Goal: Task Accomplishment & Management: Manage account settings

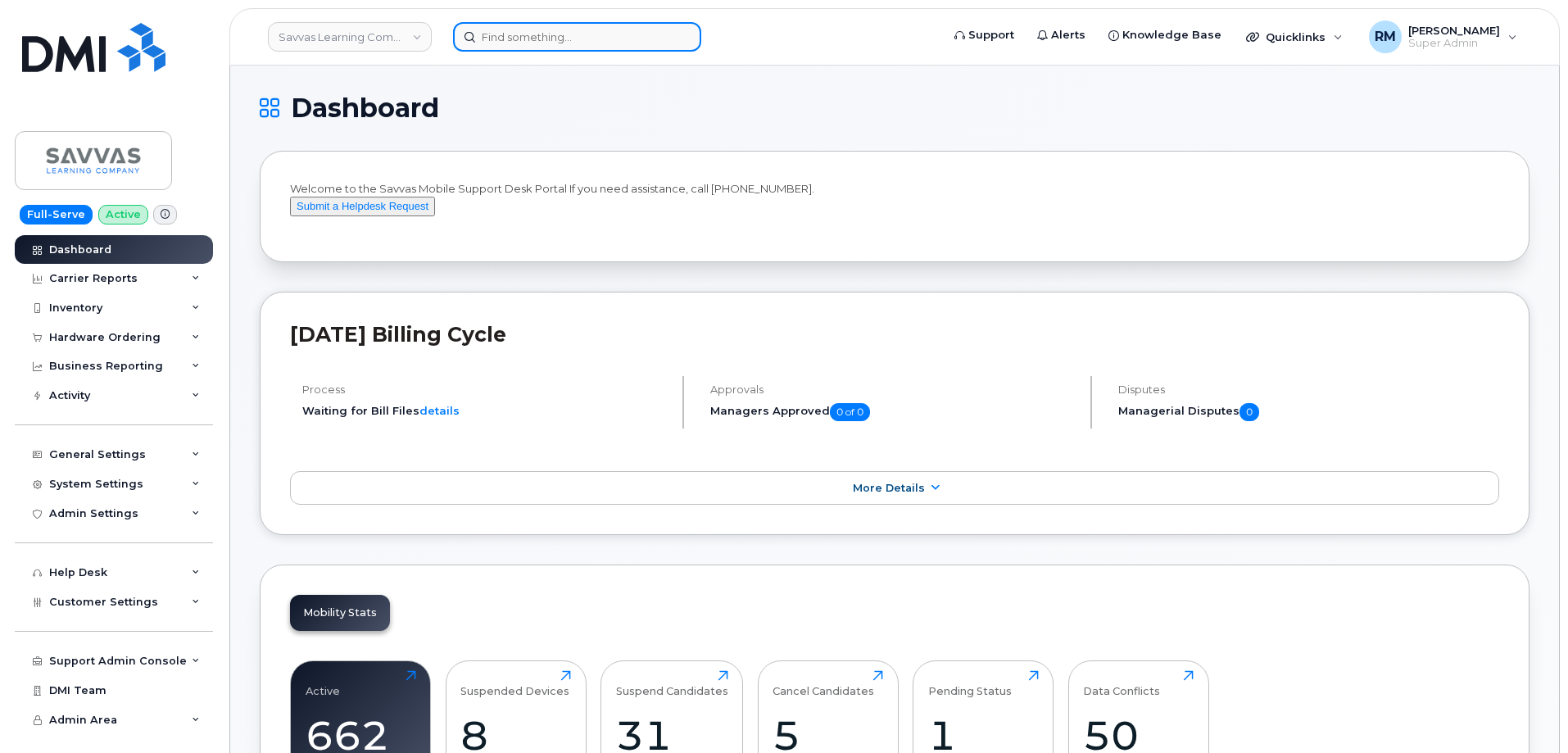
click at [506, 41] on input at bounding box center [577, 37] width 248 height 30
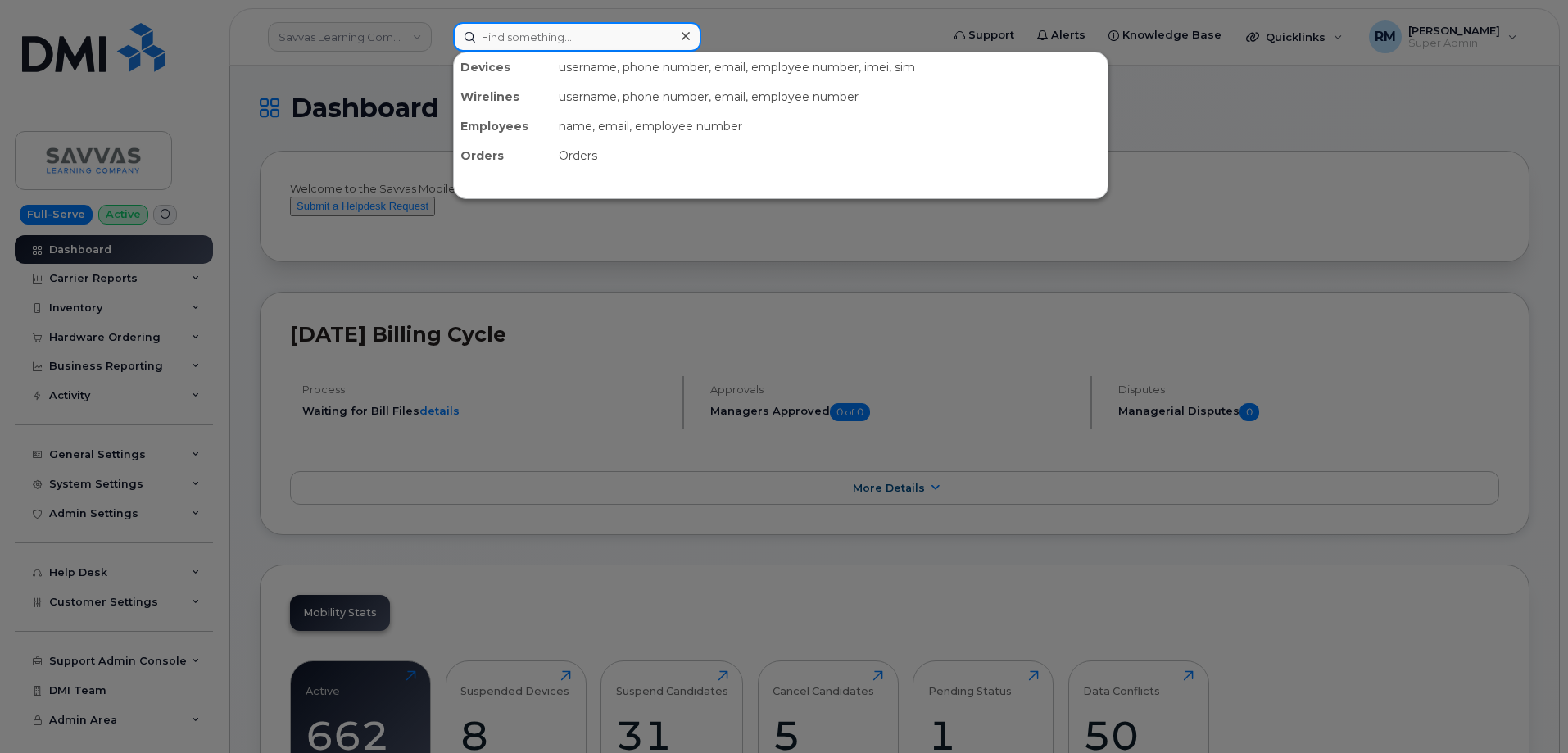
paste input "346-825-5846"
type input "346-825-5846"
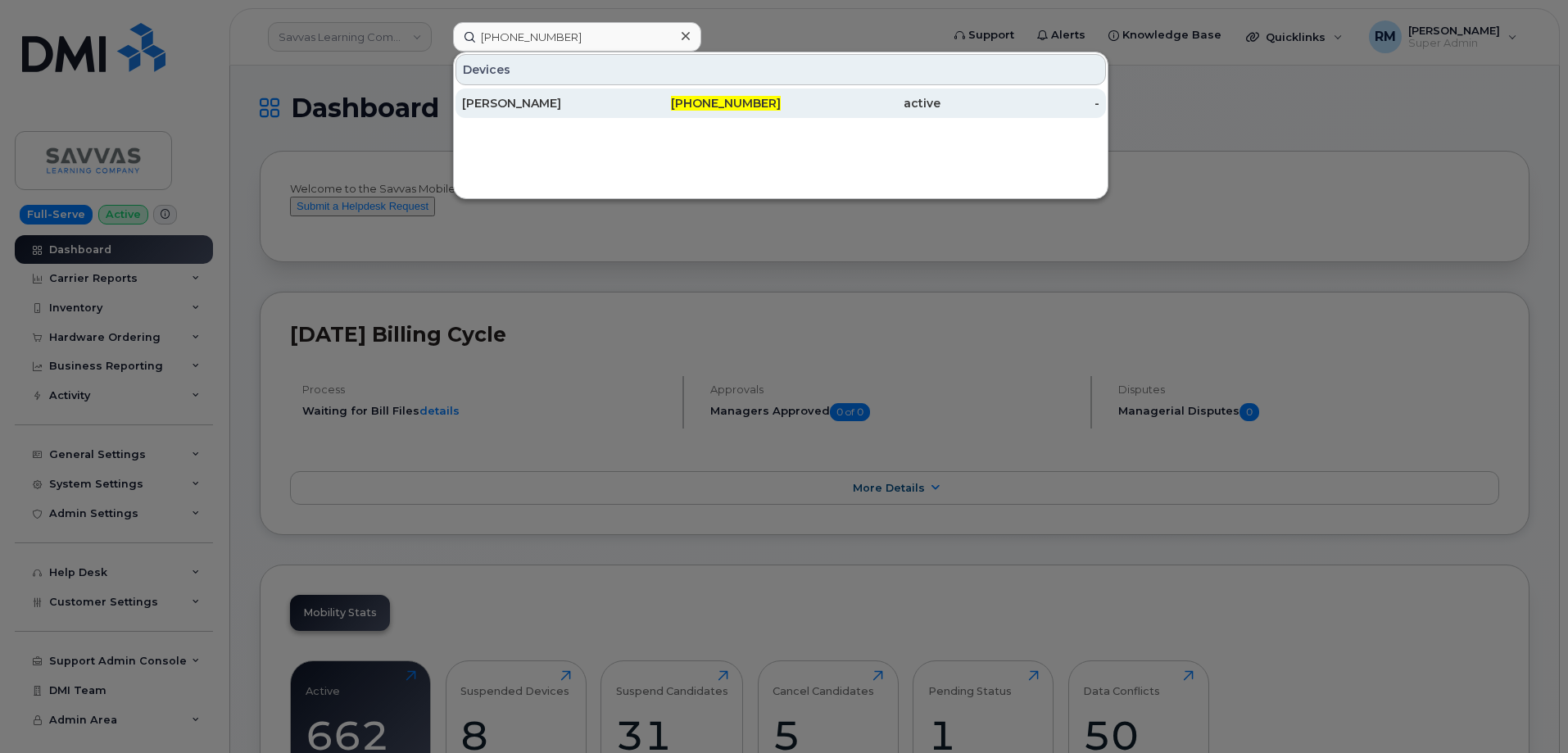
click at [531, 103] on div "DANIELLE KERR" at bounding box center [541, 103] width 160 height 16
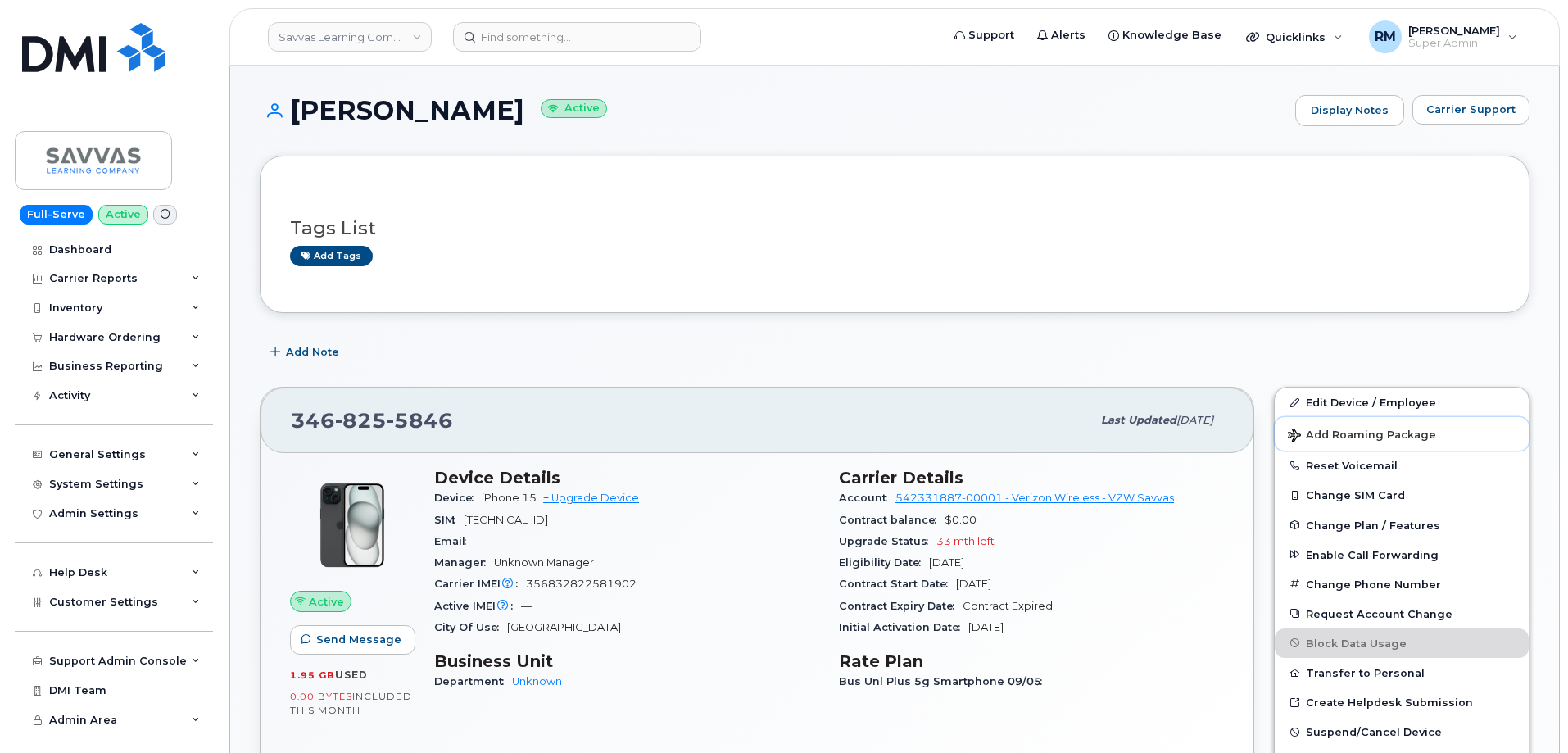
drag, startPoint x: 1358, startPoint y: 418, endPoint x: 1351, endPoint y: 386, distance: 32.8
click at [1351, 386] on div "Edit Device / Employee Add Roaming Package Reset Voicemail Change SIM Card Chan…" at bounding box center [1402, 608] width 276 height 463
click at [1352, 400] on link "Edit Device / Employee" at bounding box center [1402, 402] width 254 height 30
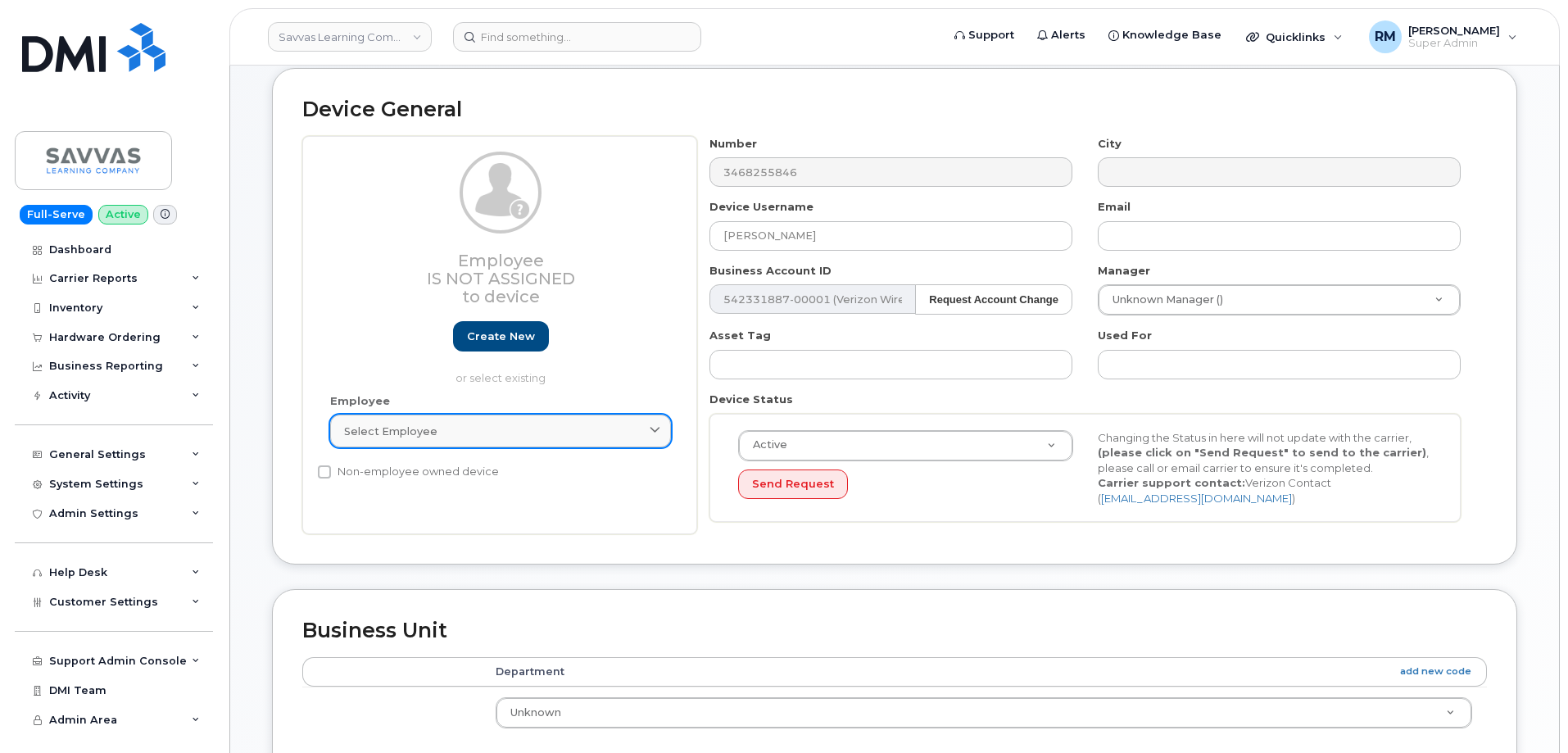
click at [424, 436] on link "Select employee" at bounding box center [500, 431] width 340 height 33
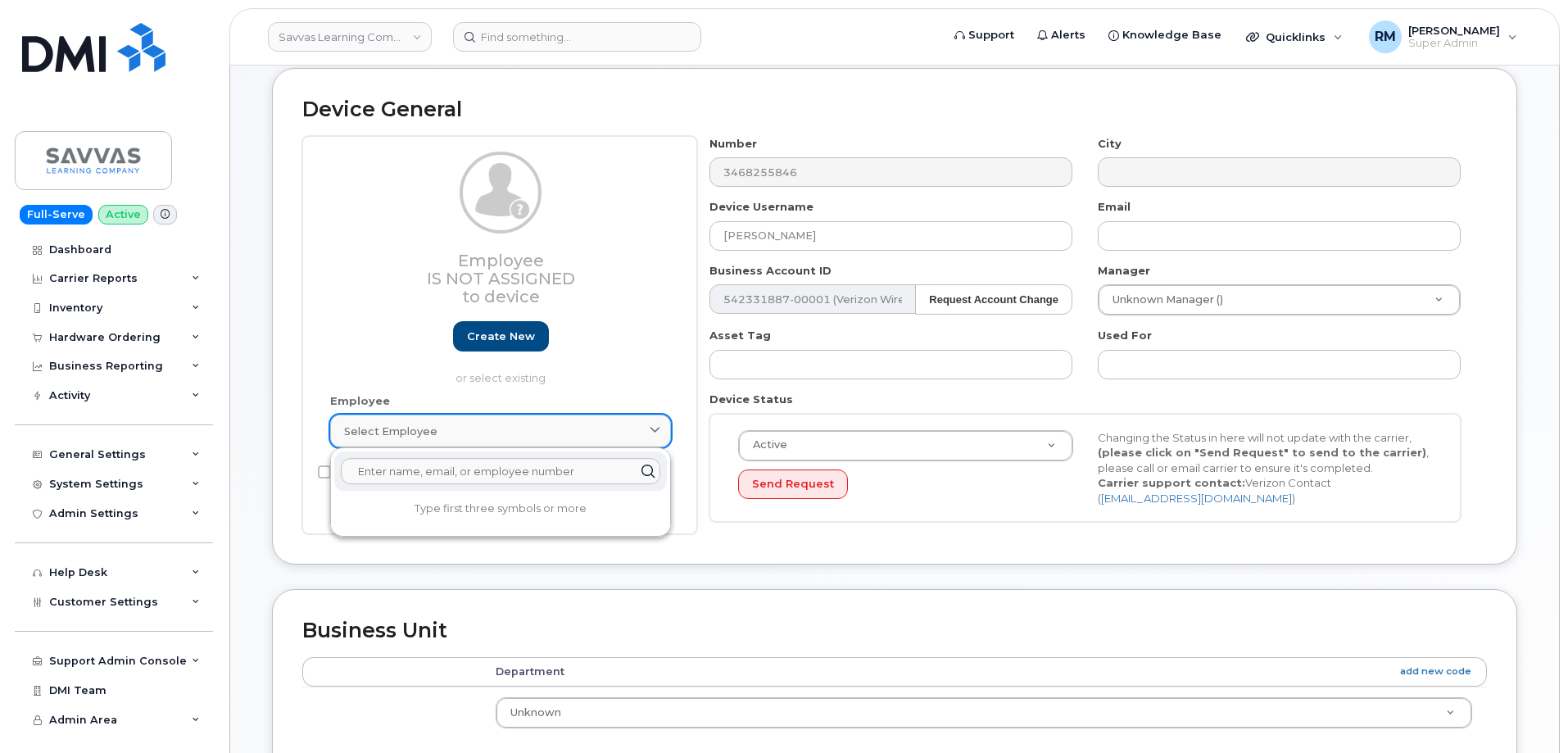
scroll to position [164, 0]
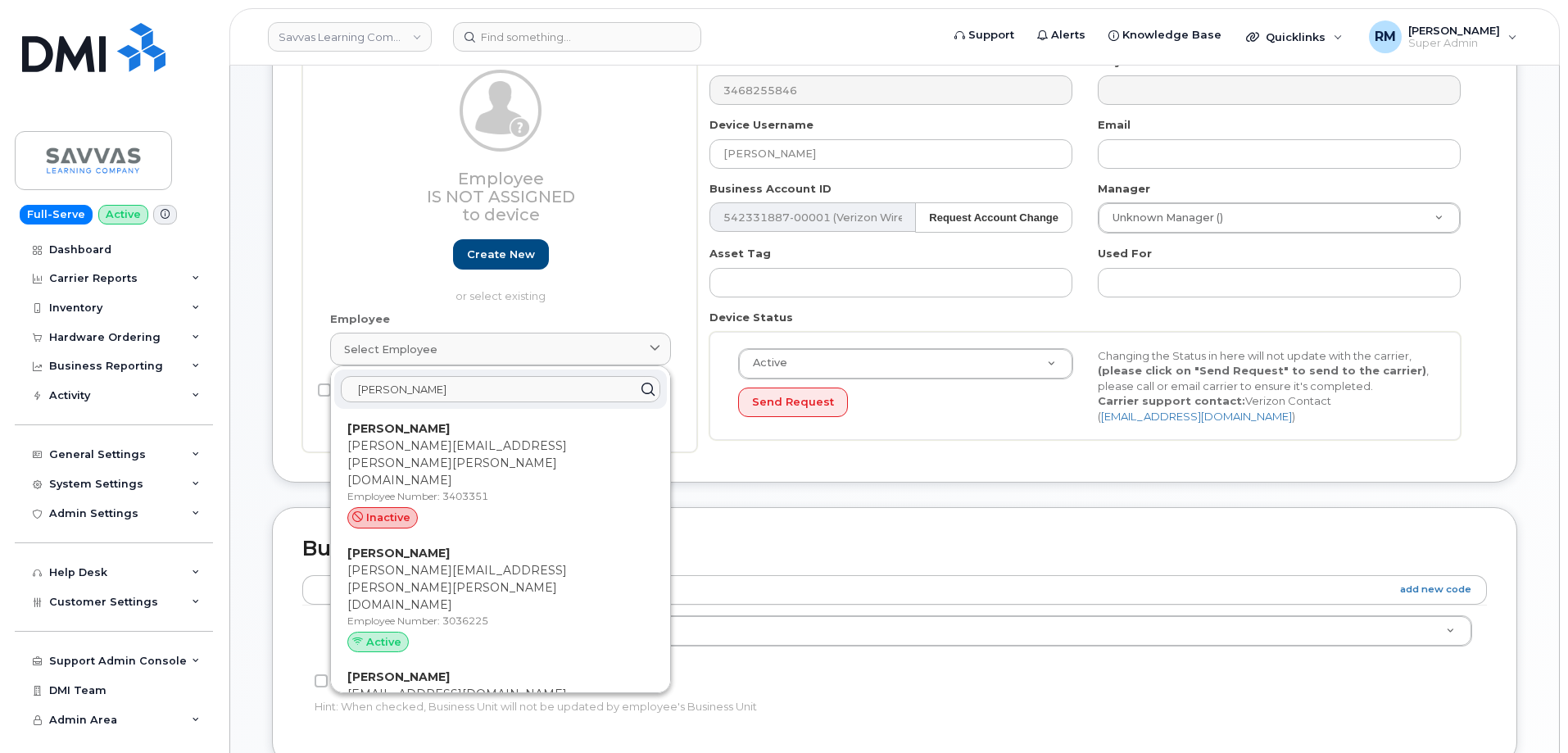
type input "danielle"
click at [704, 324] on div "Device Status Active Active Suspended Cancelled Send Request Changing the Statu…" at bounding box center [1085, 375] width 777 height 130
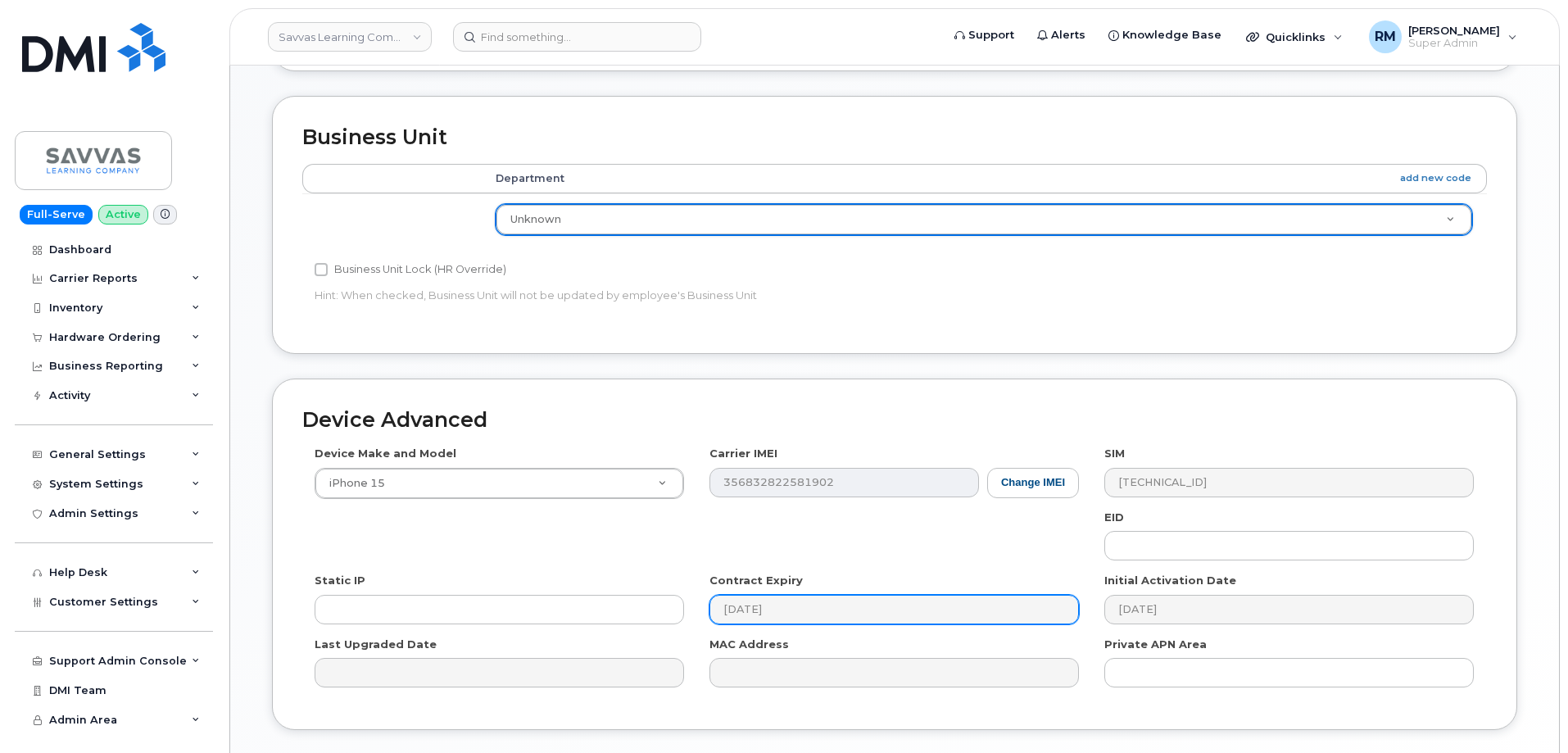
scroll to position [689, 0]
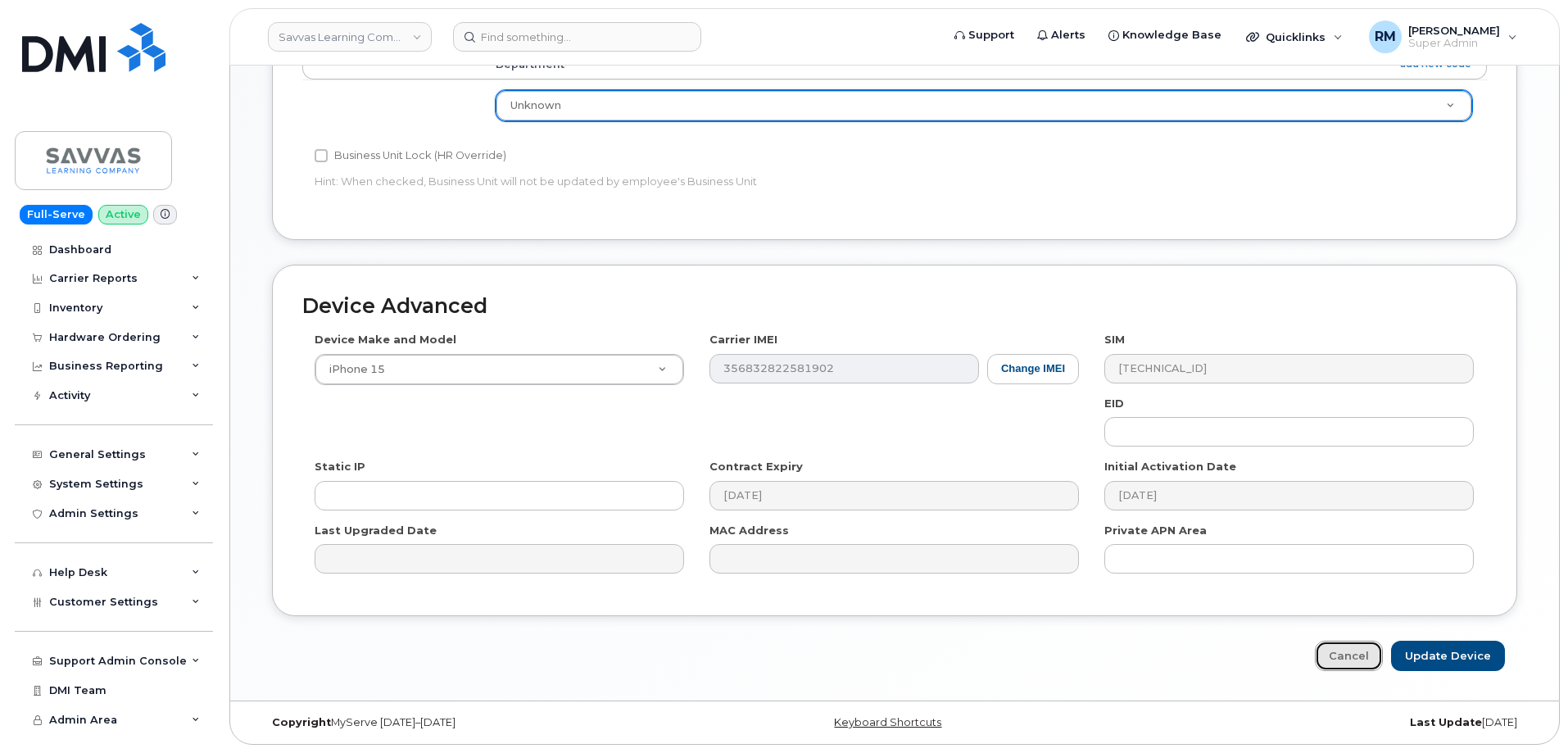
click at [1351, 654] on link "Cancel" at bounding box center [1348, 655] width 68 height 30
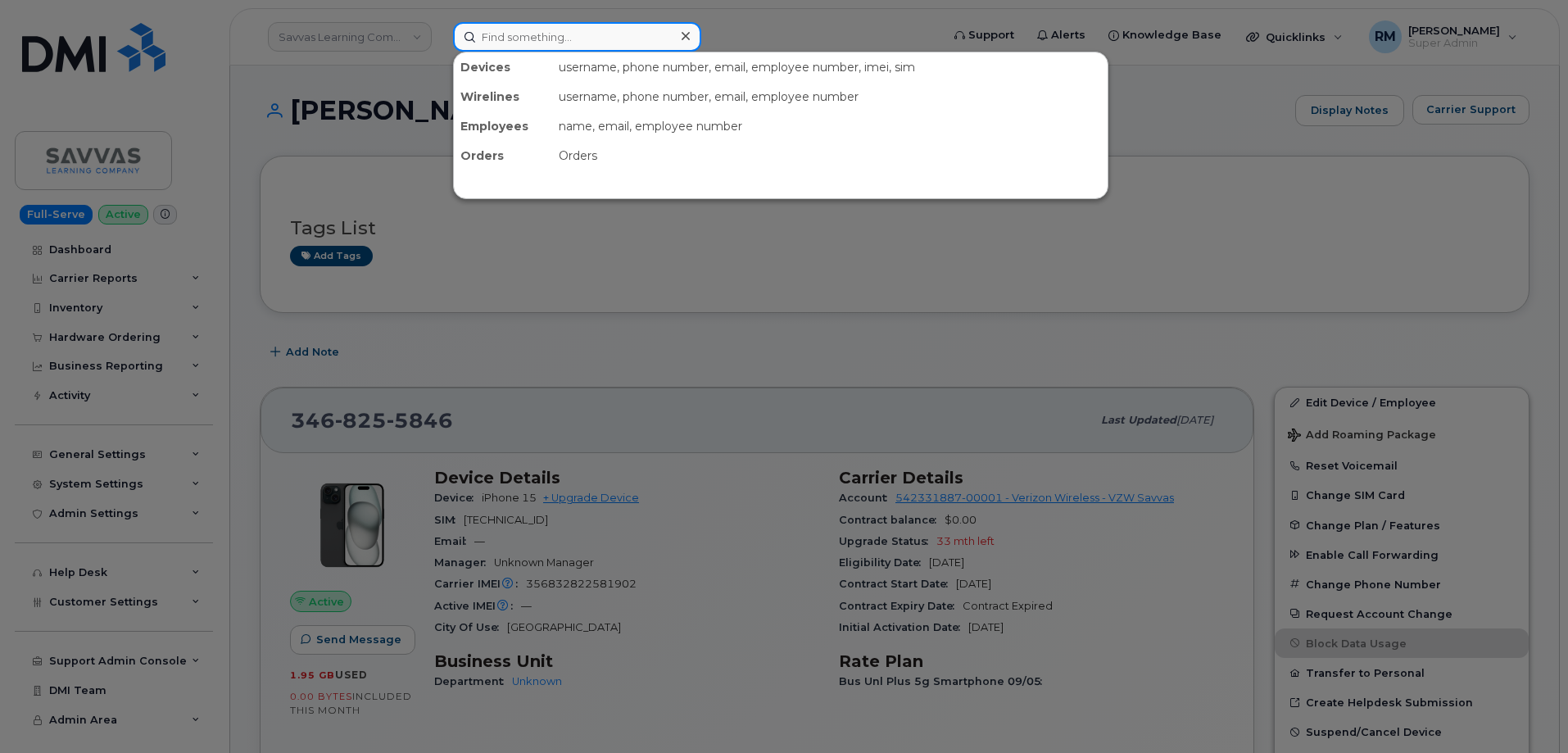
click at [496, 42] on input at bounding box center [577, 37] width 248 height 30
paste input "201-846-397"
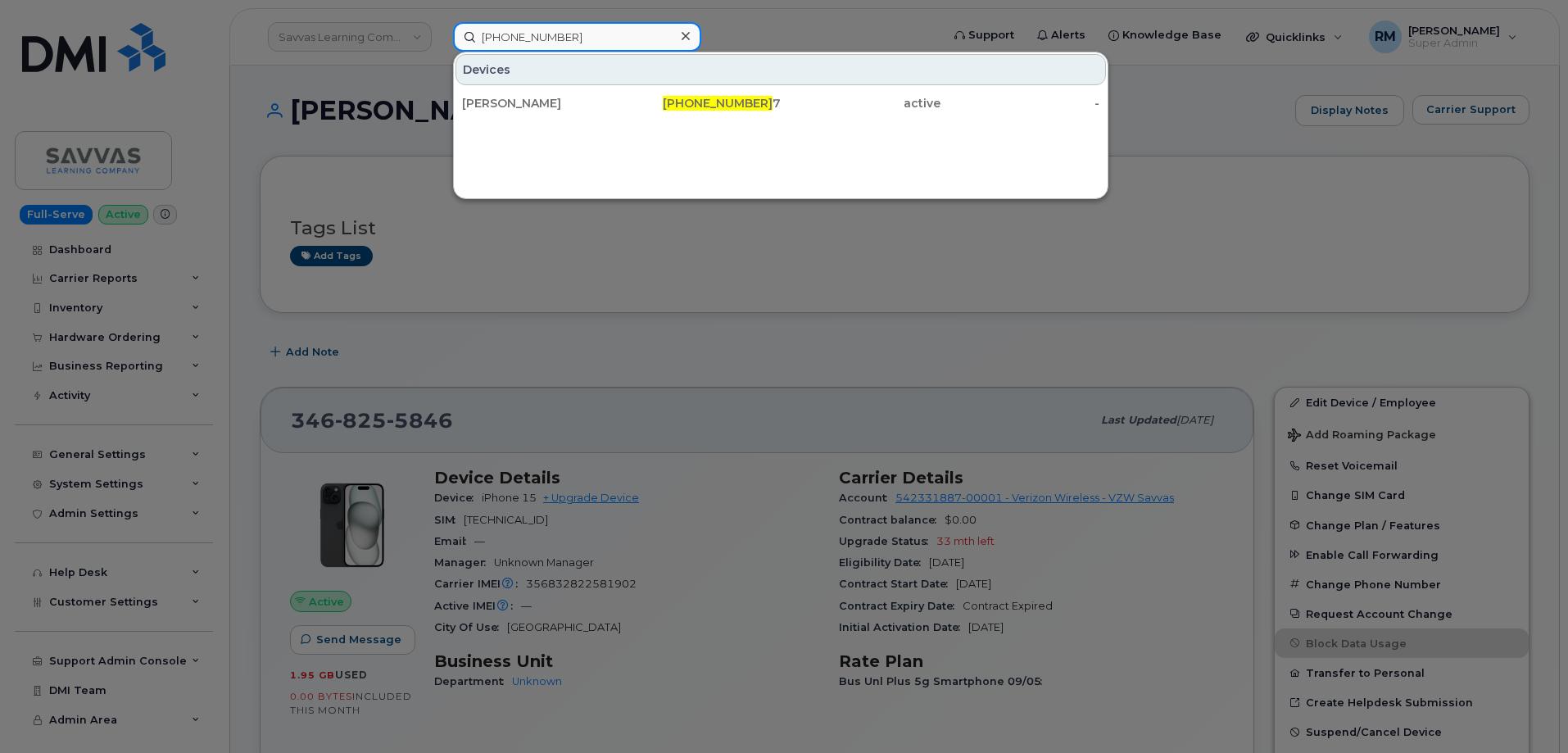
drag, startPoint x: 583, startPoint y: 39, endPoint x: 365, endPoint y: 48, distance: 218.2
click at [440, 47] on div "201-846-397 Devices SHANNON BRESLOW 201-846-397 7 active -" at bounding box center [691, 37] width 503 height 30
paste input "7"
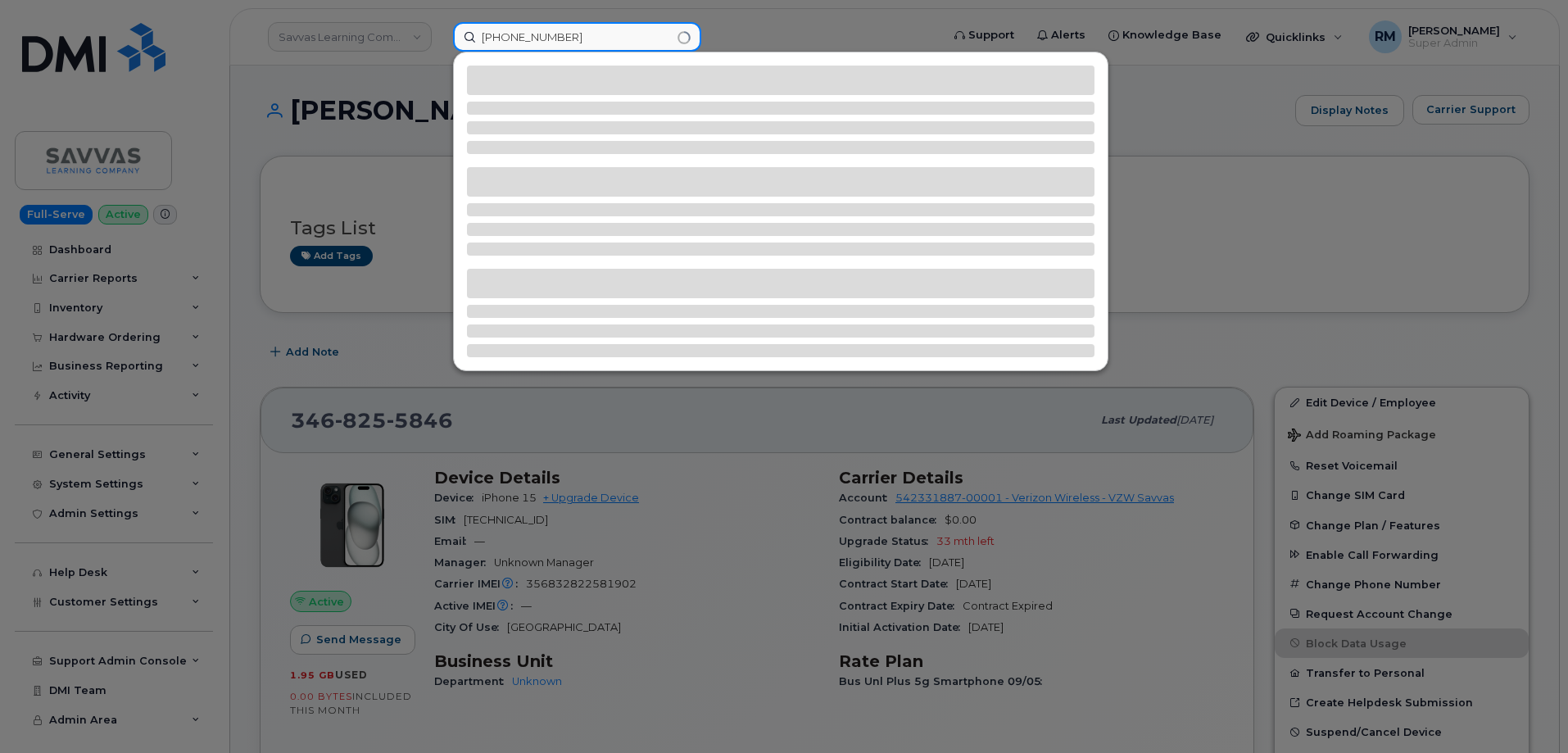
type input "201-846-3977"
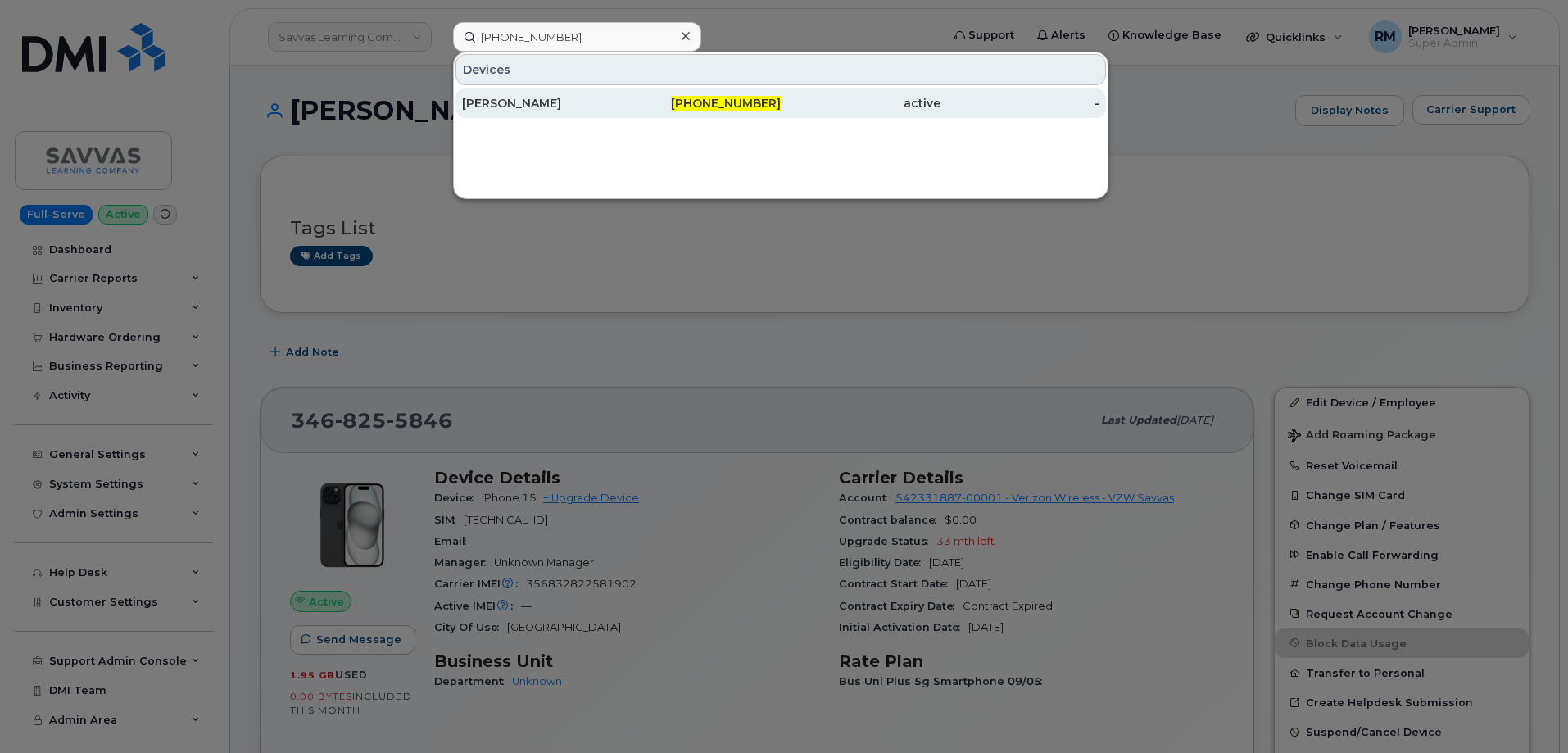
click at [539, 105] on div "SHANNON BRESLOW" at bounding box center [541, 103] width 160 height 16
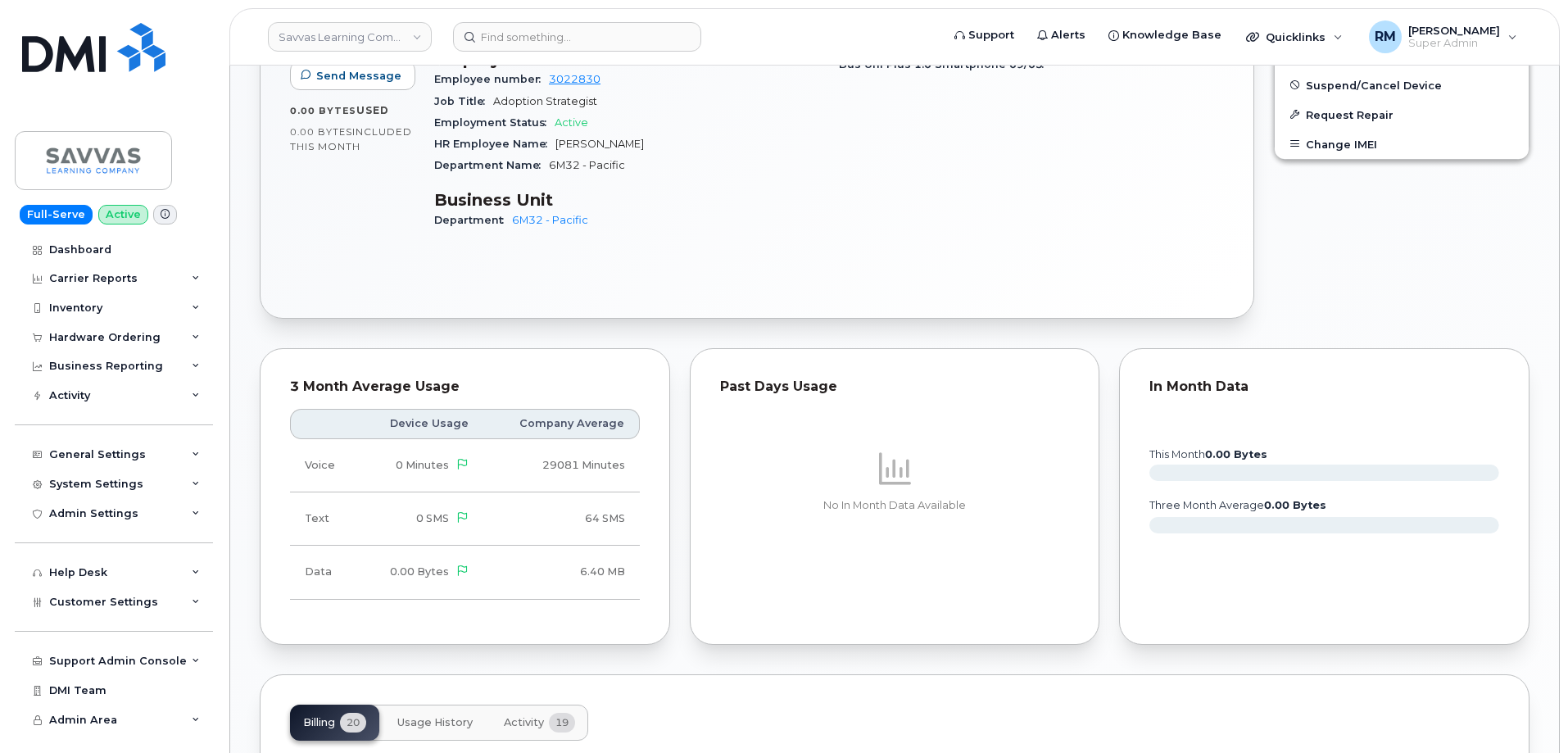
scroll to position [491, 0]
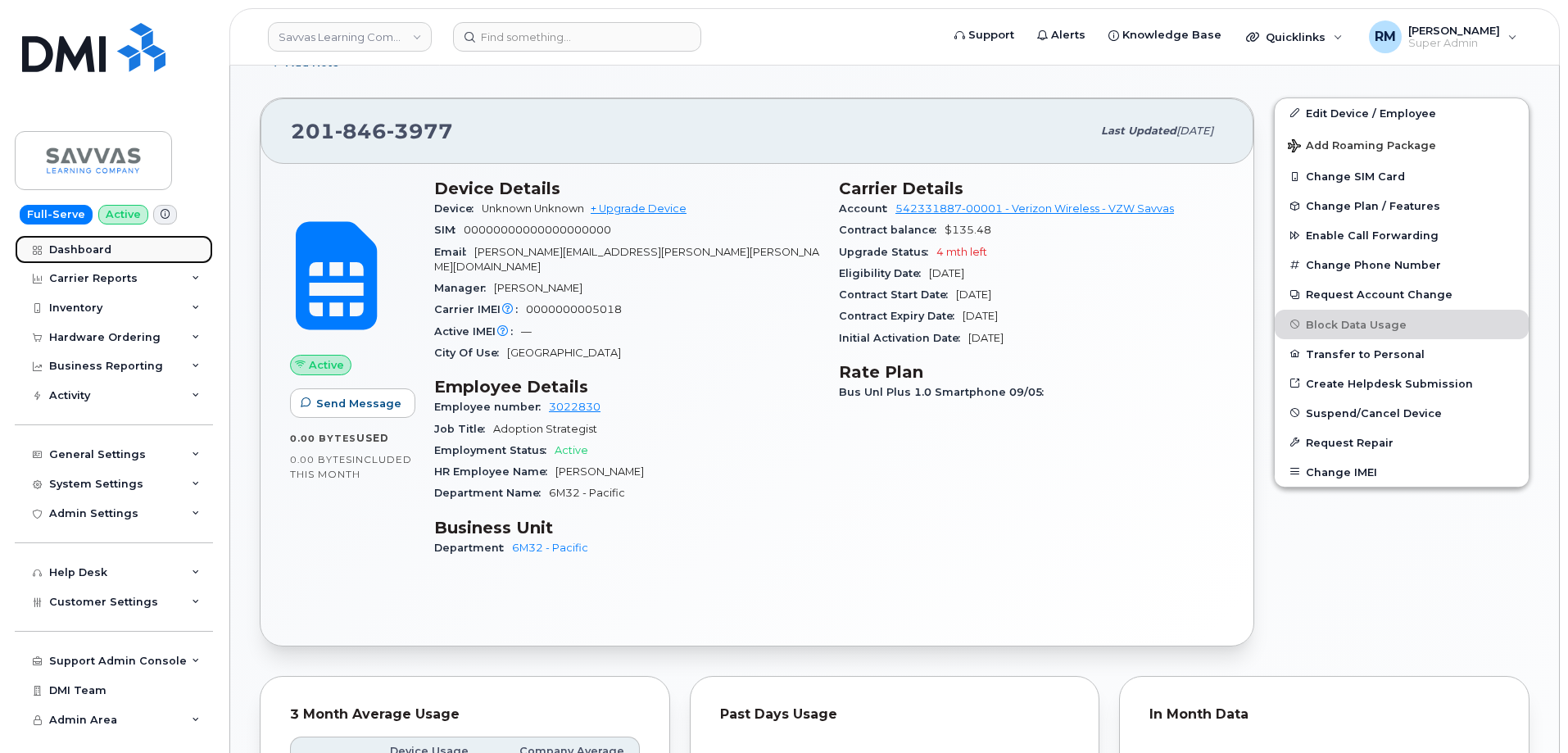
click at [89, 246] on div "Dashboard" at bounding box center [80, 250] width 62 height 13
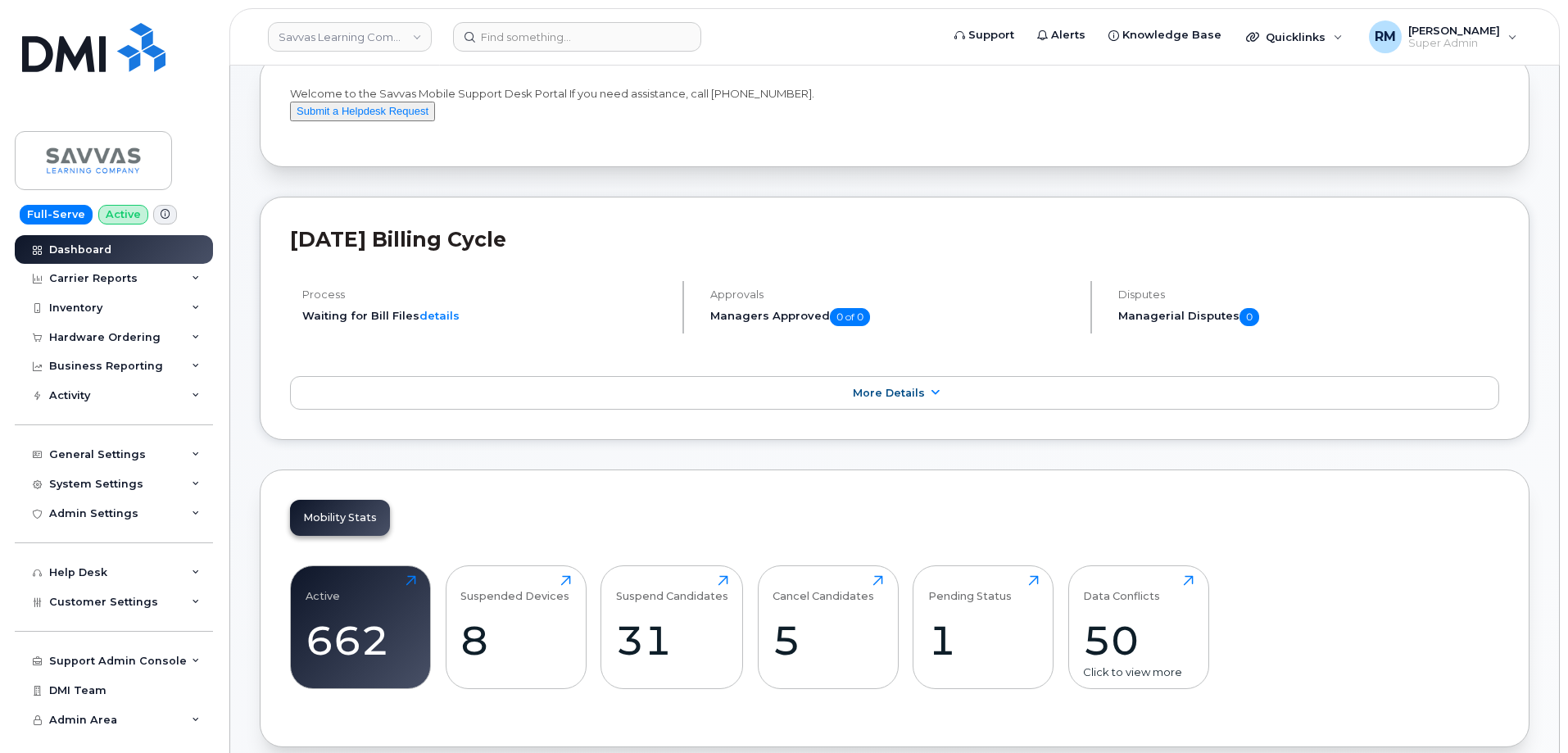
scroll to position [246, 0]
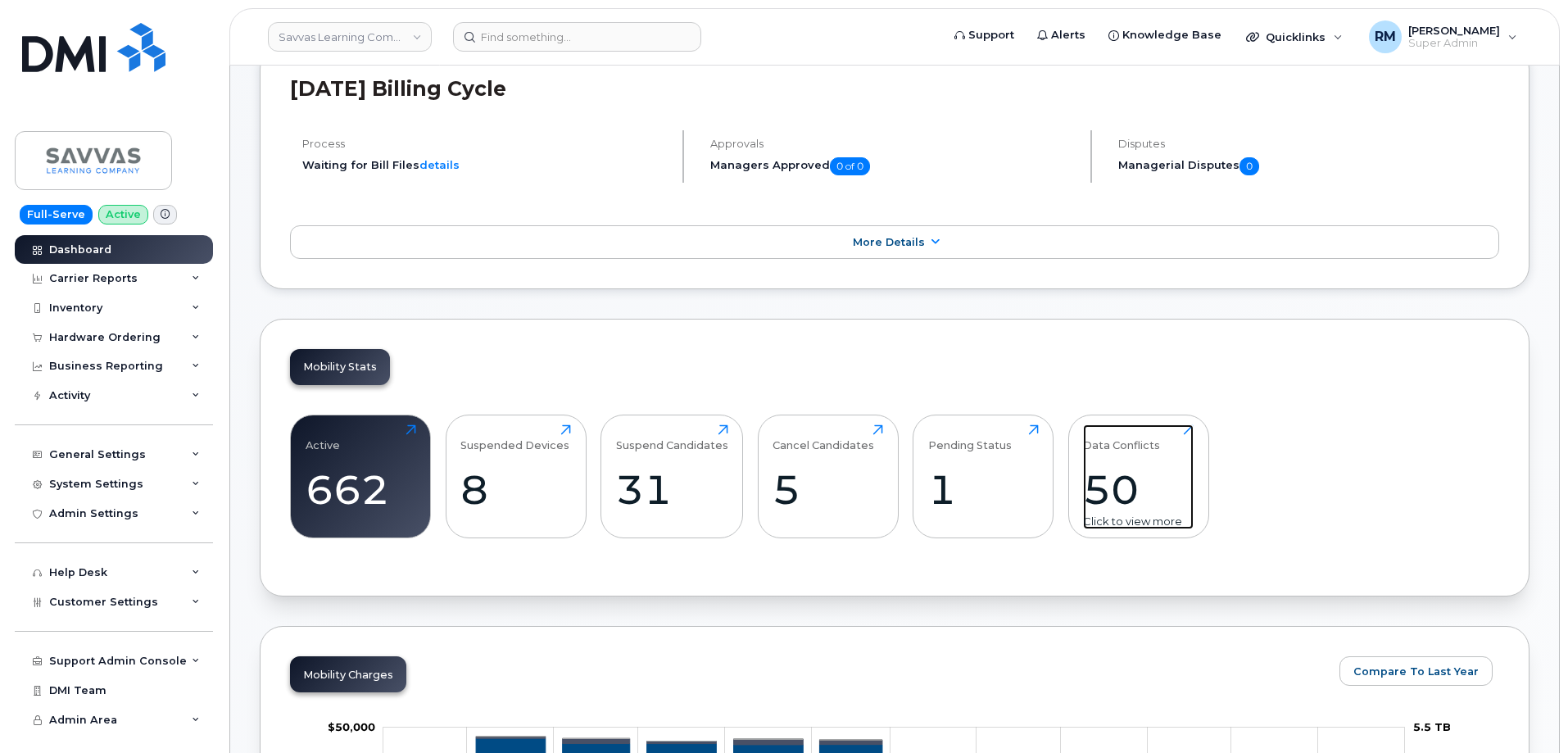
click at [1101, 486] on div "Data Conflicts 50 Click to view more" at bounding box center [1137, 477] width 111 height 105
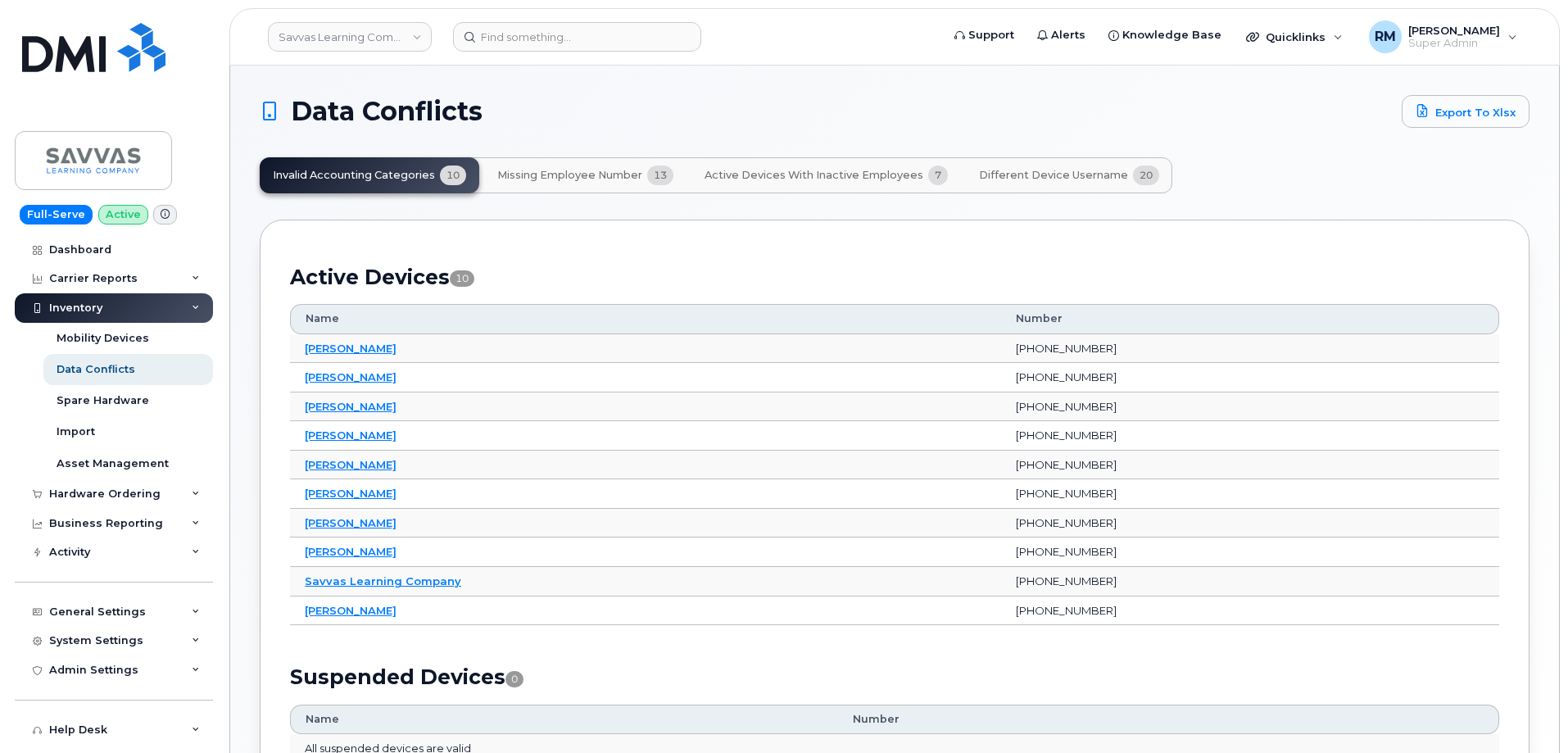
click at [573, 174] on span "Missing Employee Number" at bounding box center [569, 176] width 145 height 13
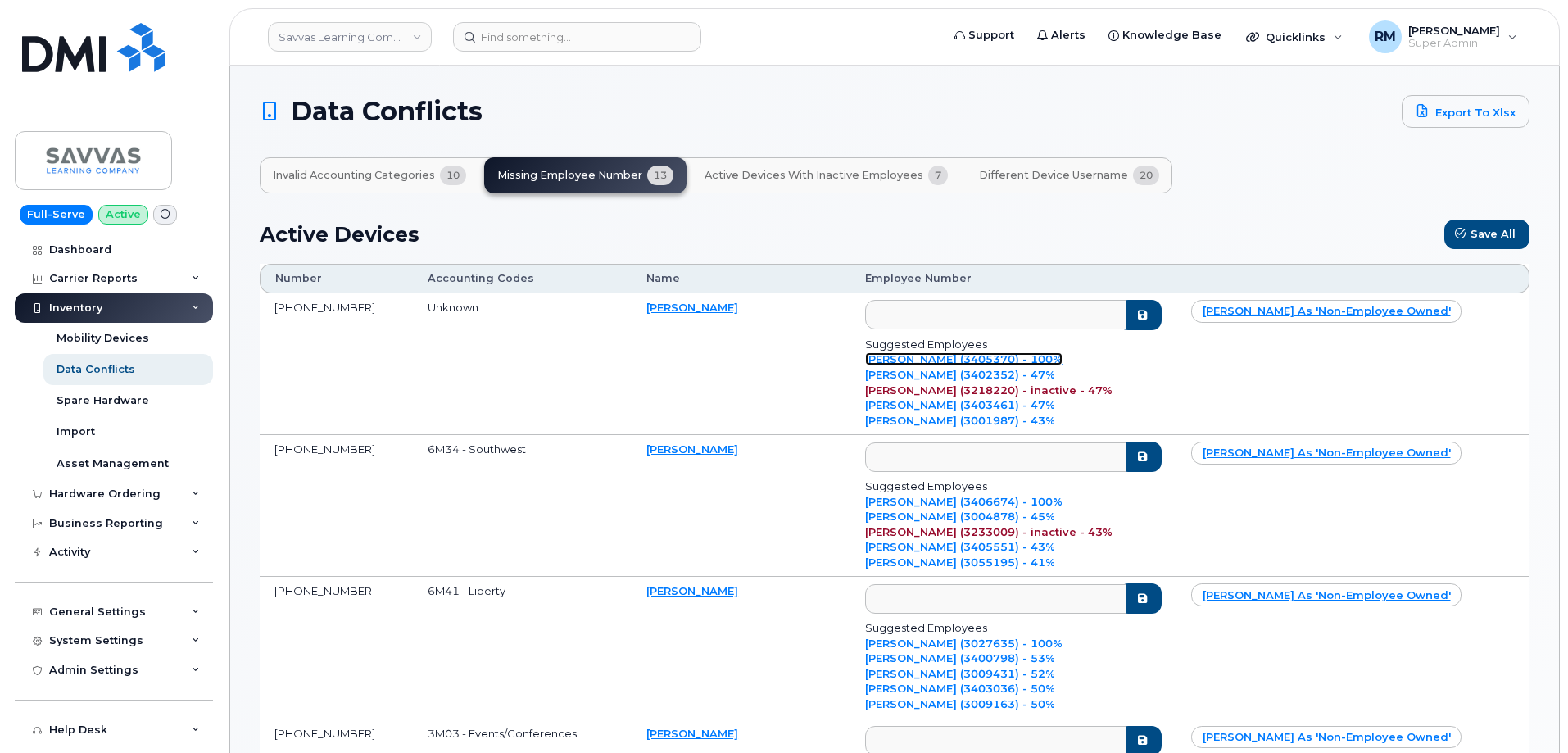
click at [918, 359] on link "Christina Clark (3405370) - 100%" at bounding box center [964, 358] width 198 height 13
type input "3405370"
click at [1148, 319] on icon "submit" at bounding box center [1142, 315] width 13 height 11
click at [900, 365] on link "Christine Davis (3406674) - 100%" at bounding box center [964, 358] width 198 height 13
type input "3406674"
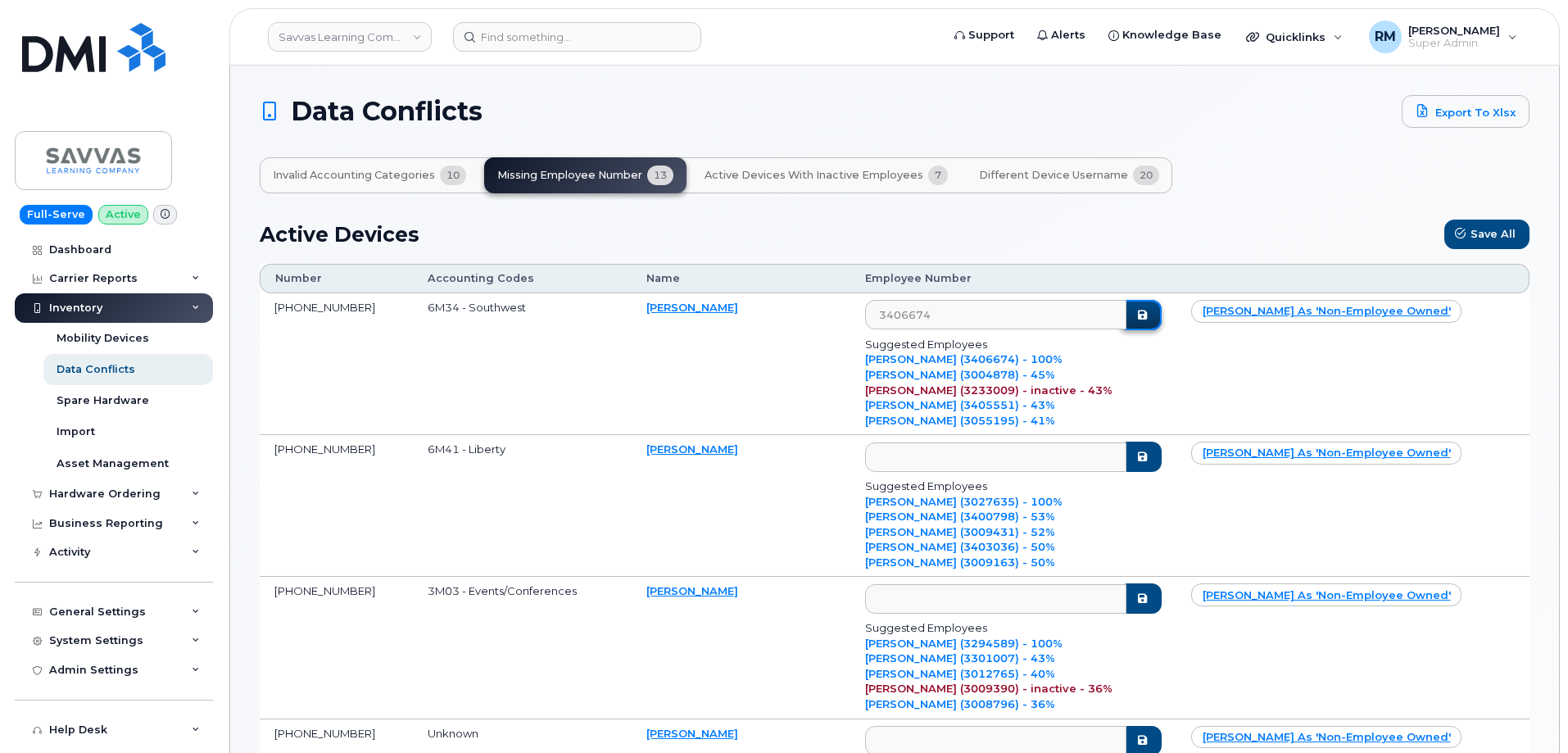
click at [1148, 321] on icon "submit" at bounding box center [1142, 315] width 13 height 11
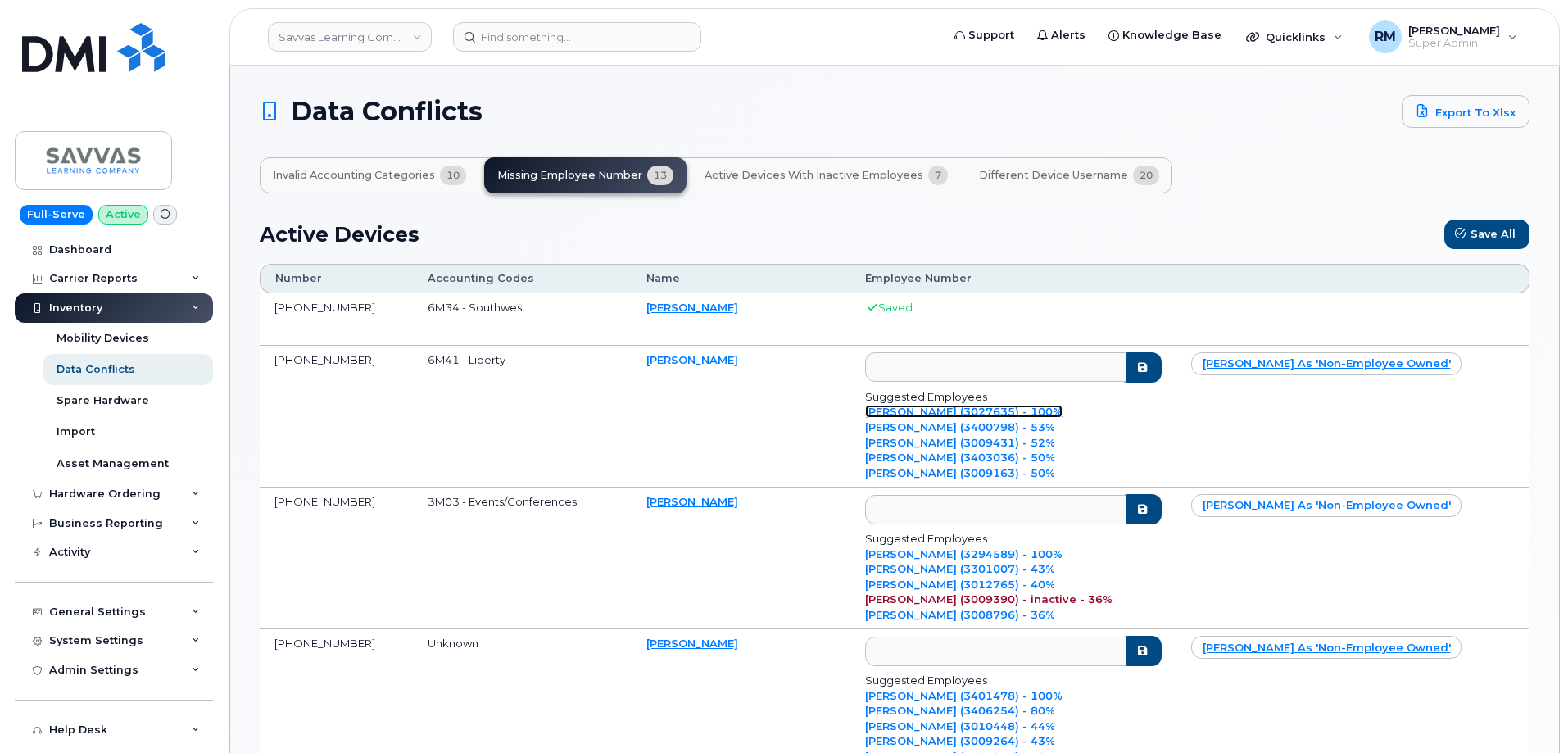
click at [941, 413] on link "Christopher Wilson (3027635) - 100%" at bounding box center [964, 411] width 198 height 13
type input "3027635"
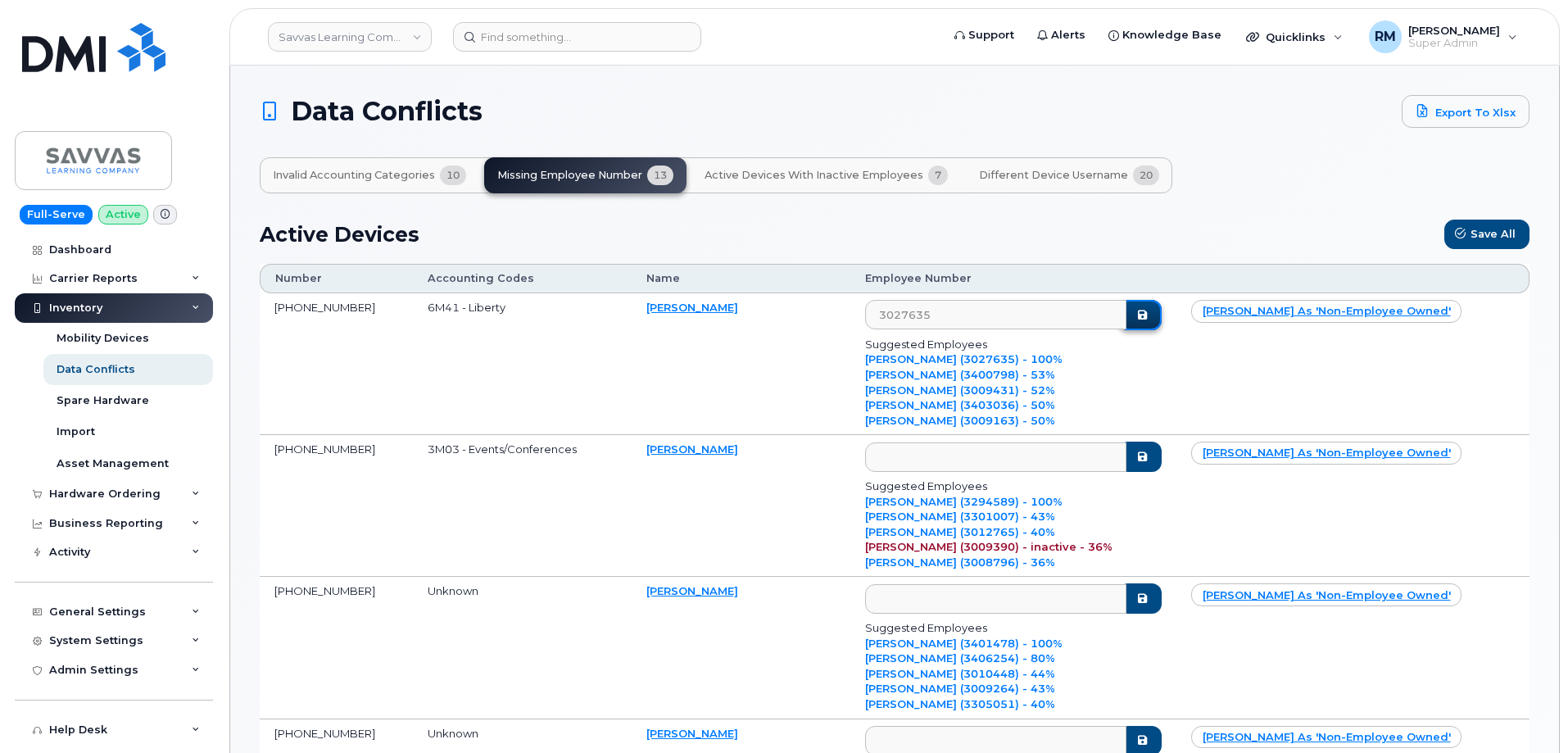
click at [1148, 321] on icon "submit" at bounding box center [1142, 315] width 13 height 11
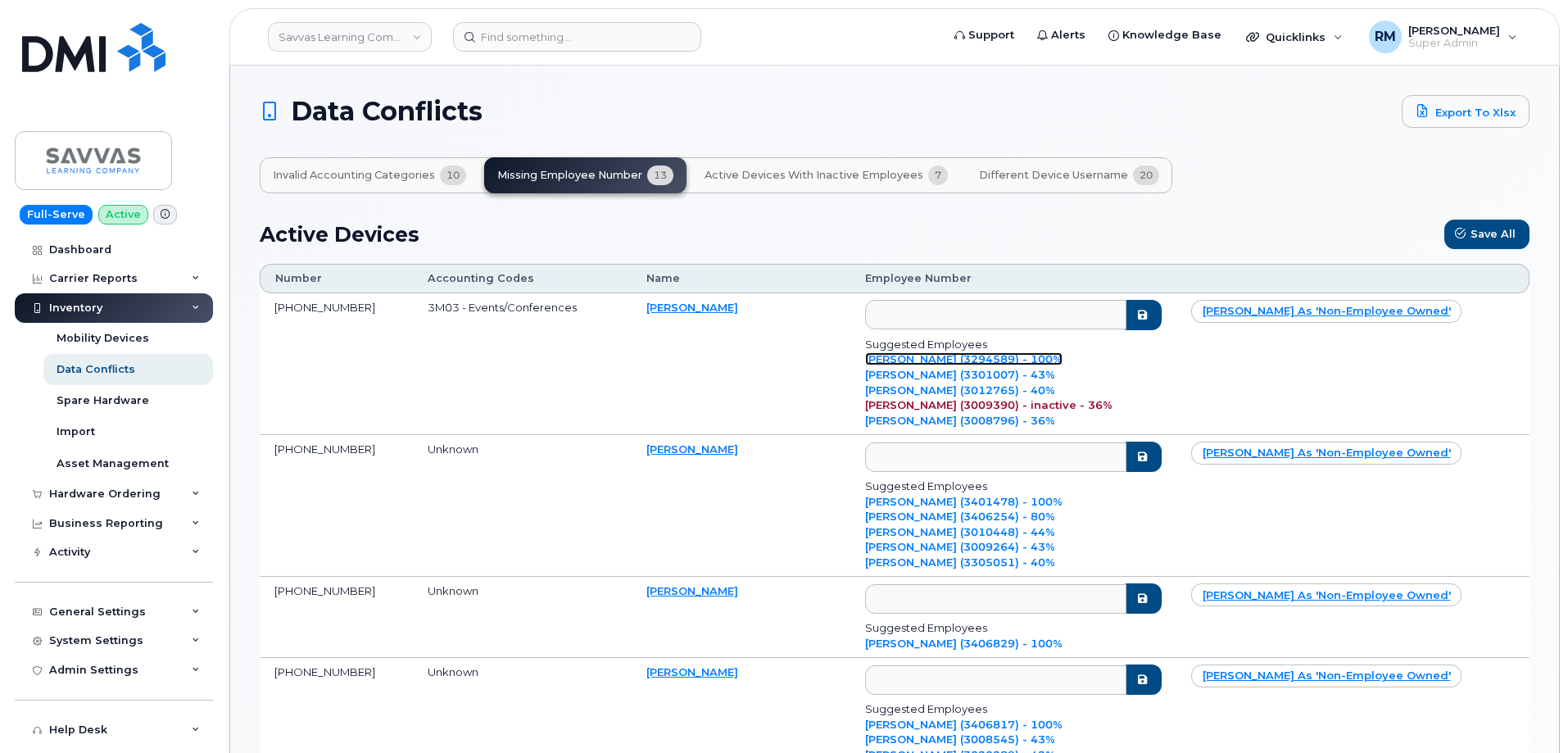
click at [906, 365] on link "Cynthia Slayton (3294589) - 100%" at bounding box center [964, 358] width 198 height 13
type input "3294589"
click at [1160, 331] on button "submit" at bounding box center [1139, 315] width 43 height 30
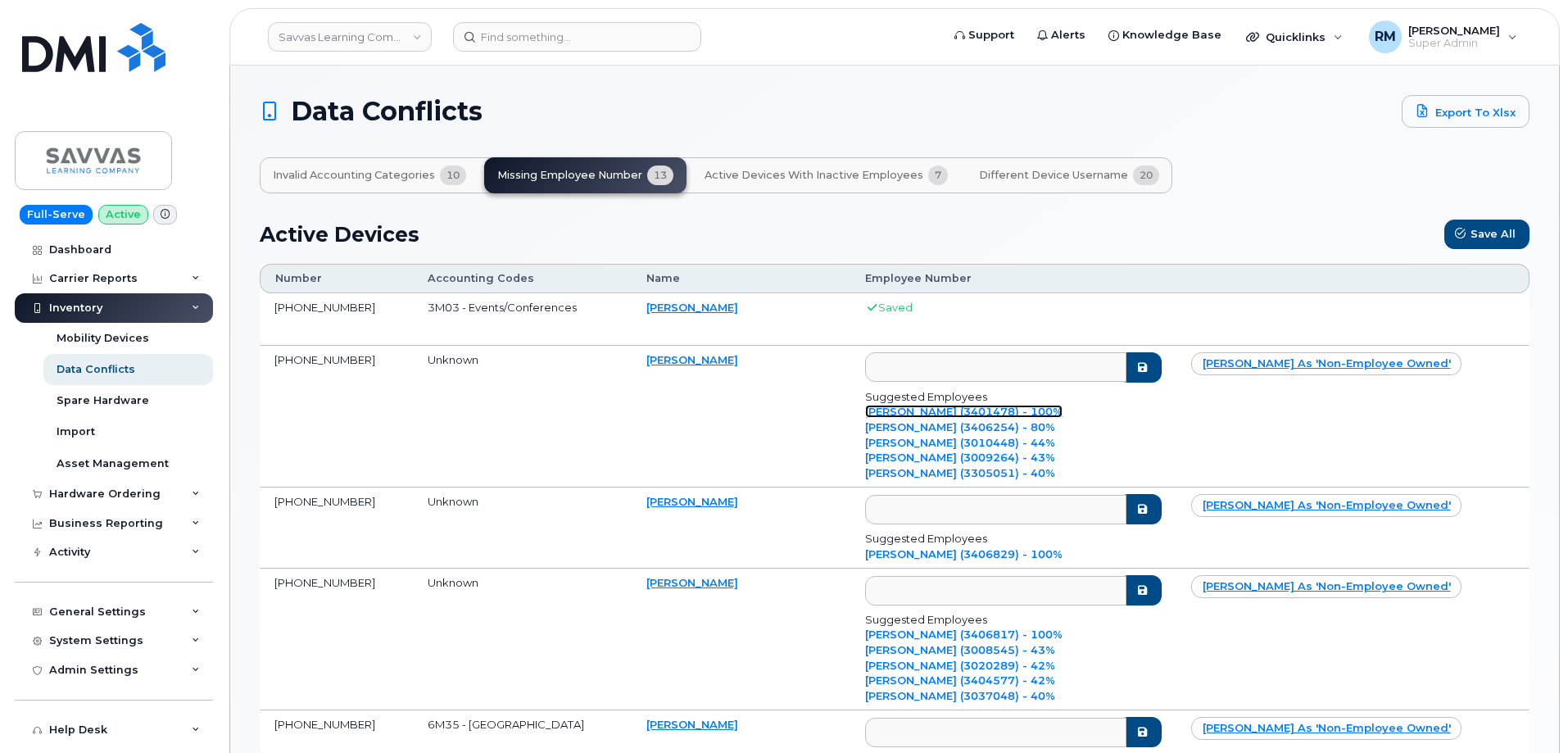
click at [928, 408] on link "Elizabeth Gonzalez (3401478) - 100%" at bounding box center [964, 411] width 198 height 13
type input "3401478"
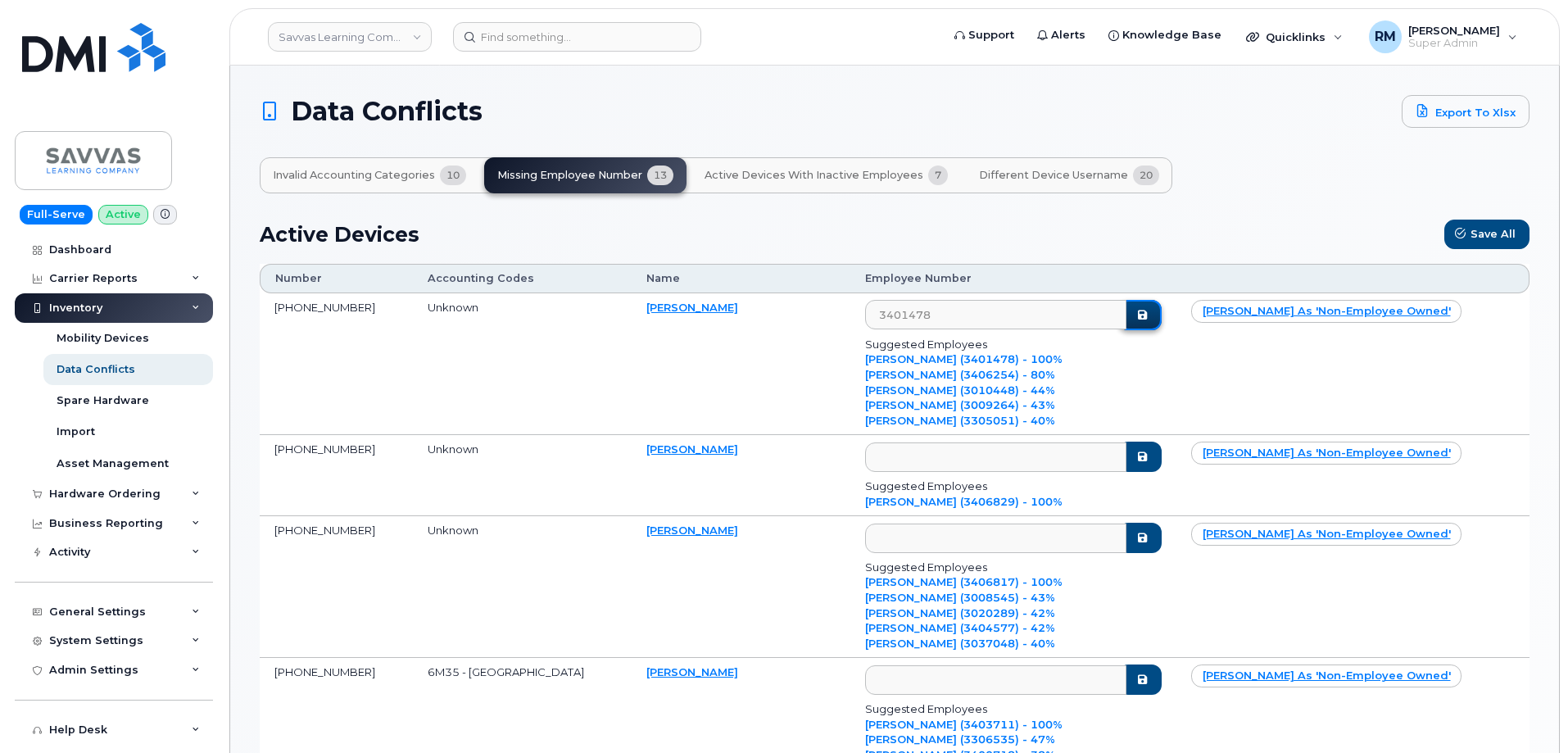
click at [1148, 321] on icon "submit" at bounding box center [1142, 315] width 13 height 11
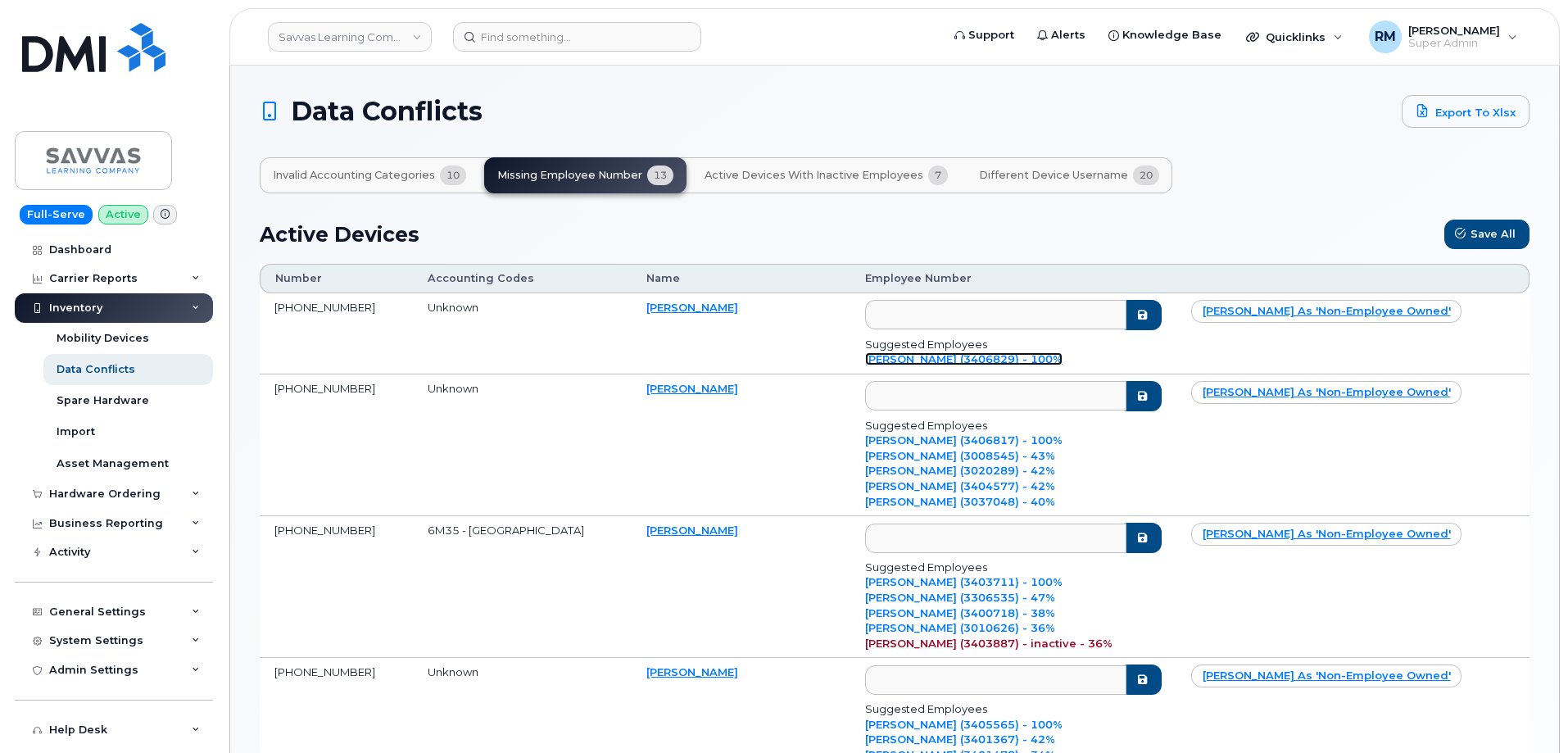
click at [941, 365] on link "Ines Fajardo (3406829) - 100%" at bounding box center [964, 358] width 198 height 13
type input "3406829"
click at [1148, 321] on icon "submit" at bounding box center [1142, 315] width 13 height 11
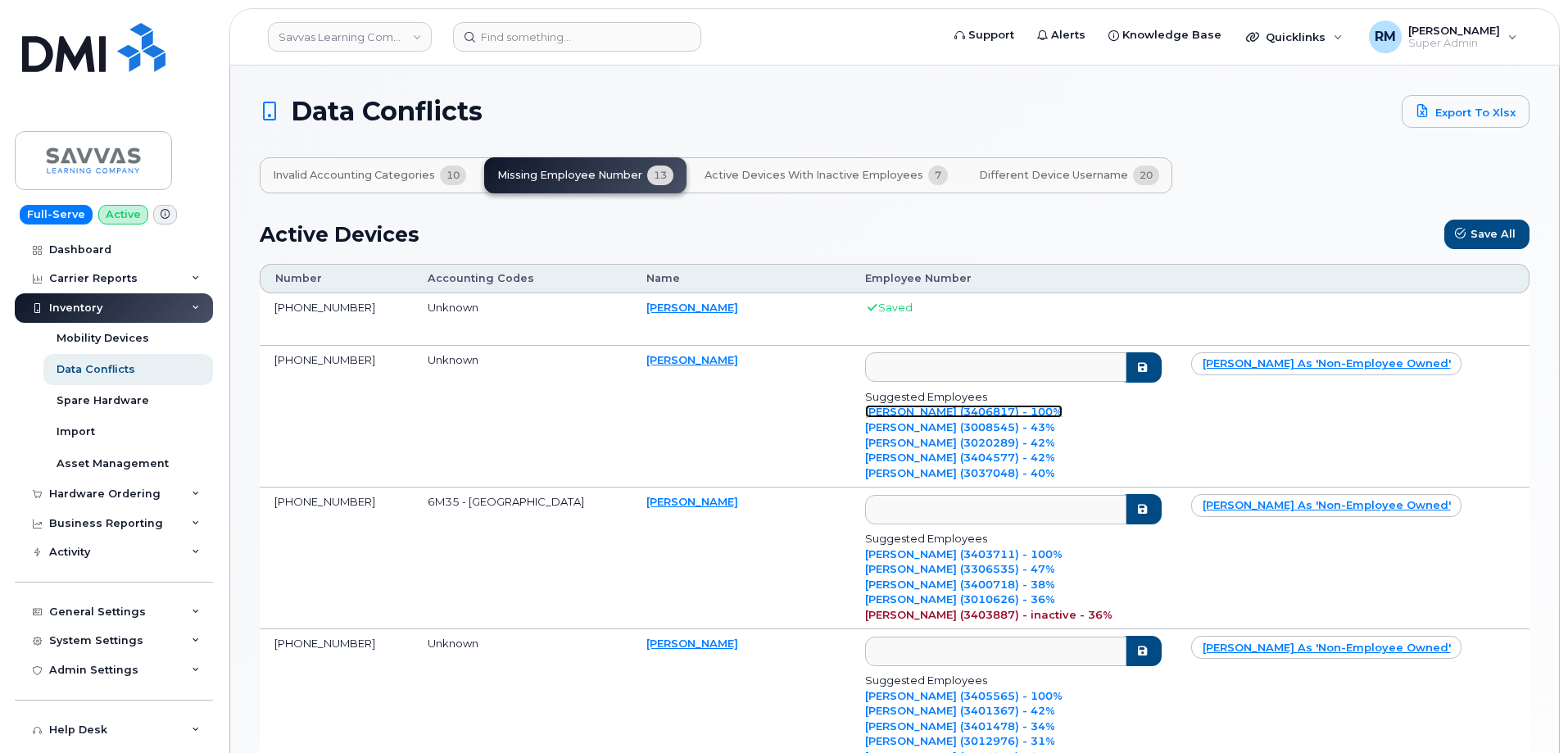
click at [898, 408] on link "Melissa Bruner (3406817) - 100%" at bounding box center [964, 411] width 198 height 13
type input "3406817"
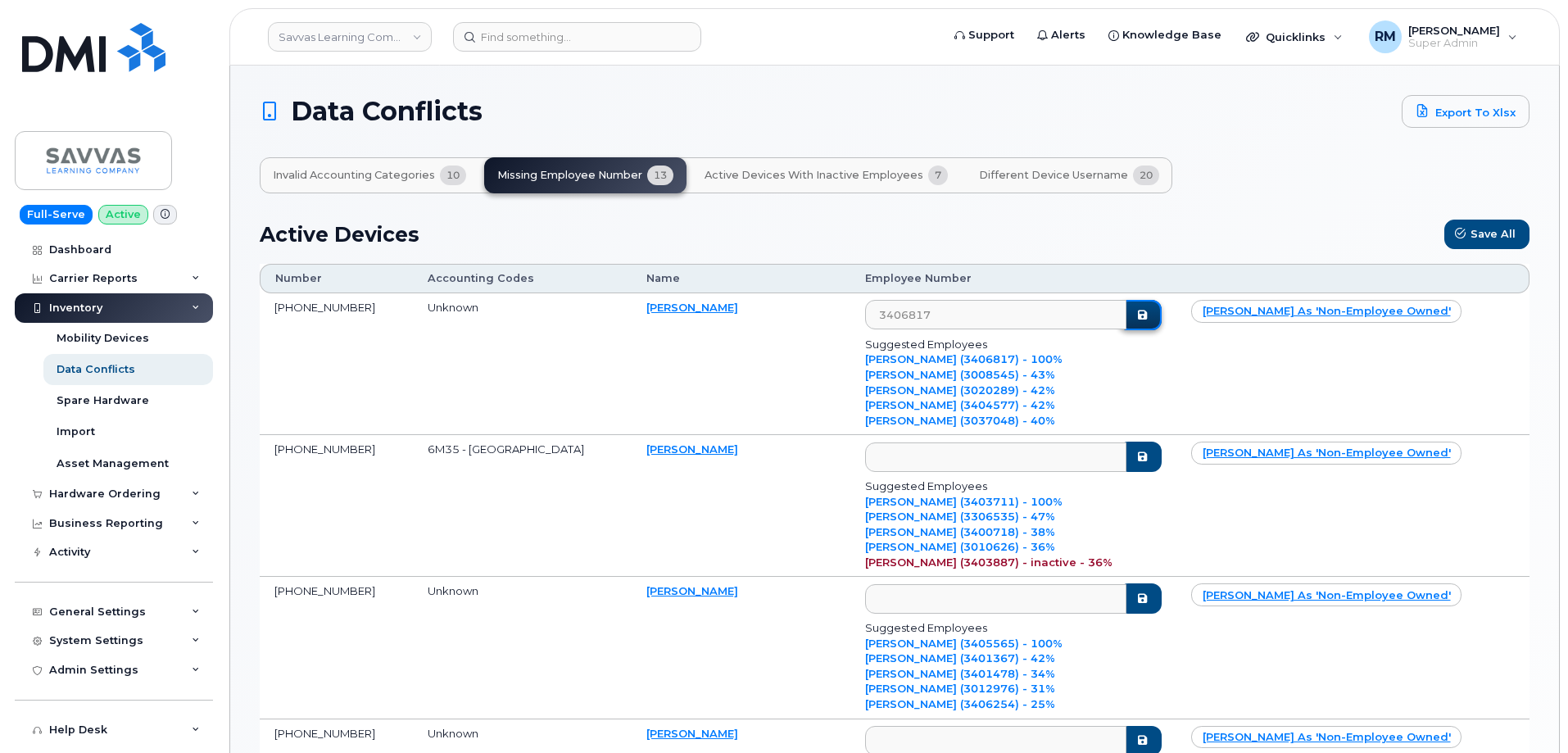
click at [1148, 321] on icon "submit" at bounding box center [1142, 315] width 13 height 11
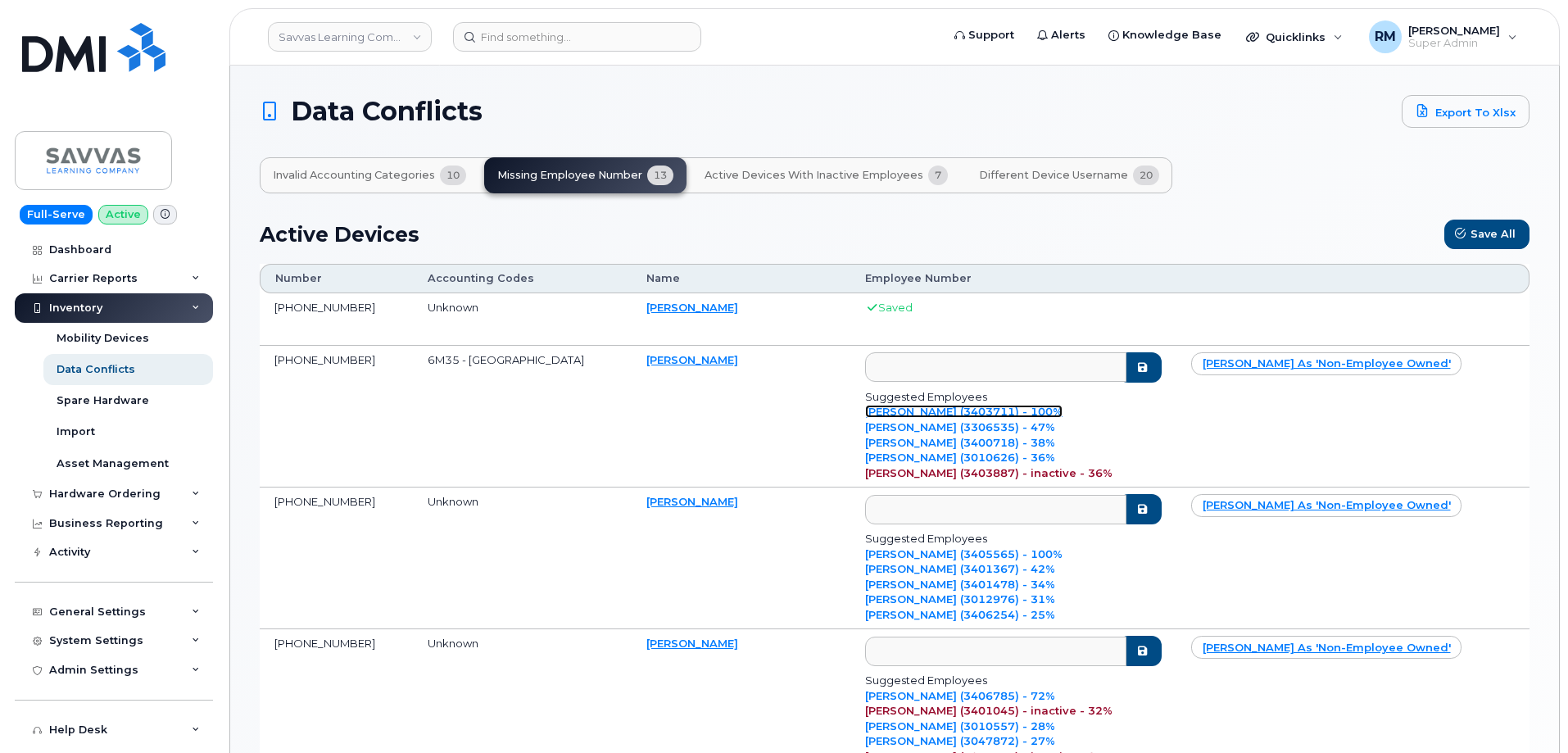
click at [969, 418] on link "Rebecca Howard (3403711) - 100%" at bounding box center [964, 411] width 198 height 13
type input "3403711"
click at [1161, 416] on div "Rebecca Howard (3403711) - 100%" at bounding box center [1014, 411] width 297 height 16
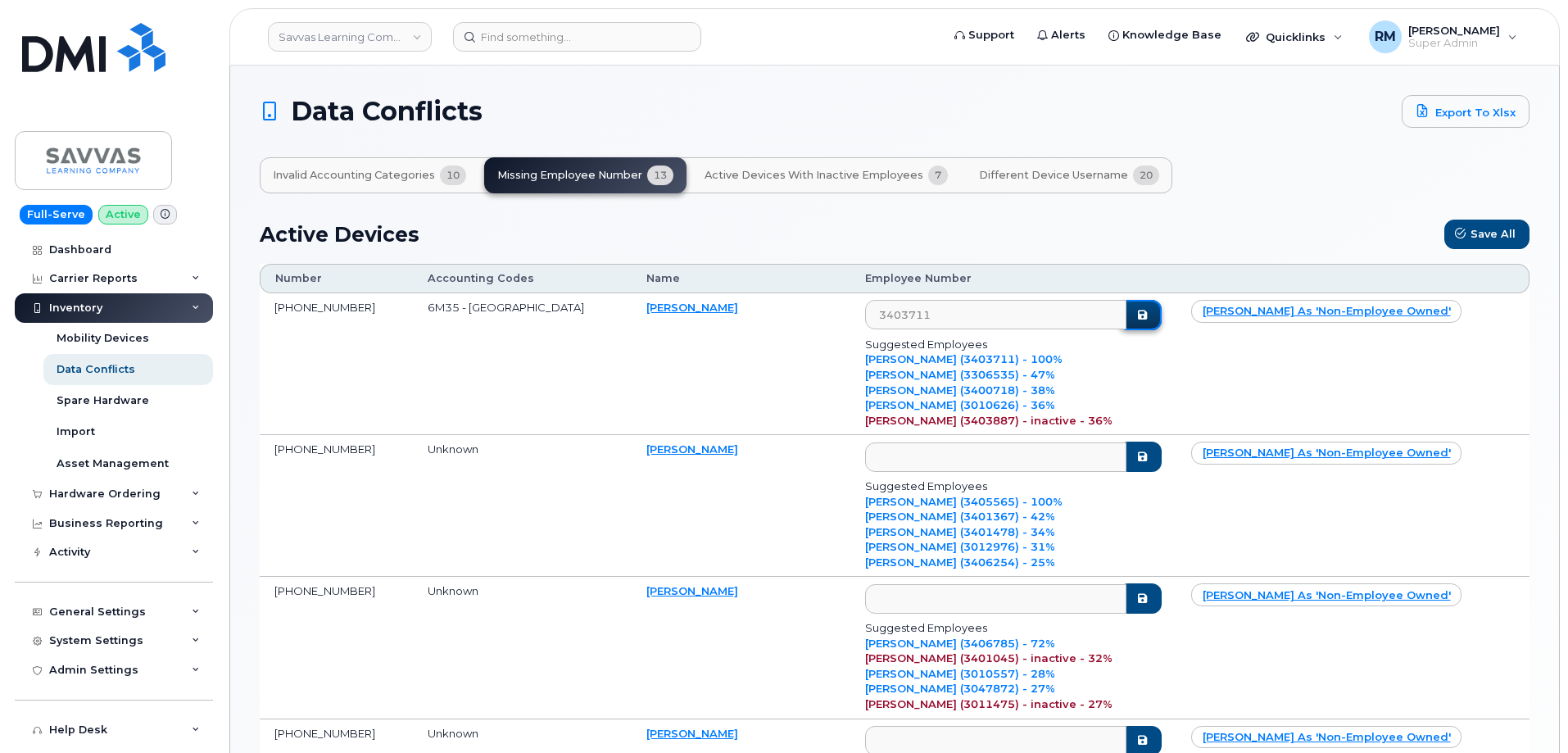
click at [1148, 321] on icon "submit" at bounding box center [1142, 315] width 13 height 11
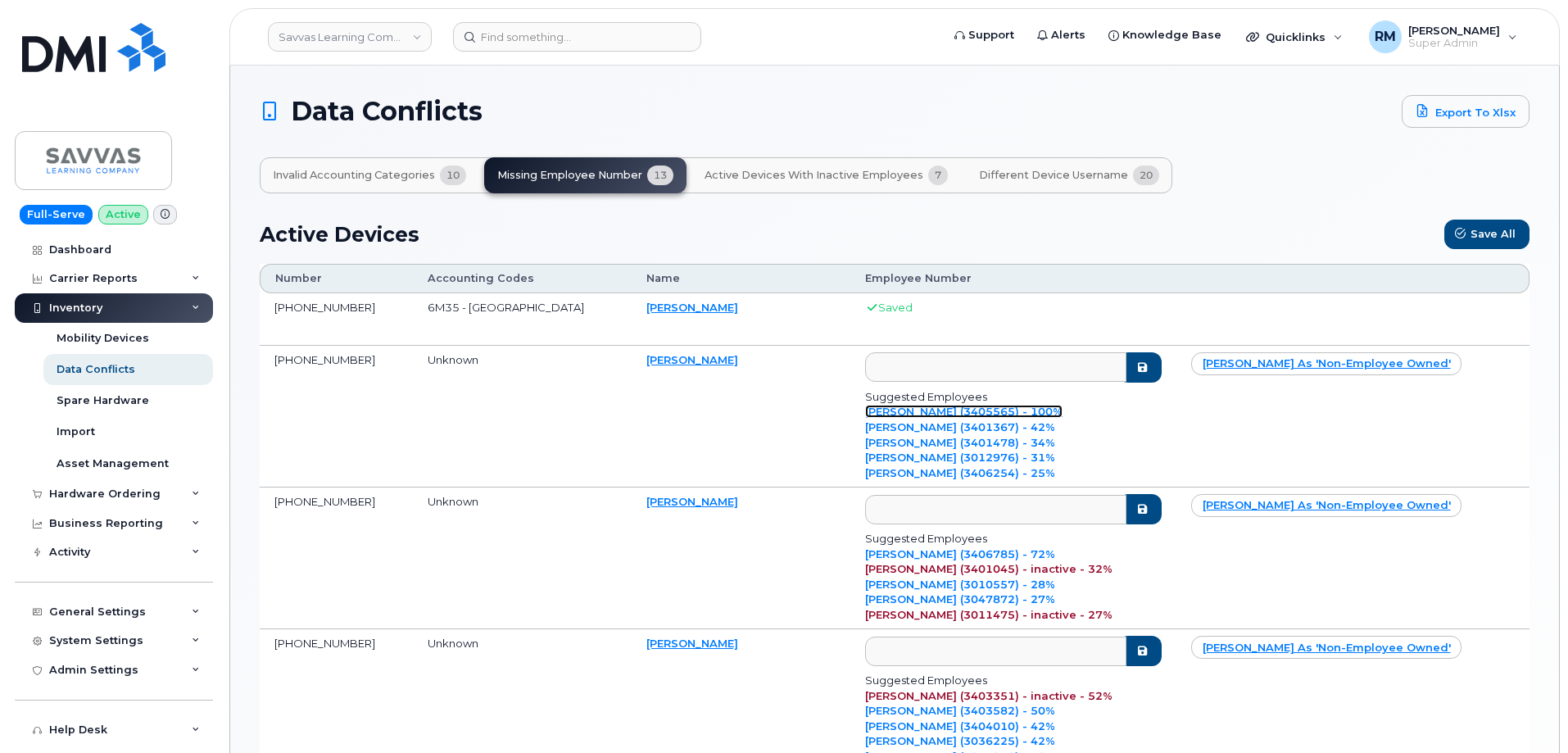
click at [899, 408] on link "Vianey Gonzalez (3405565) - 100%" at bounding box center [964, 411] width 198 height 13
type input "3405565"
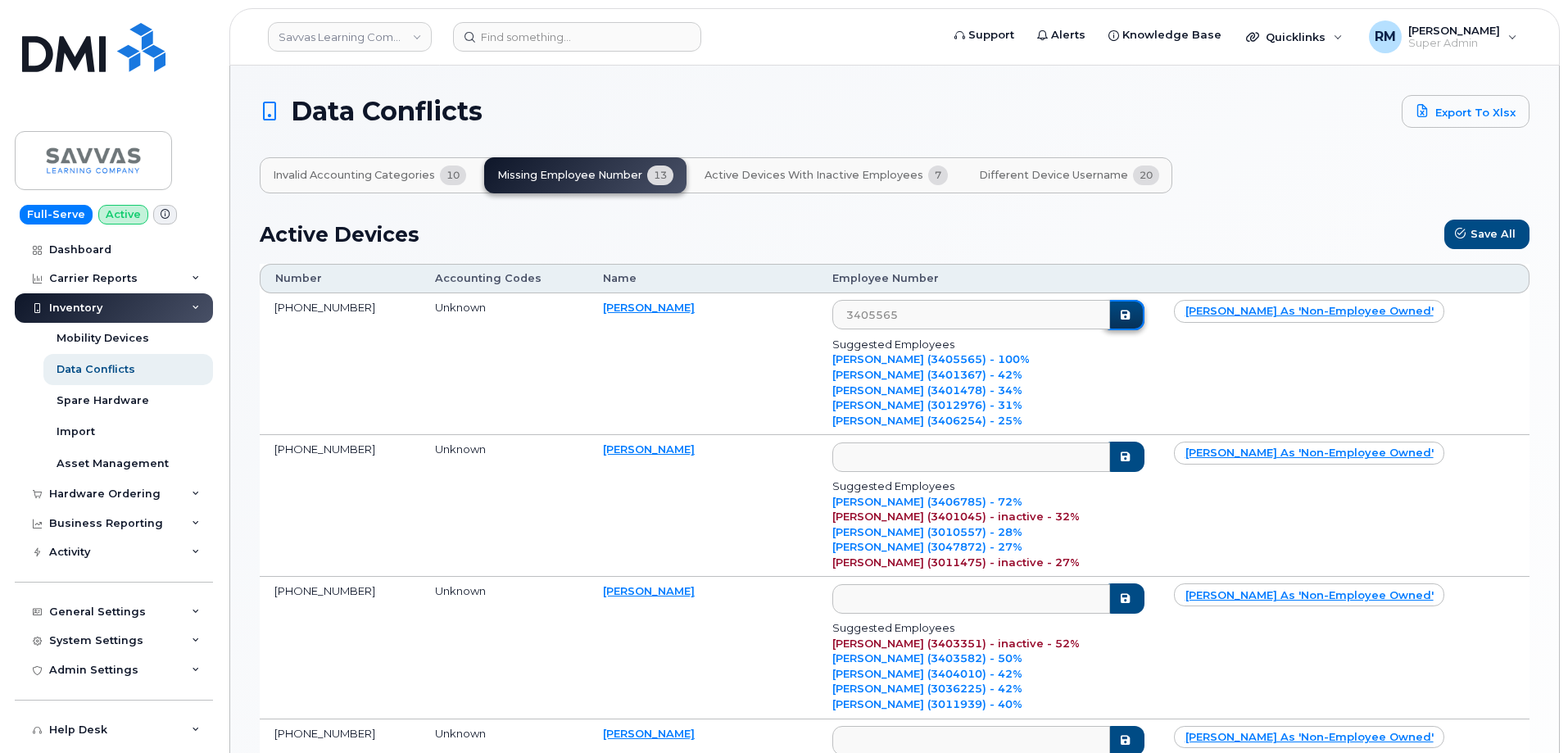
click at [1132, 321] on icon "submit" at bounding box center [1125, 315] width 13 height 11
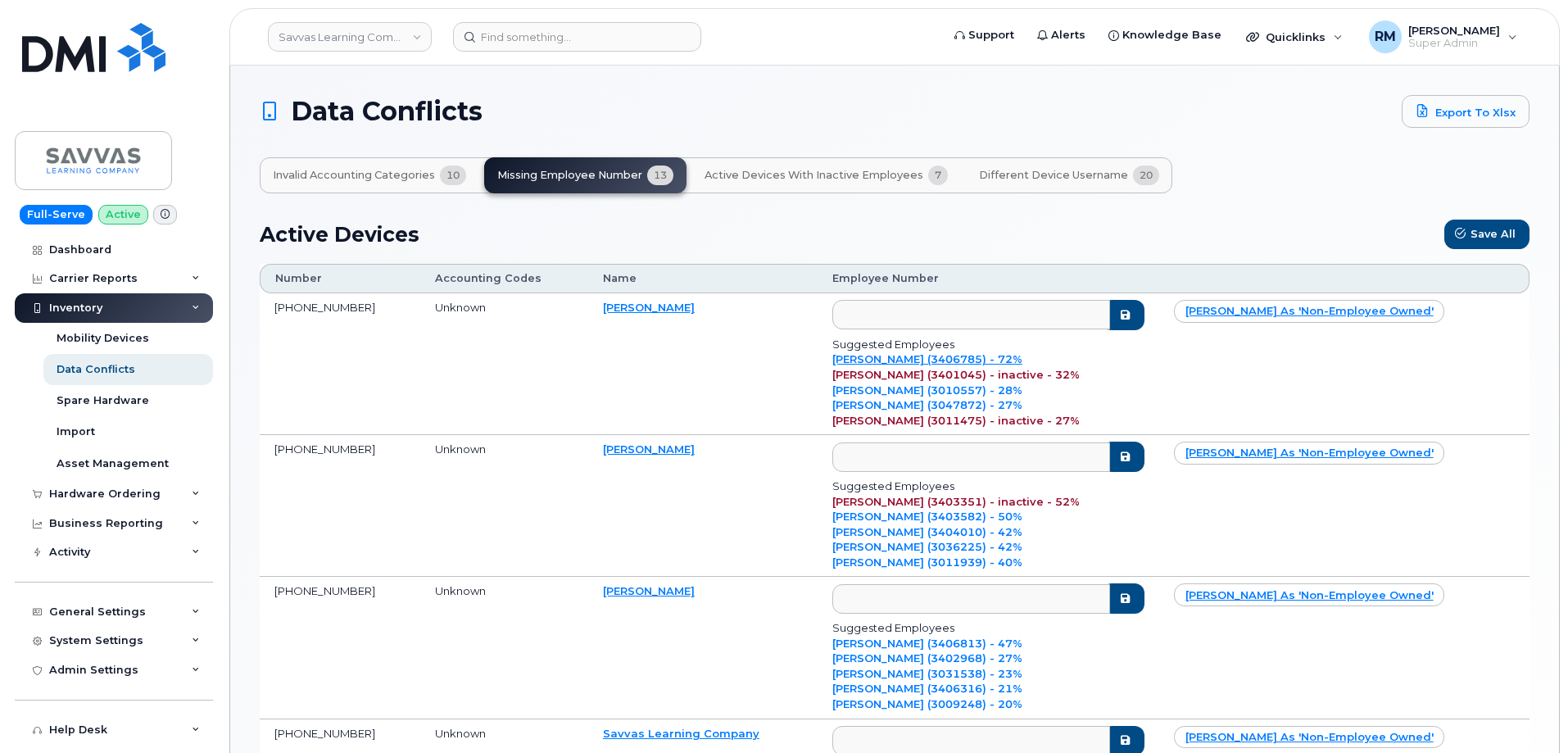
click at [909, 413] on div "Jacqueline Thomas (3011475) - inactive - 27%" at bounding box center [988, 420] width 312 height 16
click at [903, 354] on link "Jacqueline Hopkins (3406785) - 72%" at bounding box center [928, 358] width 190 height 13
type input "3406785"
click at [1132, 313] on icon "submit" at bounding box center [1125, 315] width 13 height 11
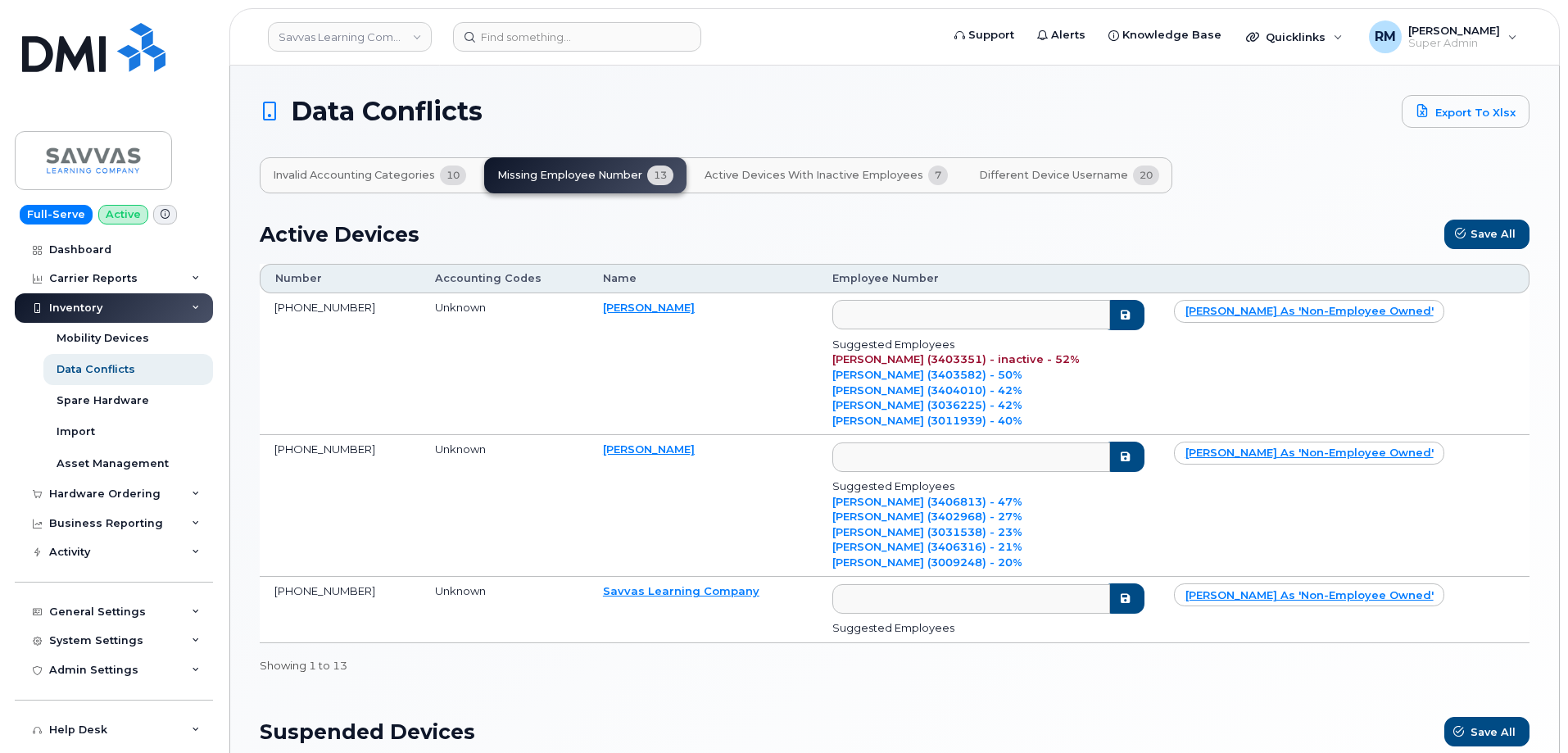
click at [1064, 171] on span "Different Device Username" at bounding box center [1054, 176] width 149 height 13
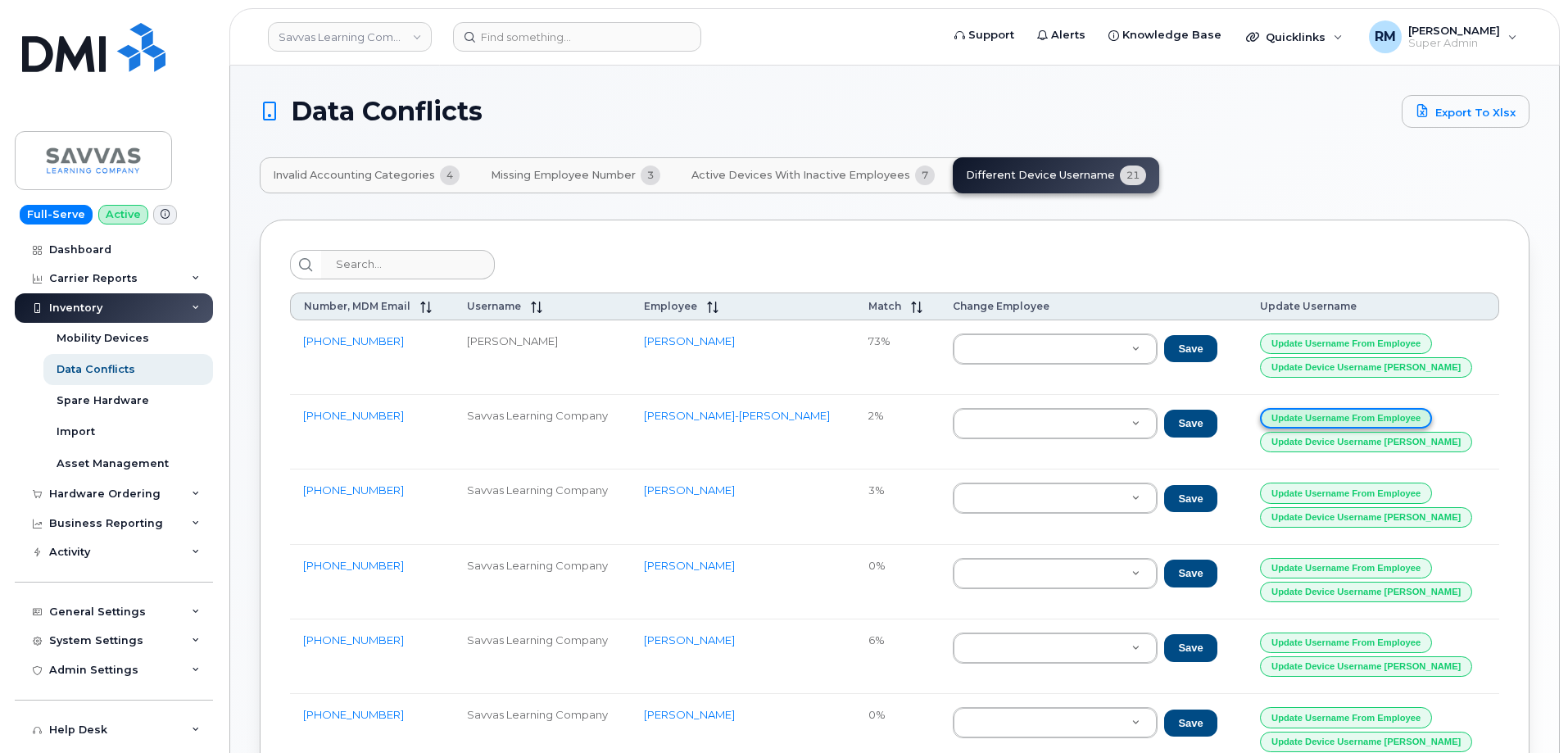
click at [1315, 424] on button "Update Username from Employee" at bounding box center [1346, 418] width 172 height 21
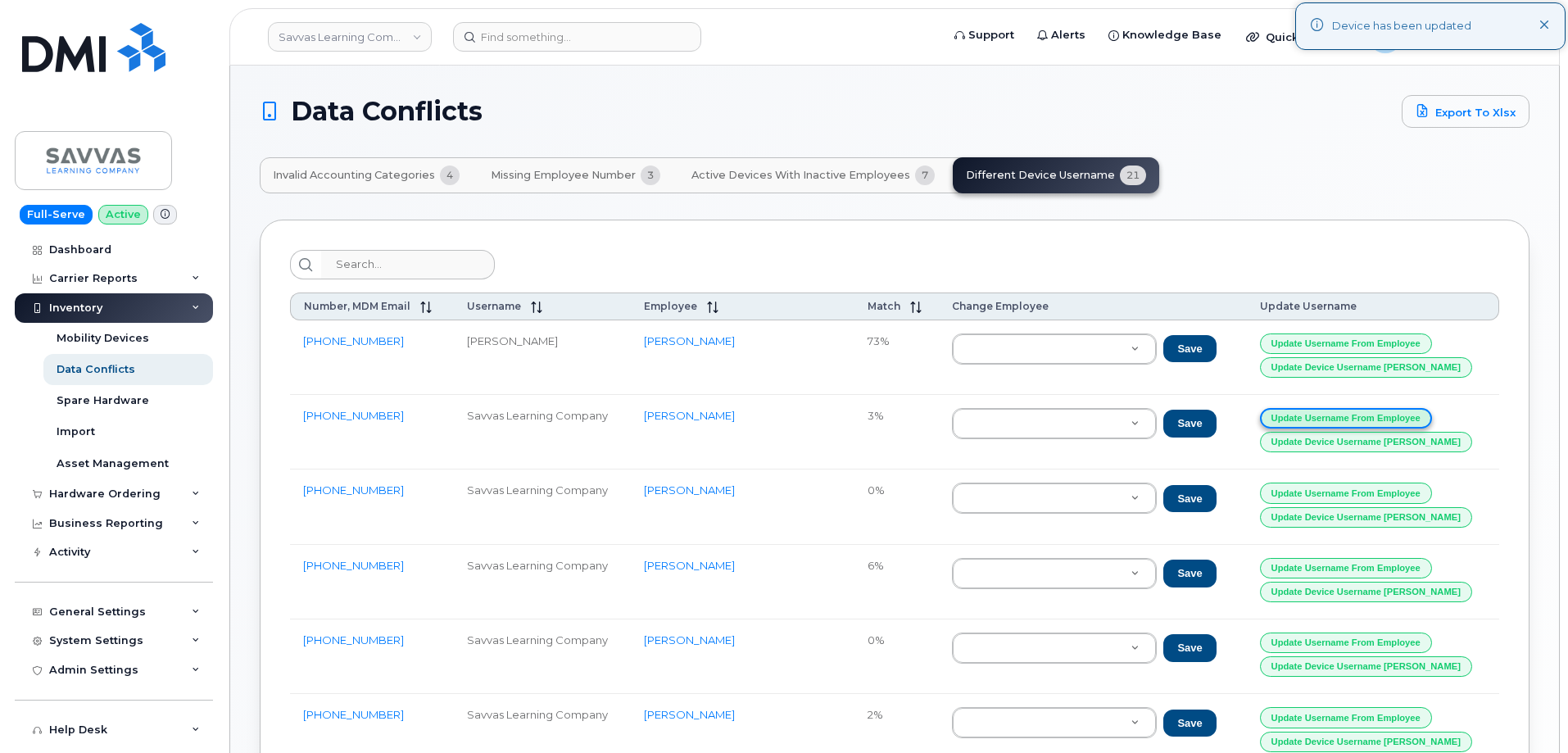
click at [1315, 421] on button "Update Username from Employee" at bounding box center [1346, 418] width 172 height 21
click at [1315, 419] on button "Update Username from Employee" at bounding box center [1346, 418] width 172 height 21
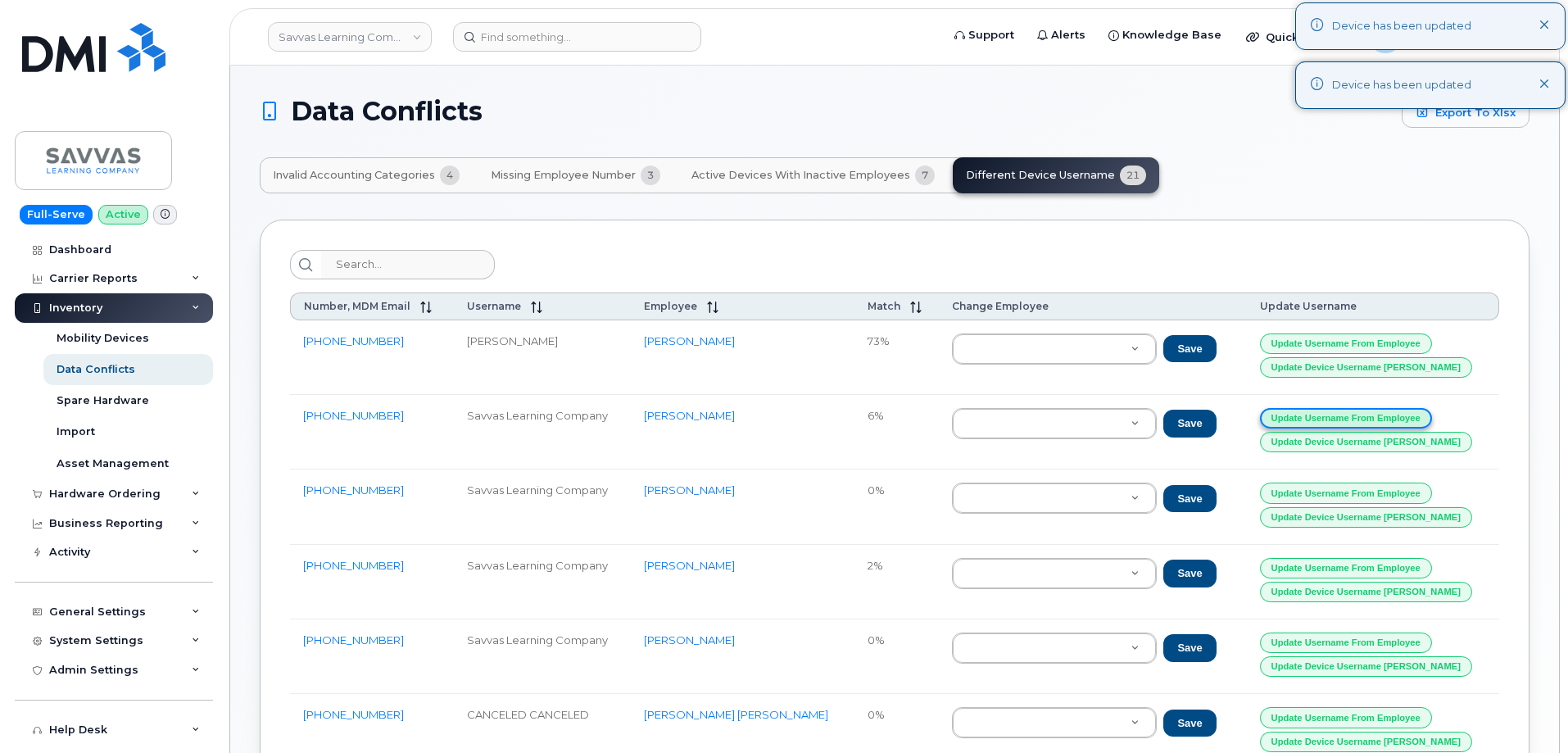
click at [1315, 419] on button "Update Username from Employee" at bounding box center [1346, 418] width 172 height 21
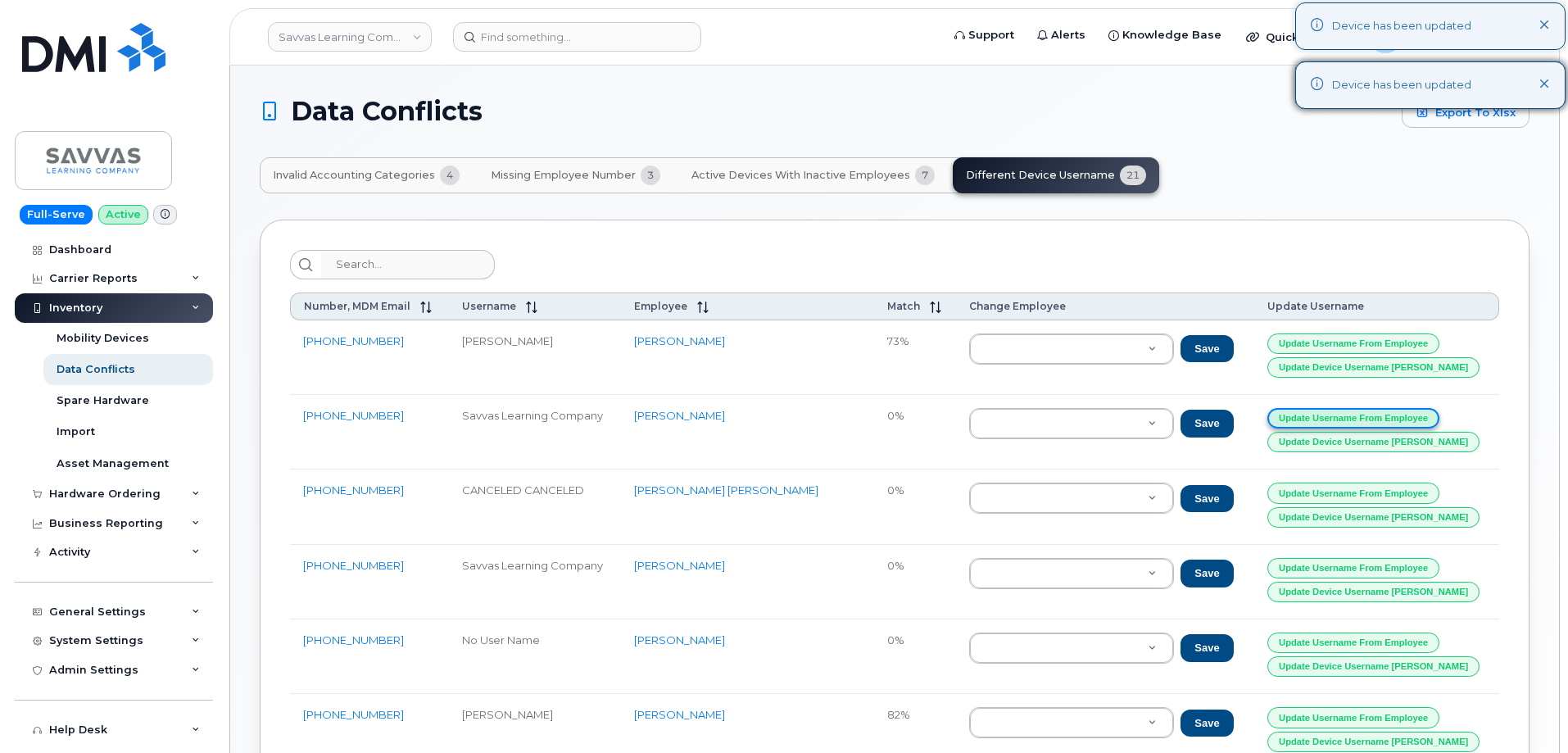
click at [1316, 419] on button "Update Username from Employee" at bounding box center [1353, 418] width 172 height 21
click at [1322, 418] on button "Update Username from Employee" at bounding box center [1353, 418] width 172 height 21
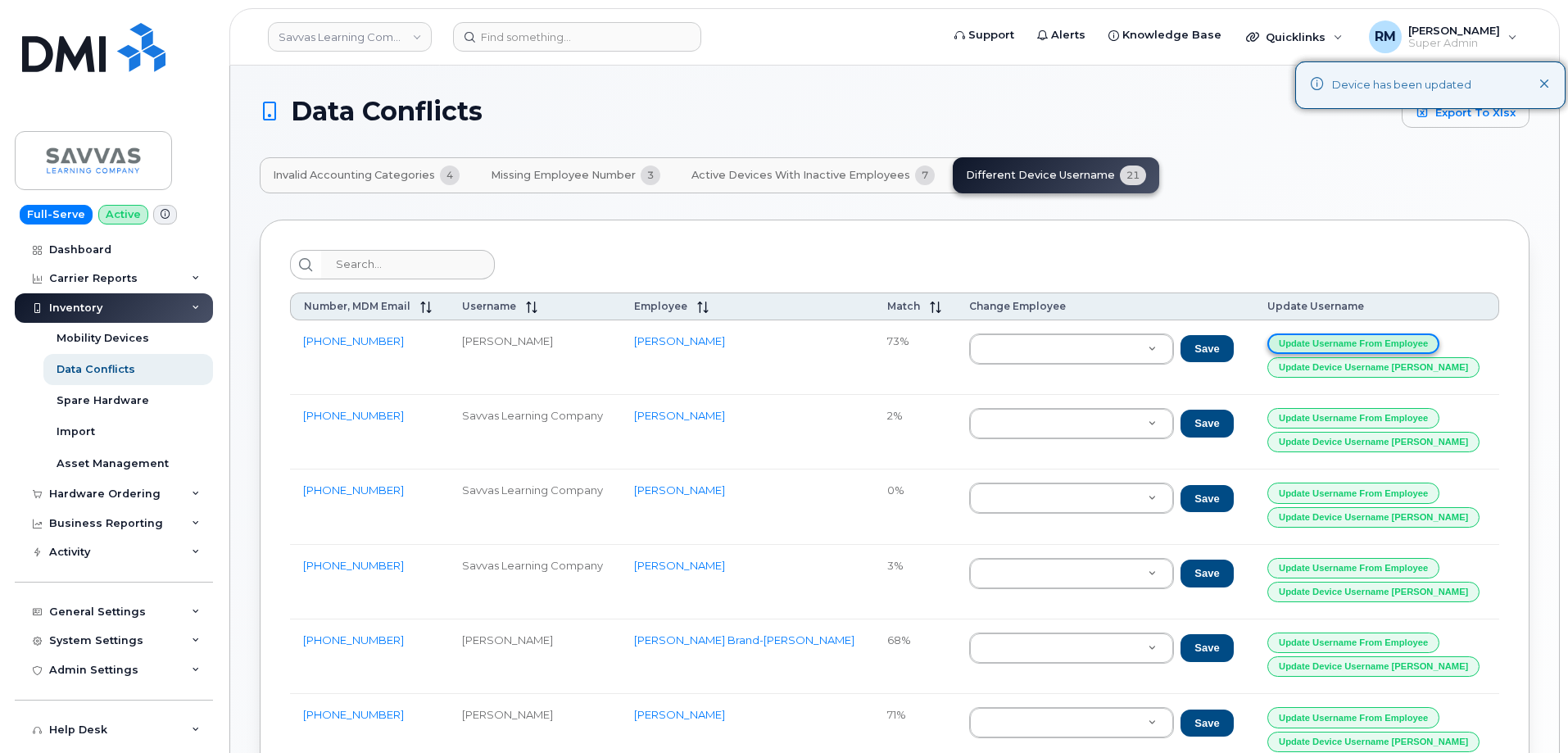
click at [1329, 341] on button "Update Username from Employee" at bounding box center [1353, 344] width 172 height 21
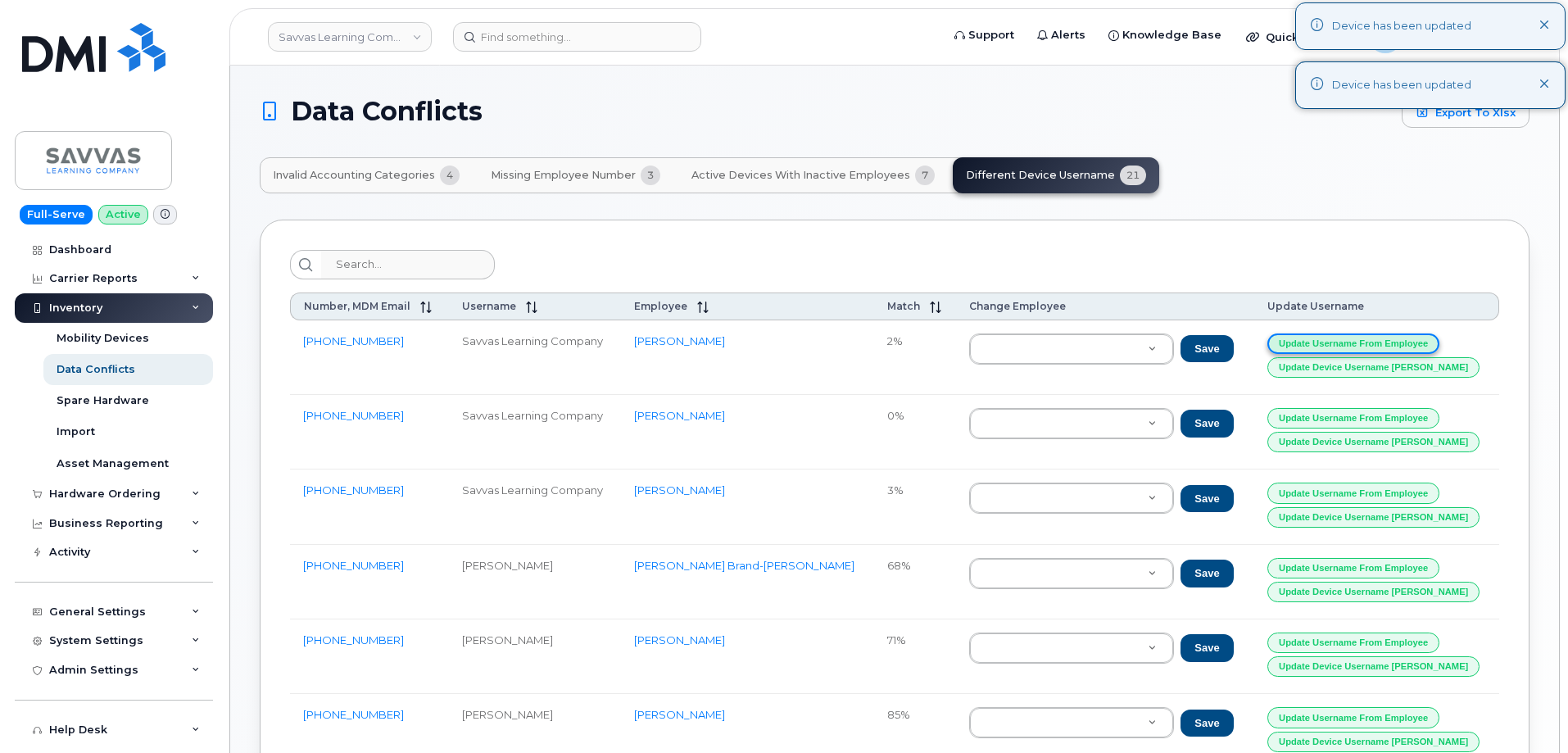
click at [1330, 339] on button "Update Username from Employee" at bounding box center [1353, 344] width 172 height 21
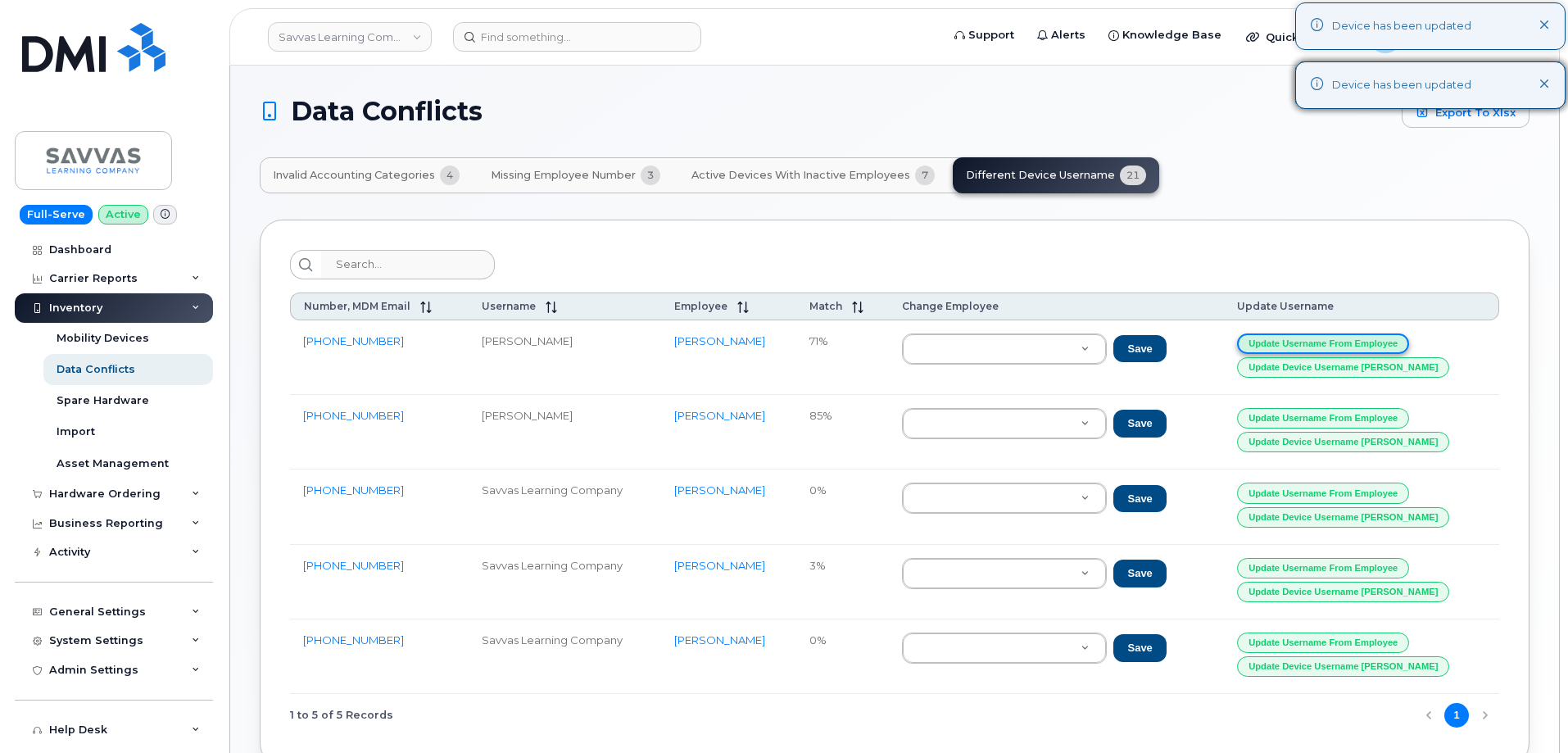
click at [1330, 339] on button "Update Username from Employee" at bounding box center [1323, 344] width 172 height 21
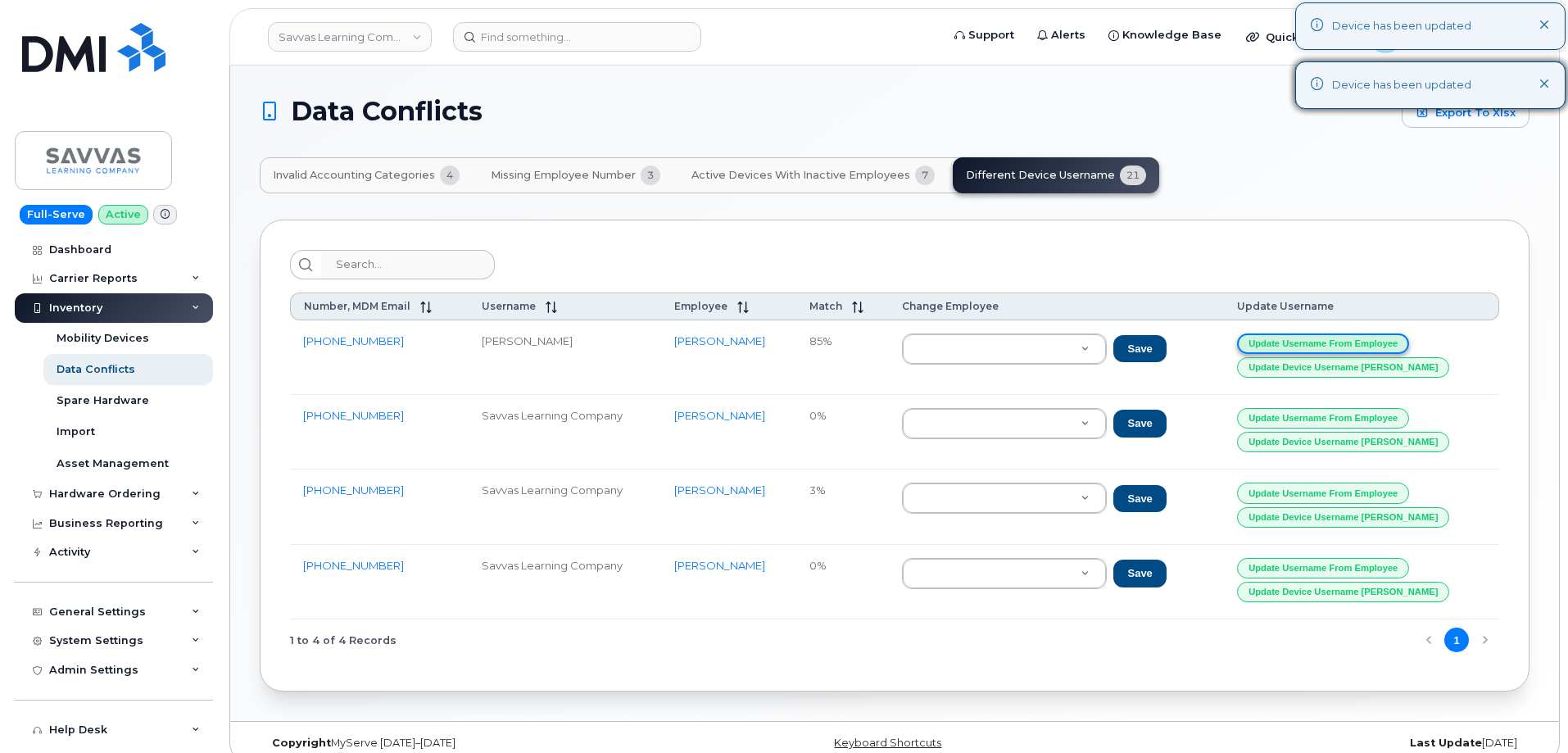
click at [1330, 339] on button "Update Username from Employee" at bounding box center [1323, 344] width 172 height 21
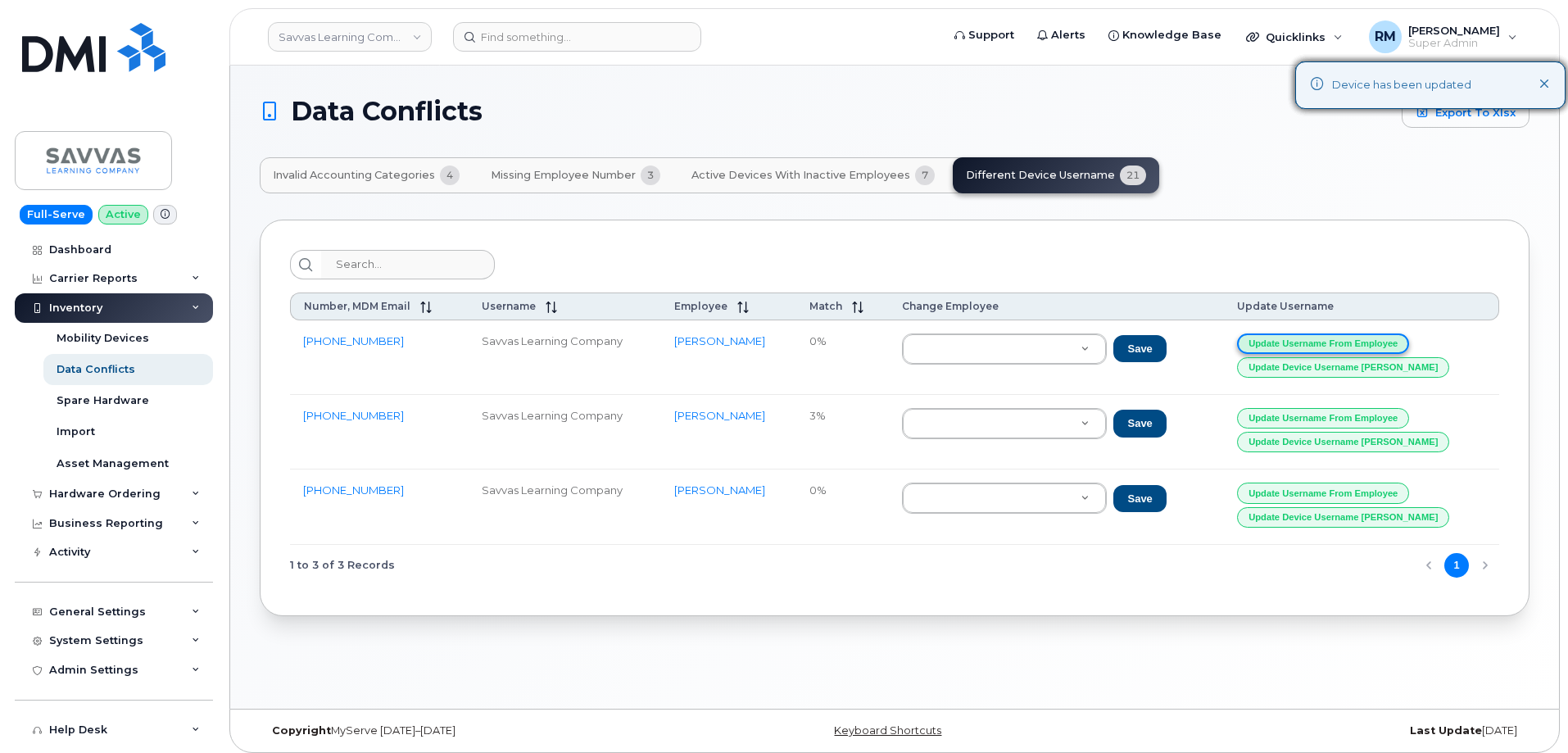
click at [1330, 339] on button "Update Username from Employee" at bounding box center [1323, 344] width 172 height 21
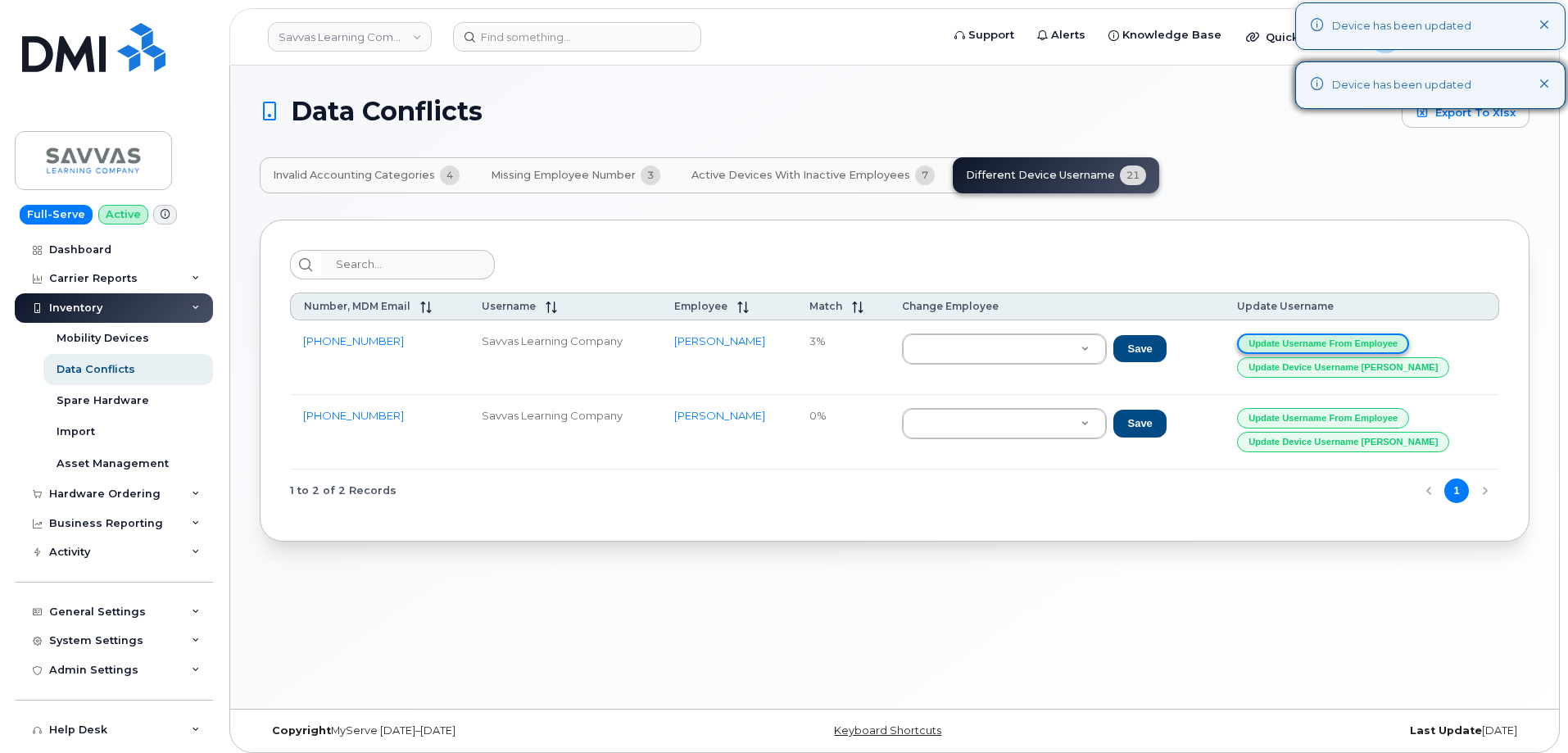
click at [1330, 339] on button "Update Username from Employee" at bounding box center [1323, 344] width 172 height 21
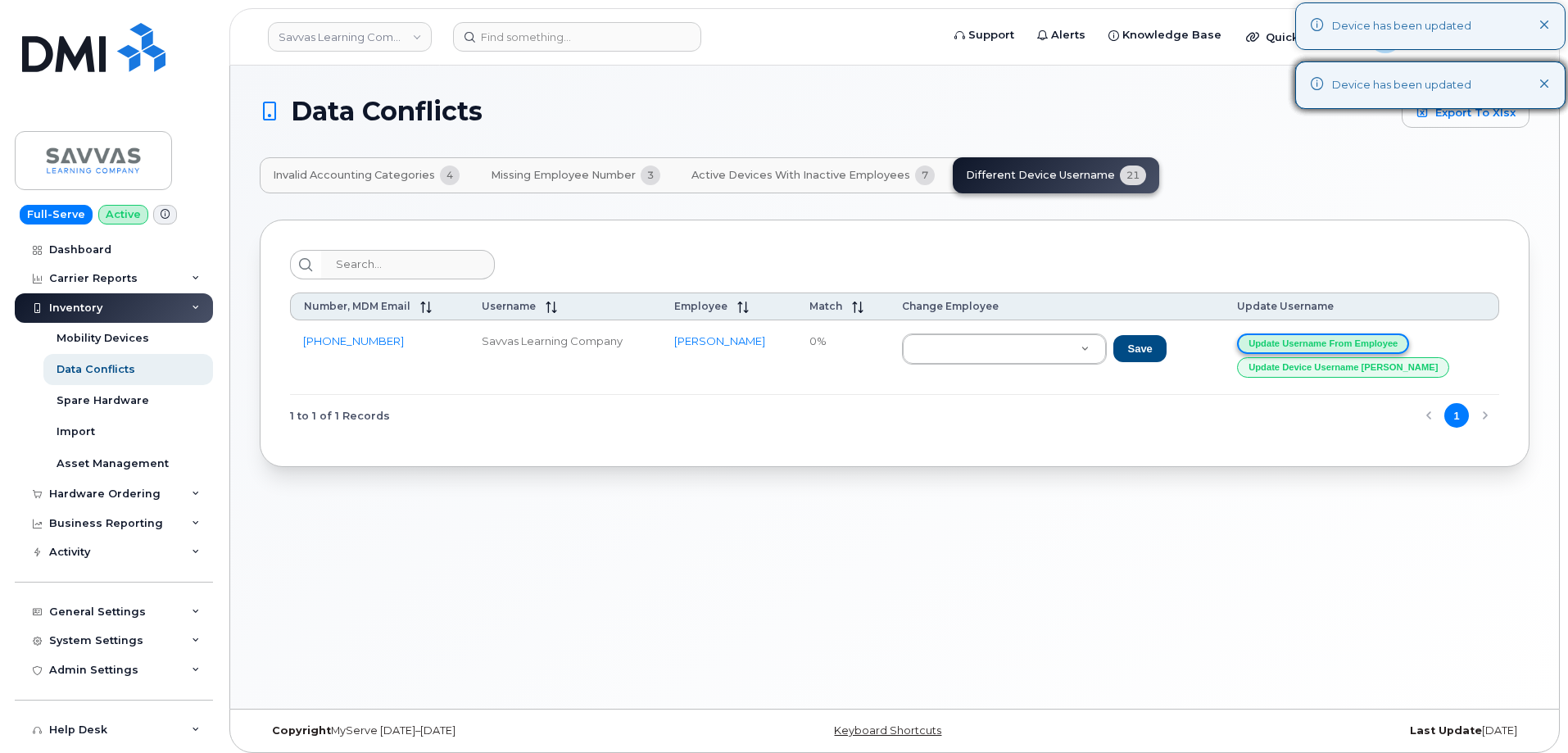
click at [1330, 339] on button "Update Username from Employee" at bounding box center [1323, 344] width 172 height 21
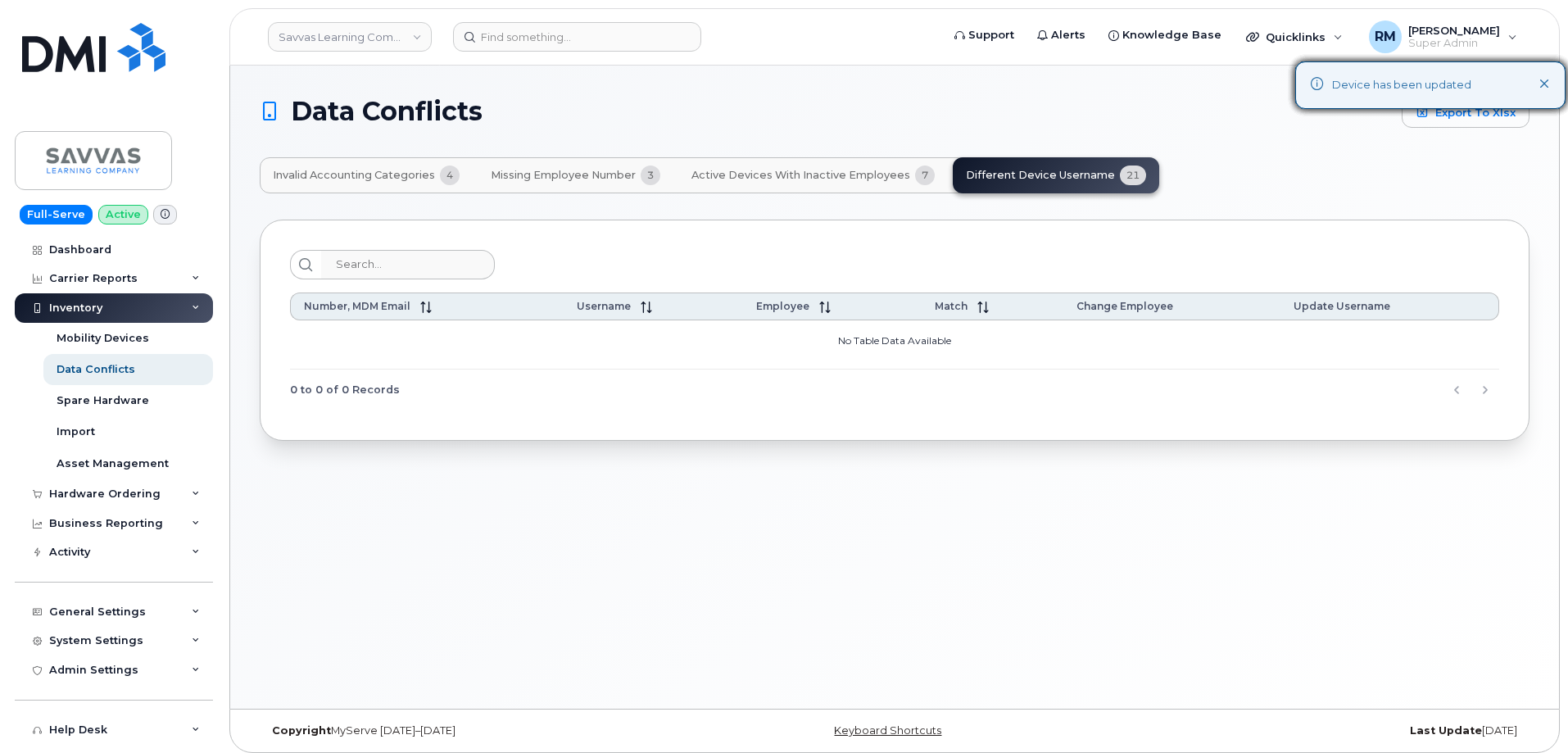
click at [799, 167] on button "Active Devices with Inactive Employees 7" at bounding box center [813, 176] width 270 height 36
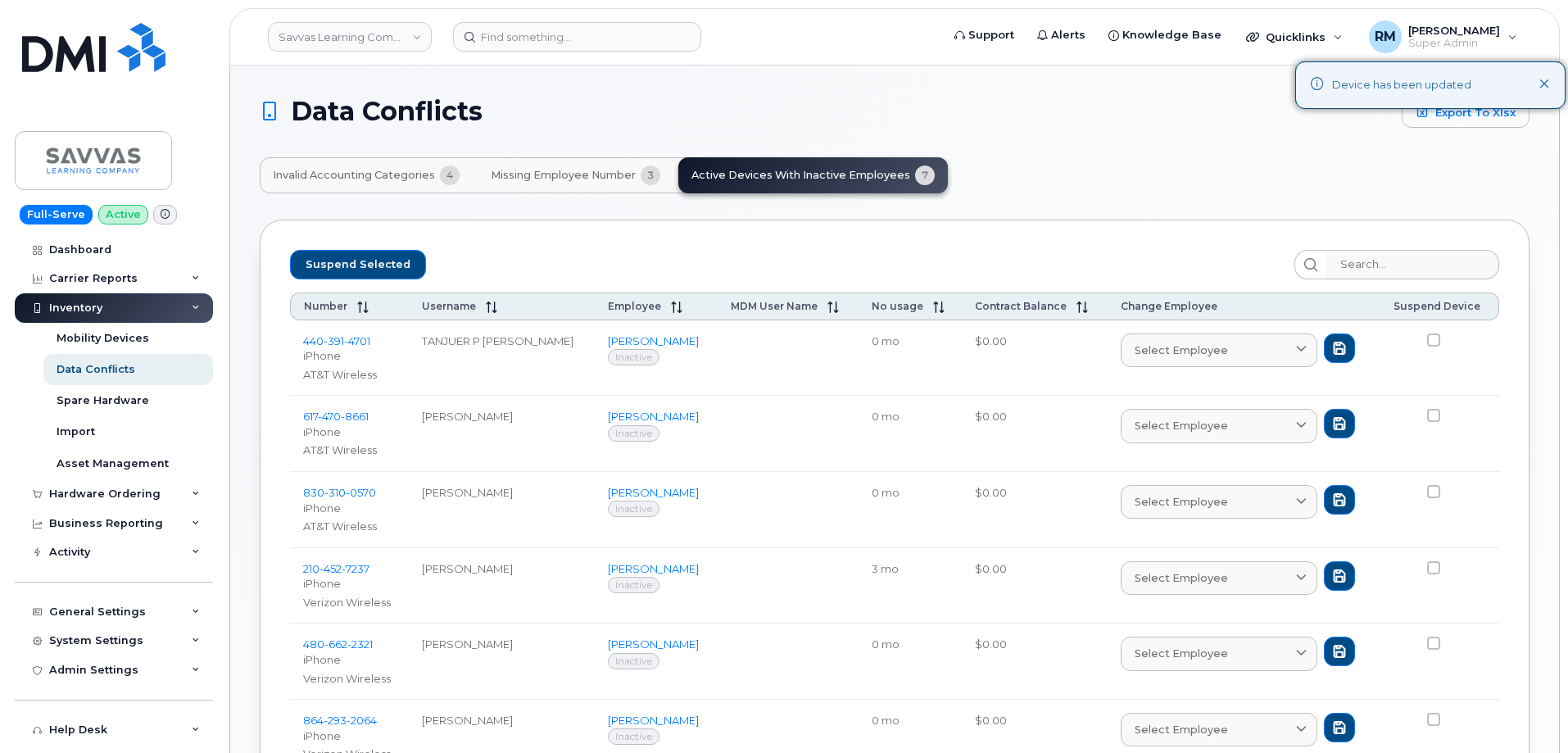
click at [566, 166] on button "Missing Employee Number 3" at bounding box center [575, 176] width 196 height 36
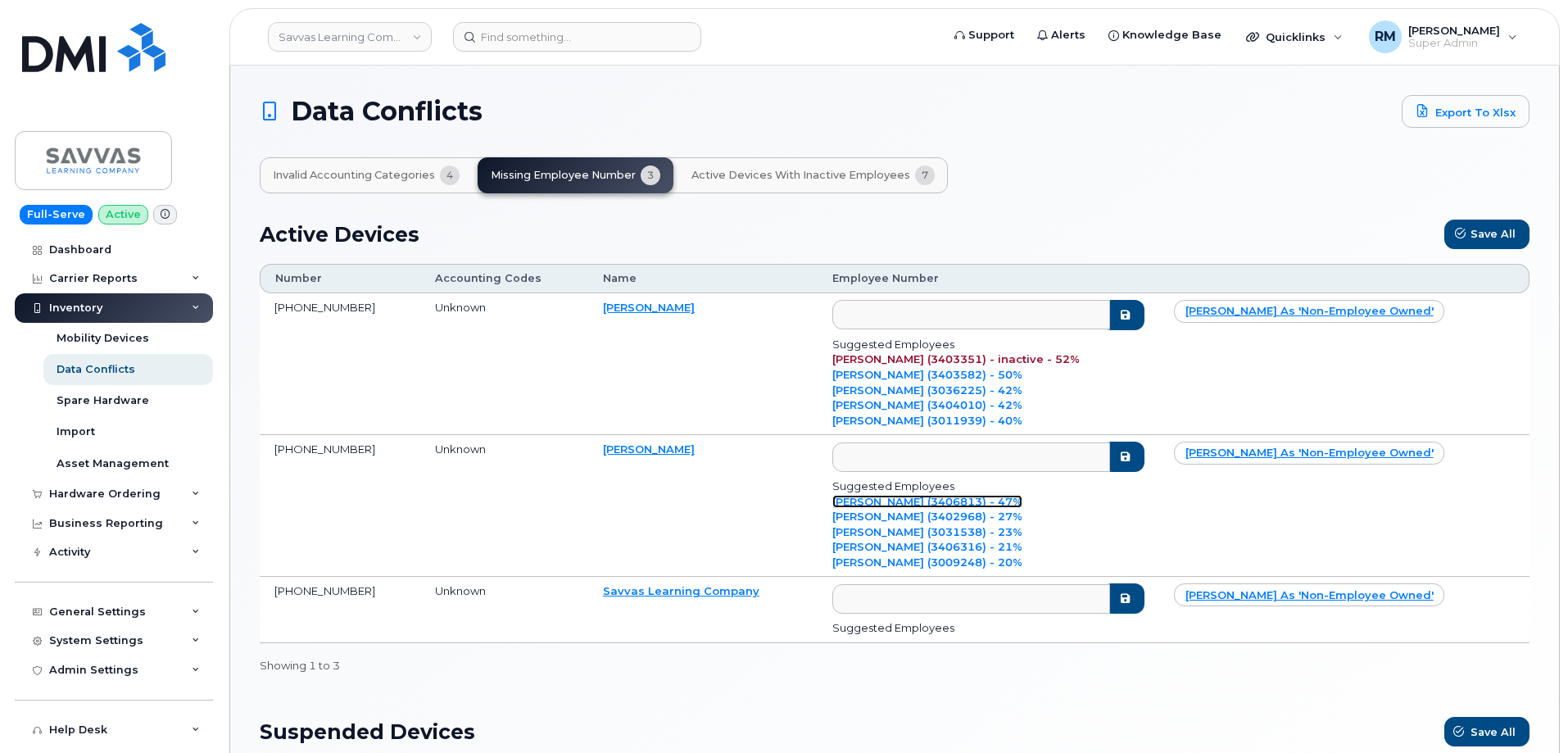
click at [910, 499] on link "Matthew O'Brien (3406813) - 47%" at bounding box center [928, 501] width 190 height 13
type input "3406813"
click at [1144, 450] on button "submit" at bounding box center [1123, 456] width 43 height 30
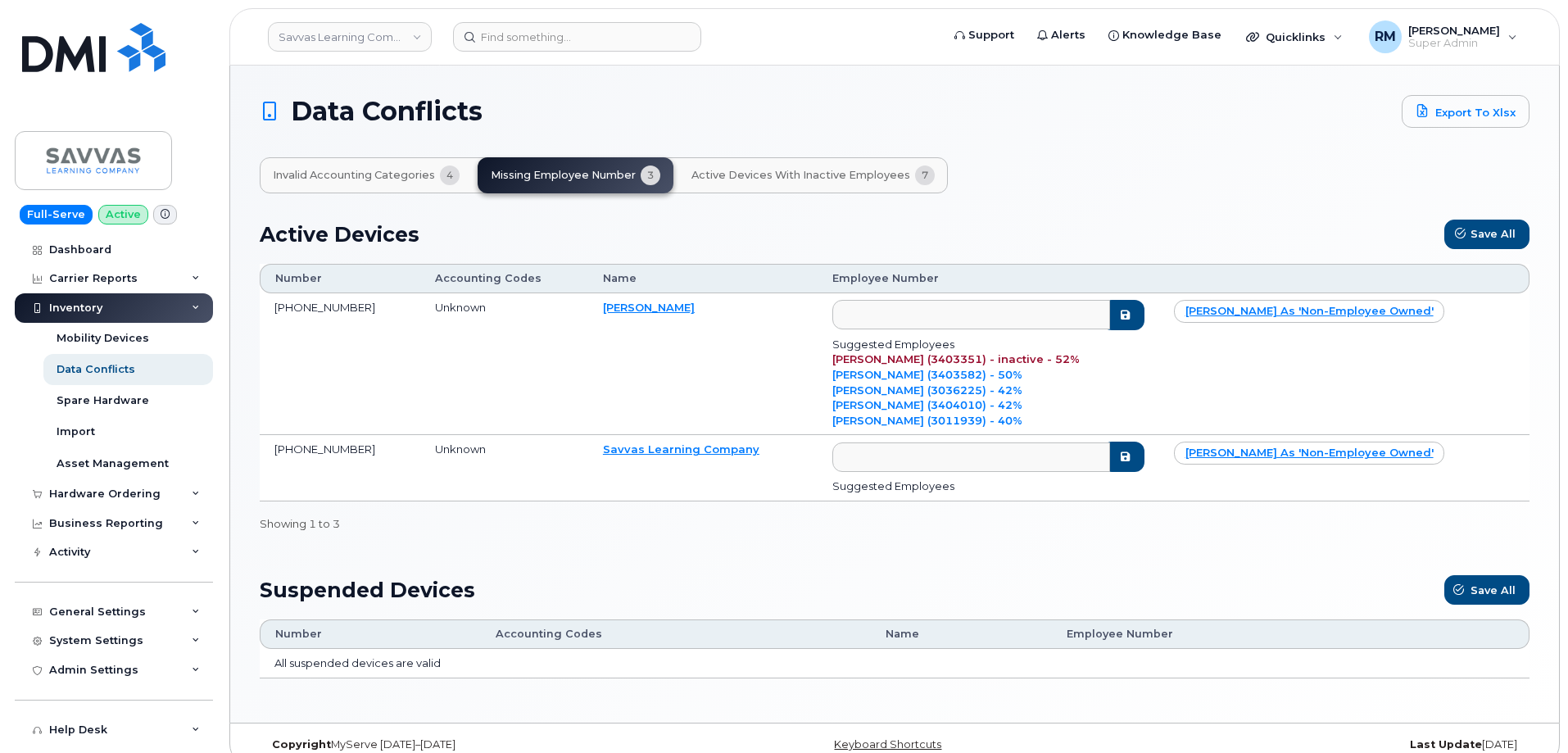
click at [335, 177] on span "Invalid Accounting Categories" at bounding box center [354, 176] width 162 height 13
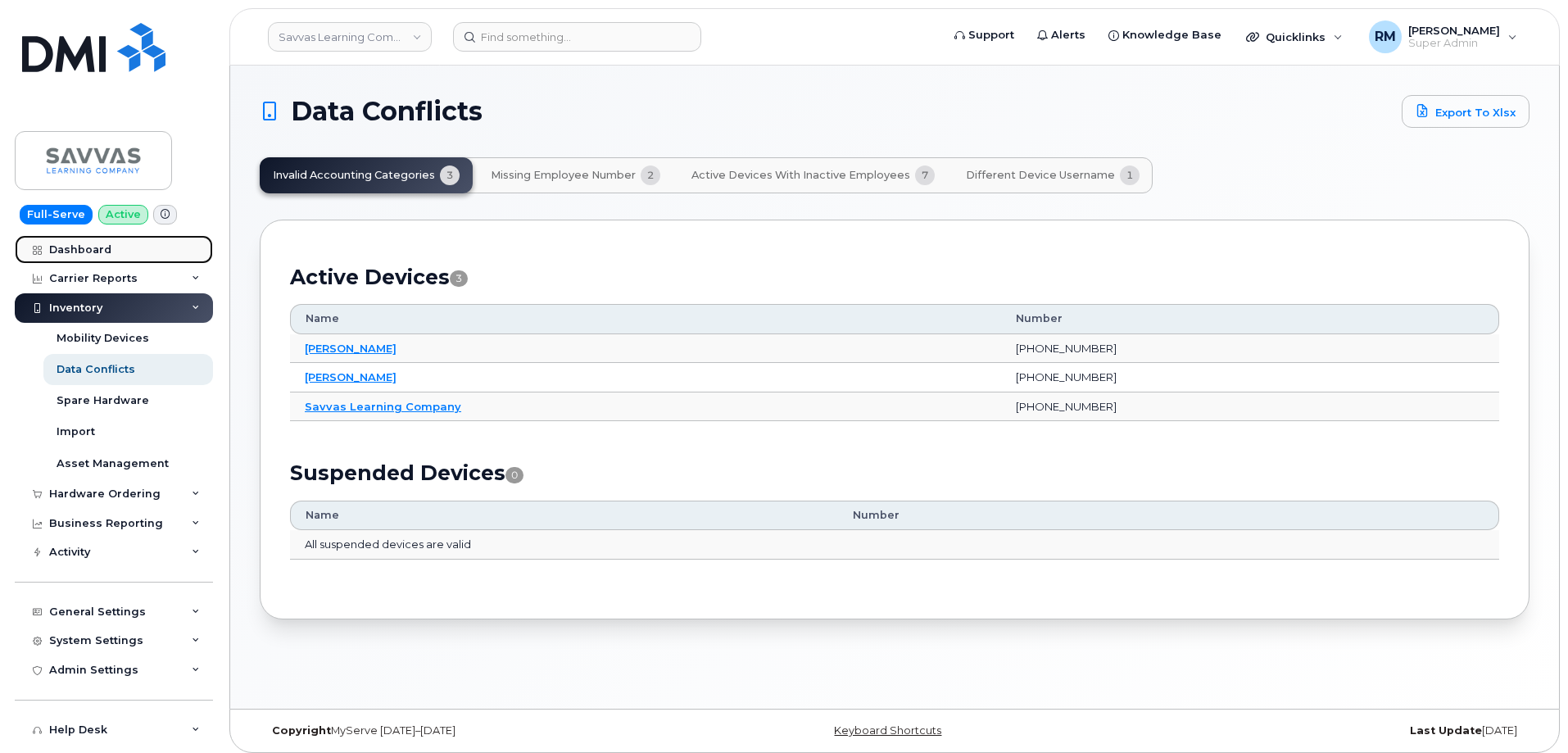
click at [74, 244] on div "Dashboard" at bounding box center [80, 250] width 62 height 13
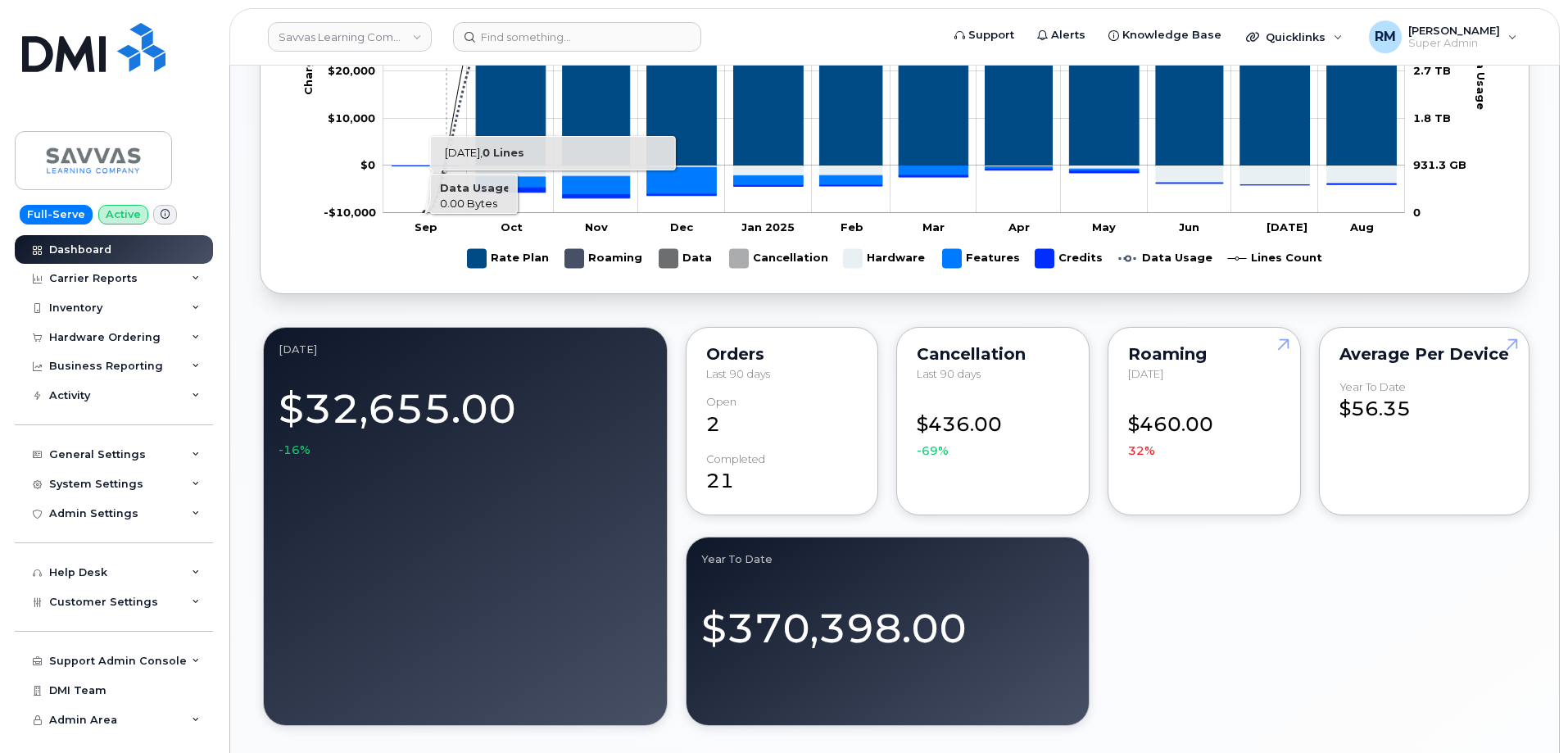
scroll to position [1065, 0]
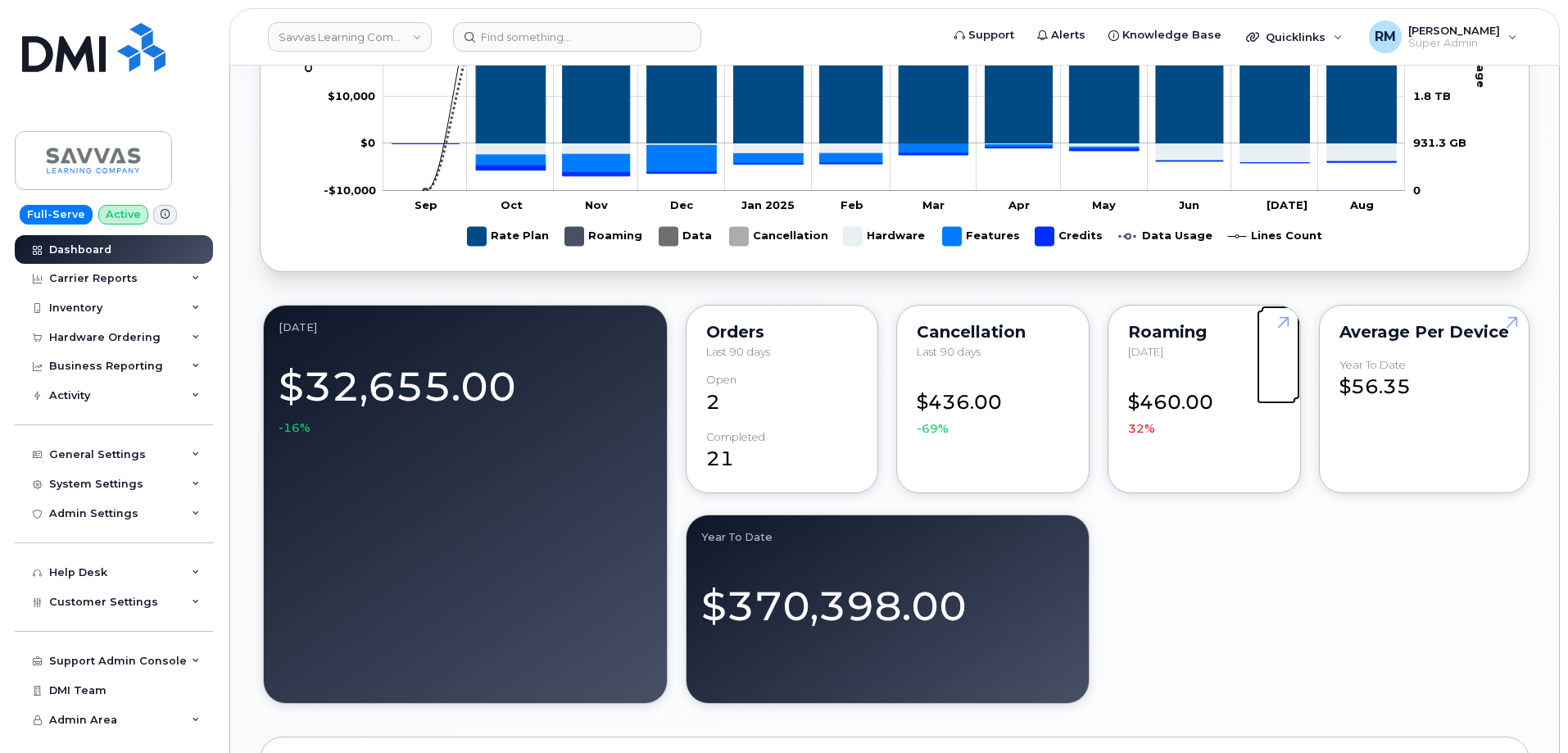
click at [1284, 354] on link at bounding box center [1280, 353] width 39 height 94
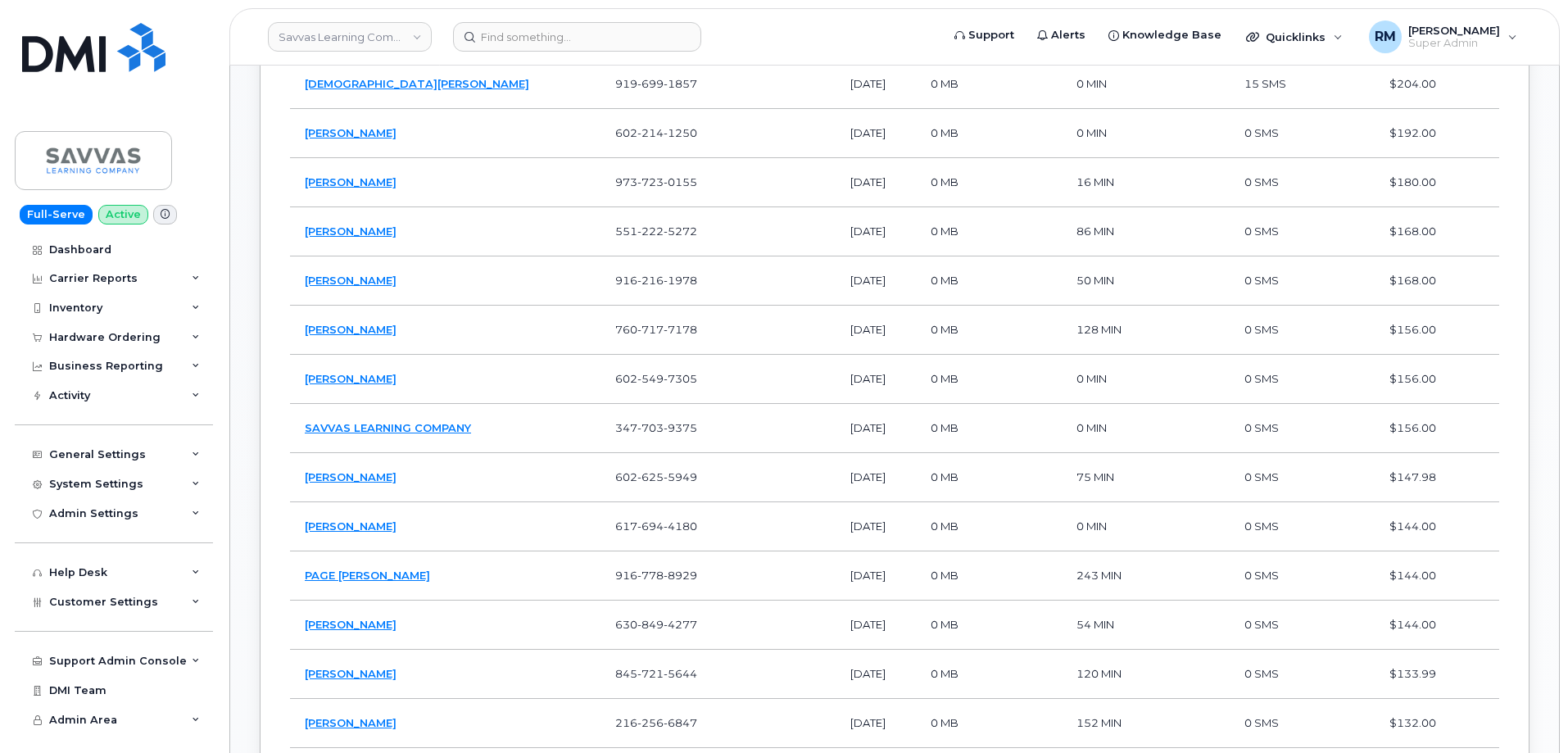
scroll to position [1229, 0]
drag, startPoint x: 868, startPoint y: 427, endPoint x: 785, endPoint y: 425, distance: 83.0
click at [836, 425] on td "2024-11-01" at bounding box center [876, 426] width 80 height 49
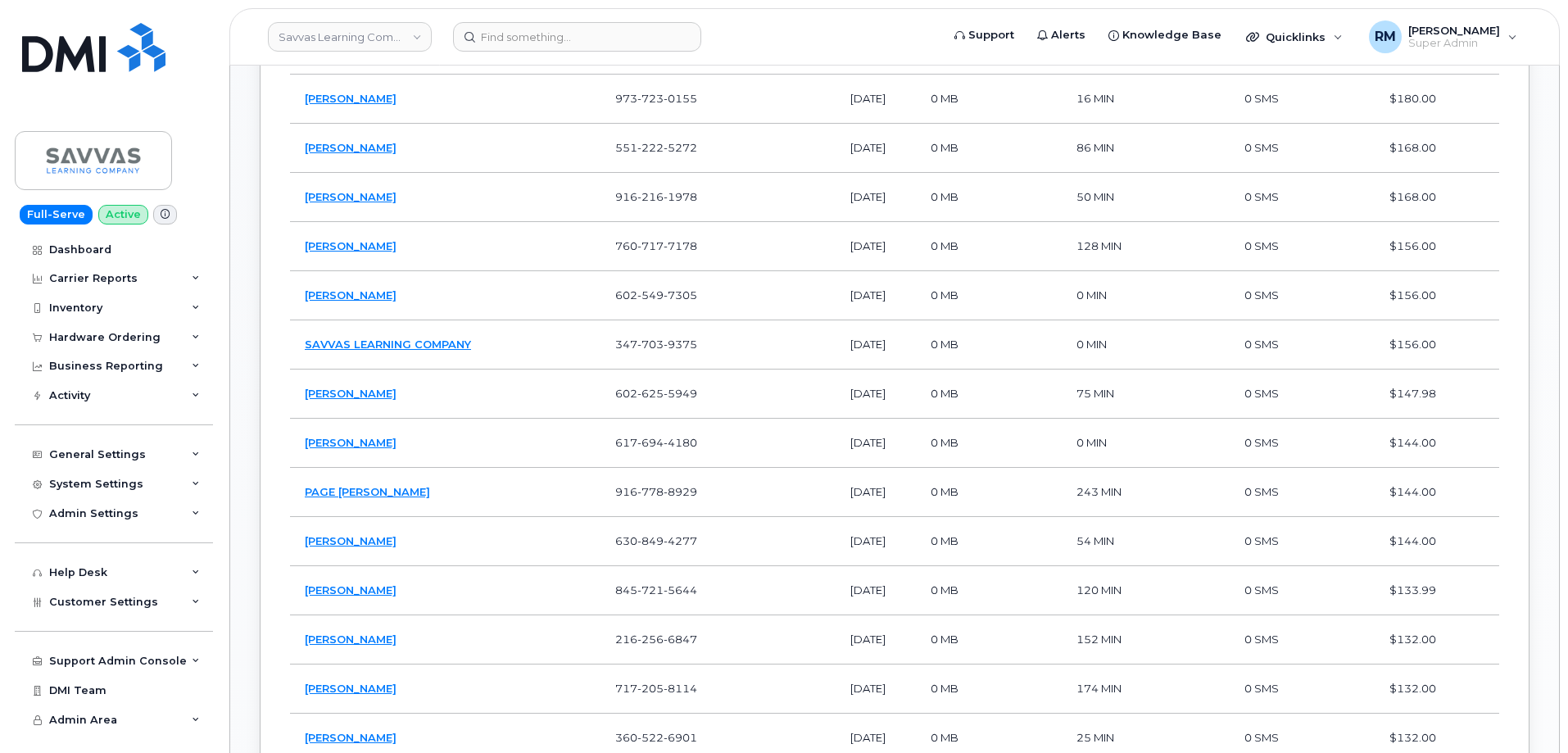
scroll to position [1311, 0]
click at [372, 338] on link "SAVVAS LEARNING COMPANY" at bounding box center [388, 343] width 166 height 13
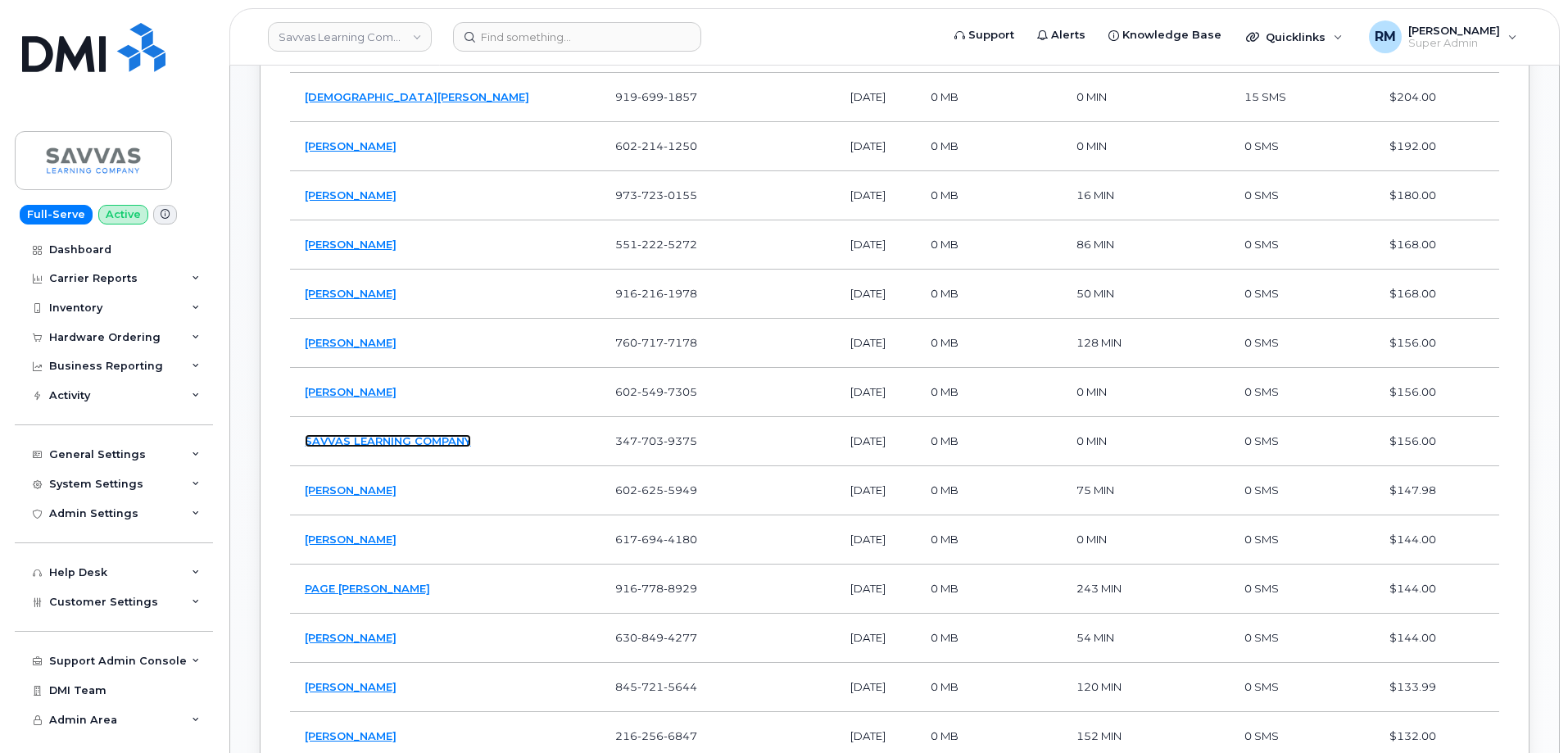
scroll to position [1229, 0]
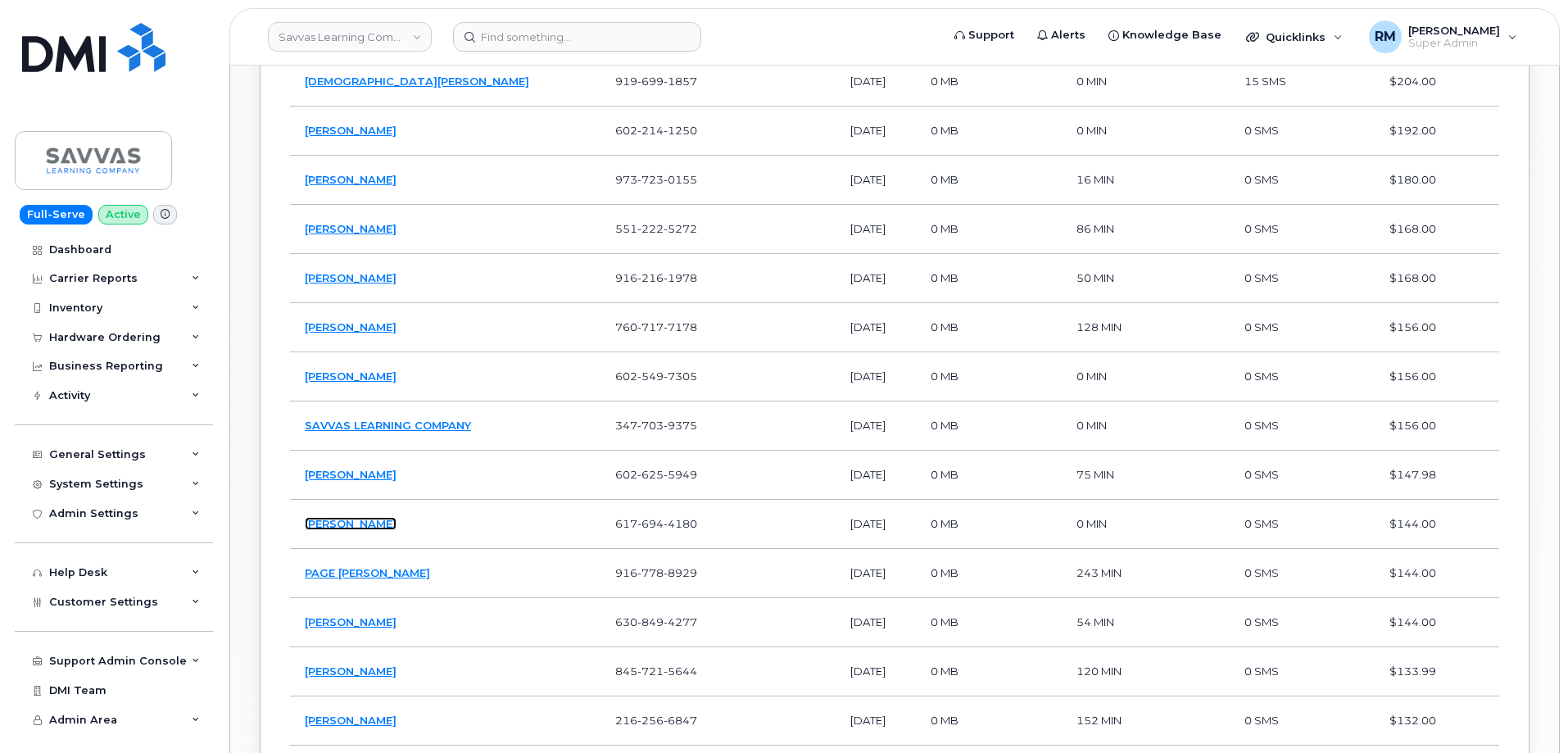
click at [356, 524] on link "[PERSON_NAME]" at bounding box center [351, 523] width 92 height 13
click at [615, 523] on span "617 694 4180" at bounding box center [656, 523] width 82 height 13
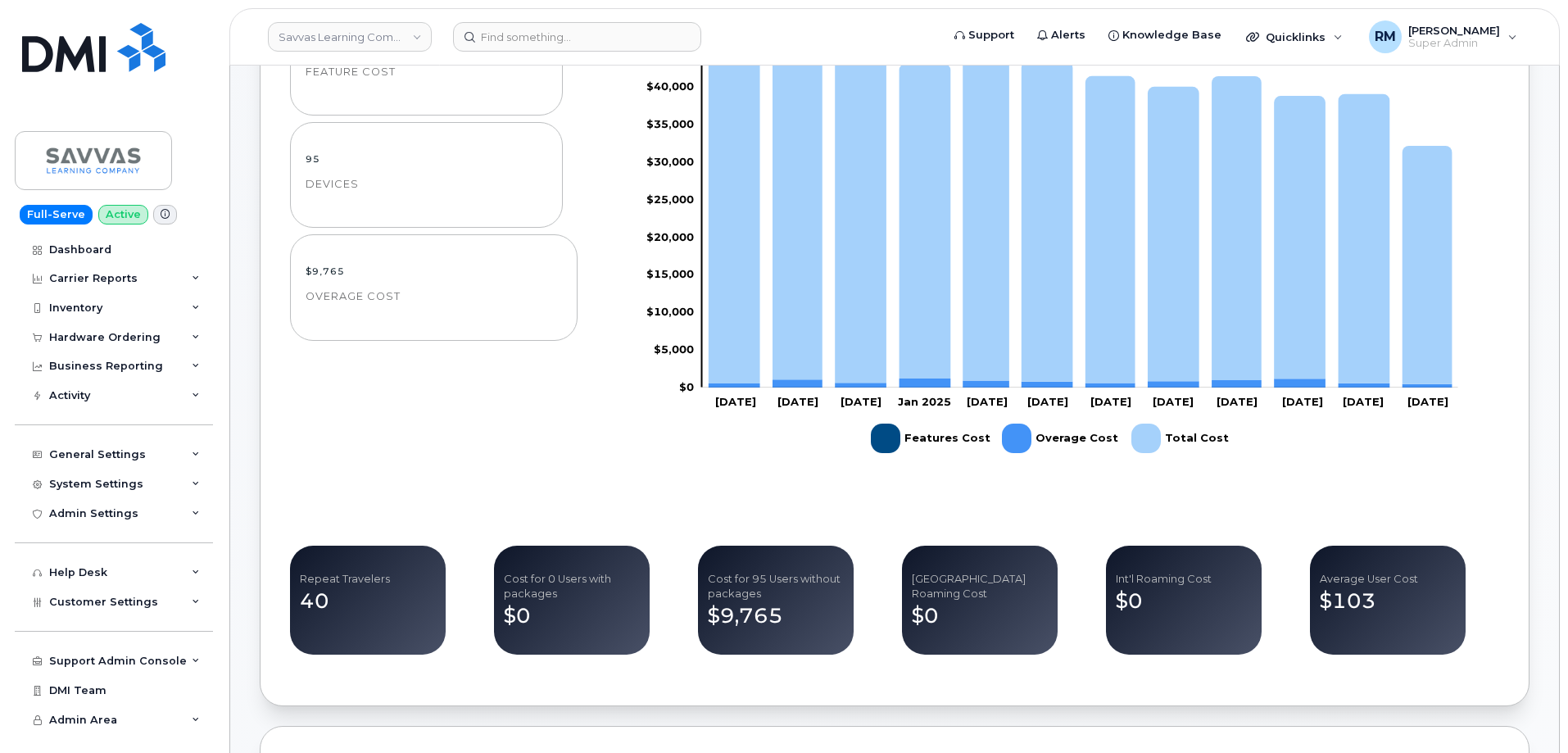
scroll to position [0, 0]
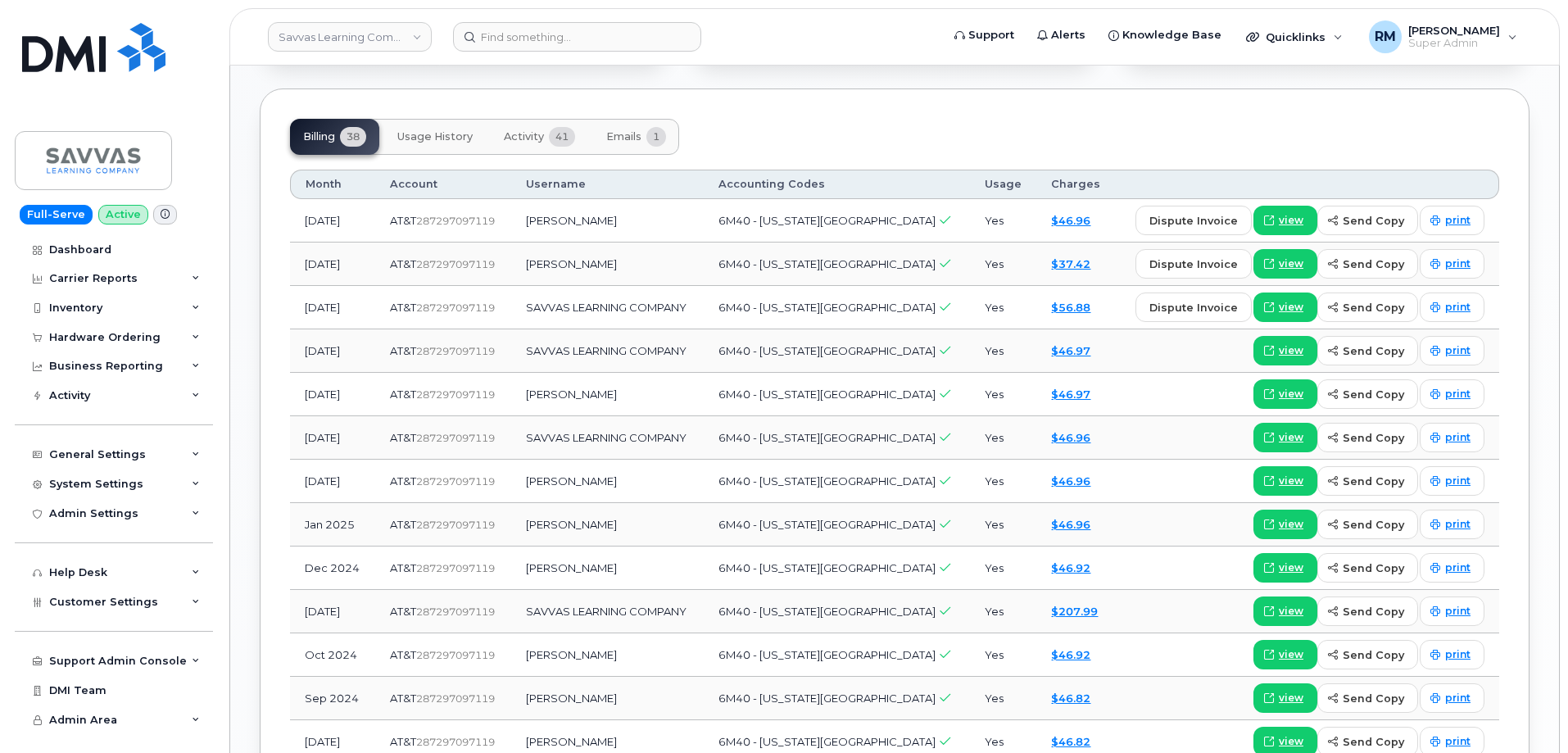
scroll to position [1311, 0]
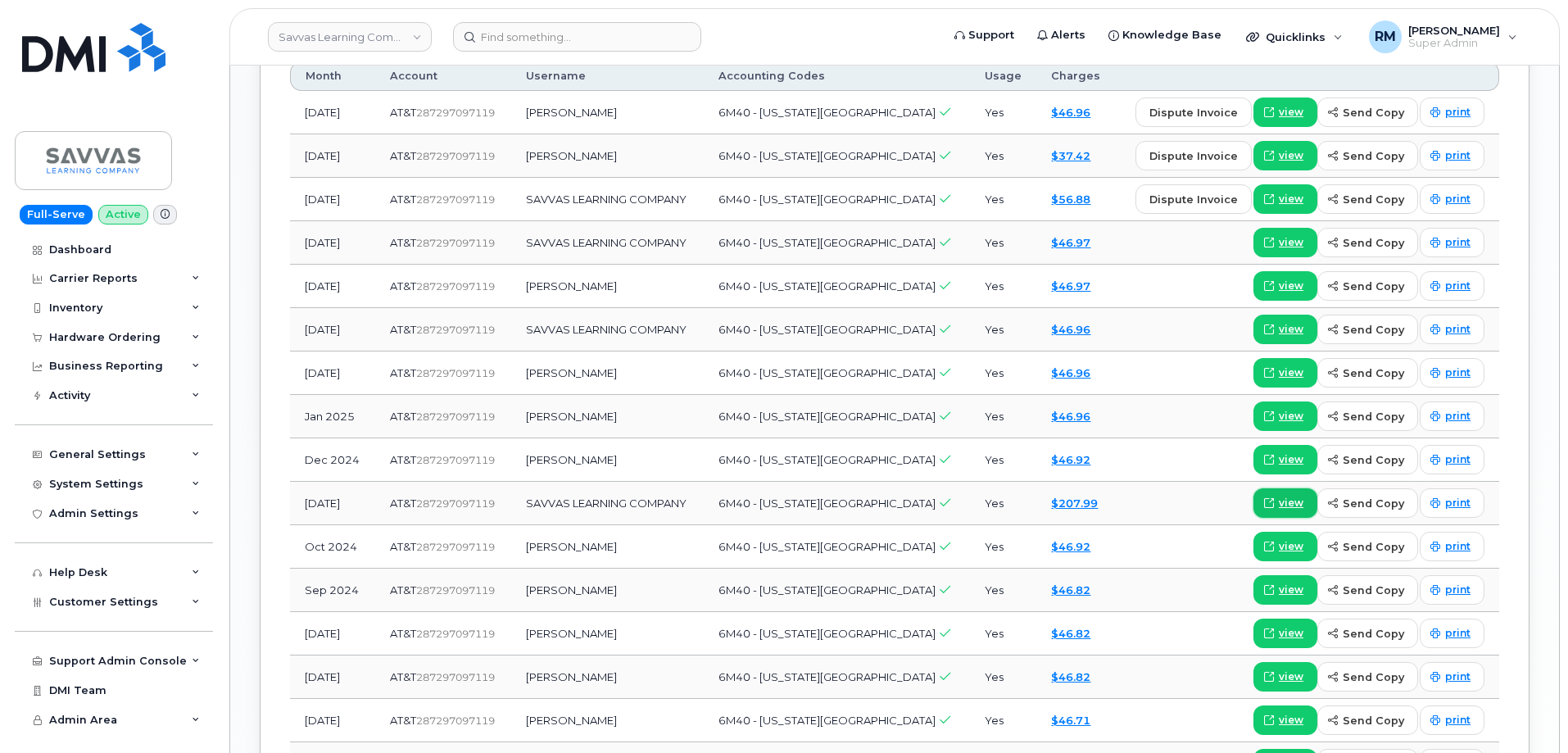
click at [1287, 495] on span "view" at bounding box center [1291, 503] width 25 height 15
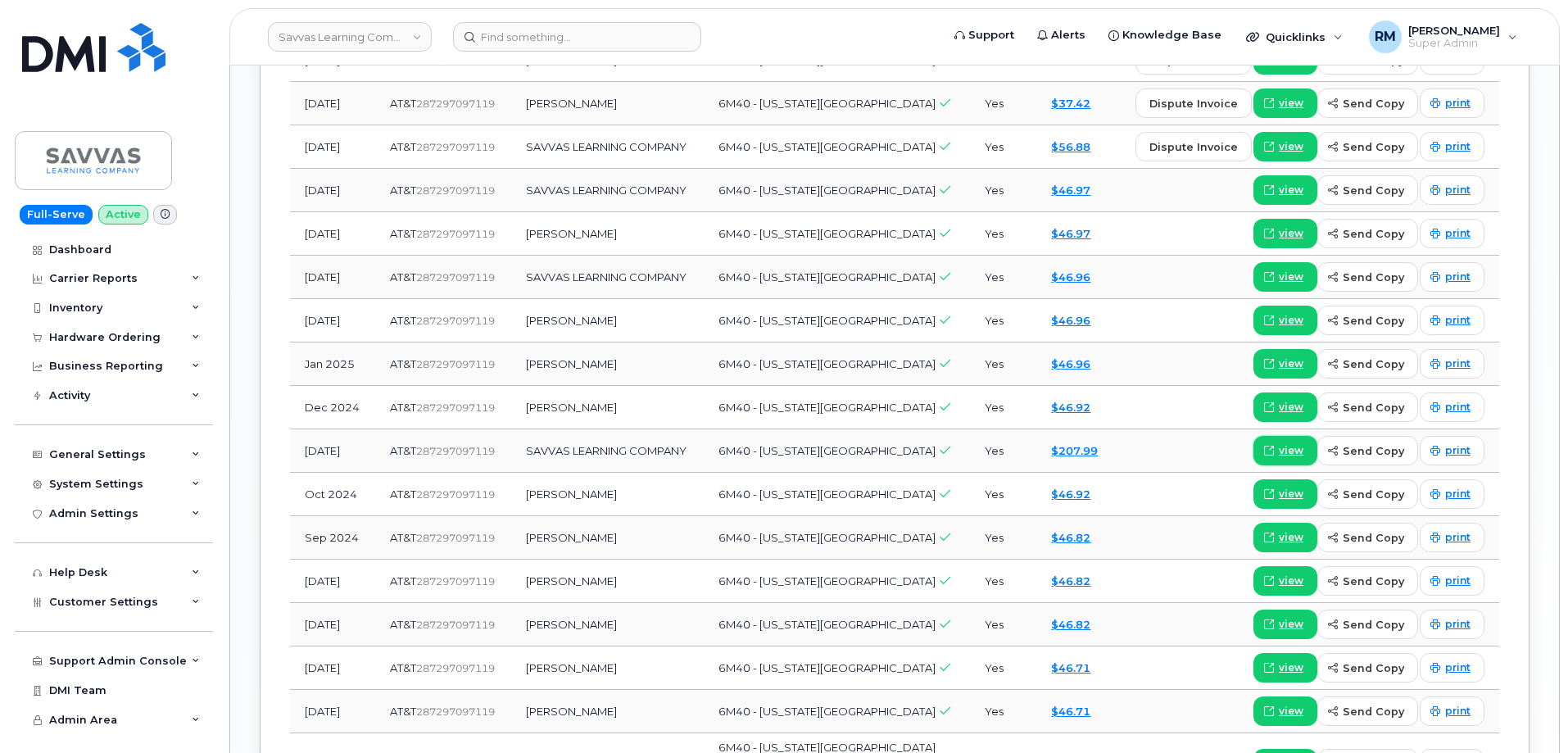
scroll to position [1393, 0]
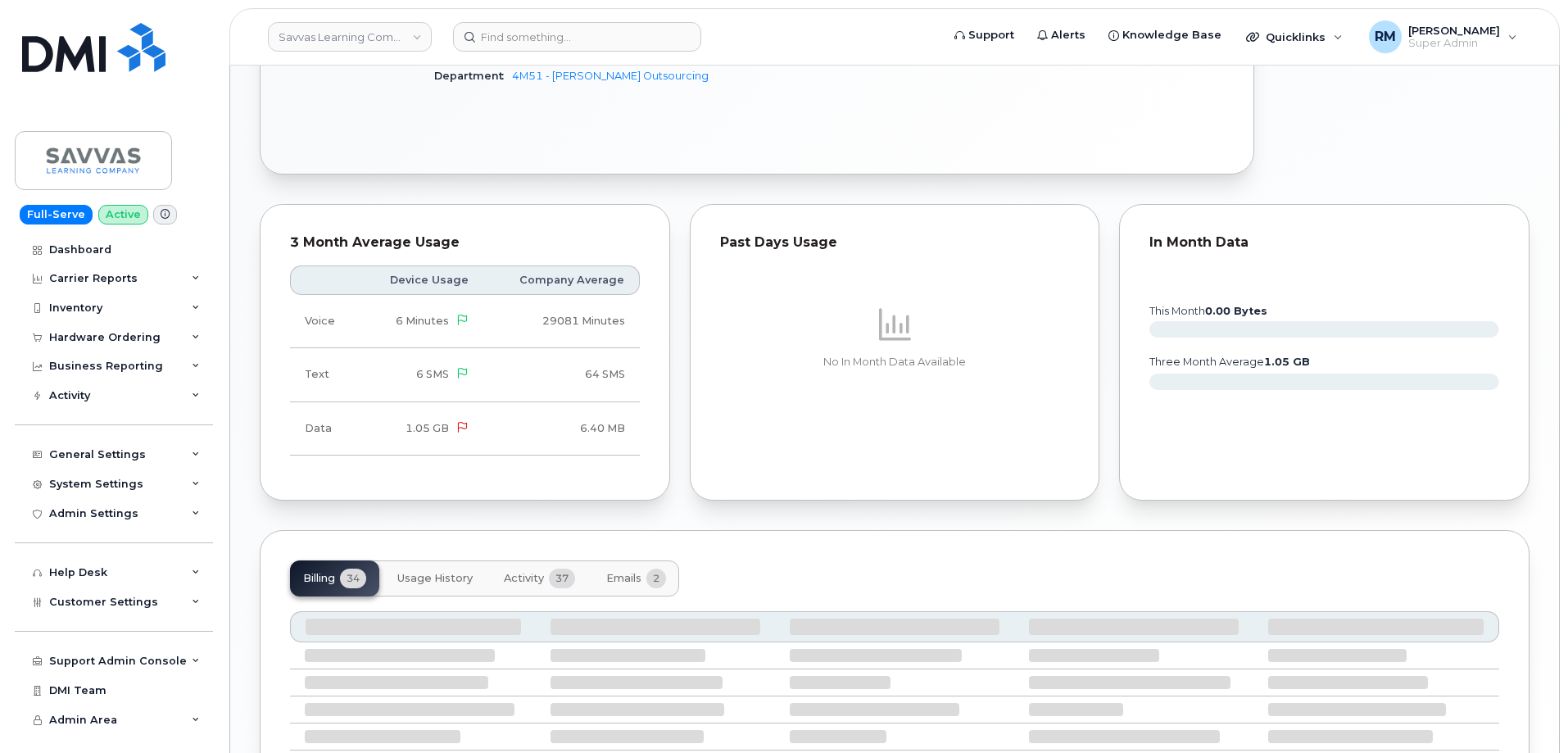
scroll to position [901, 0]
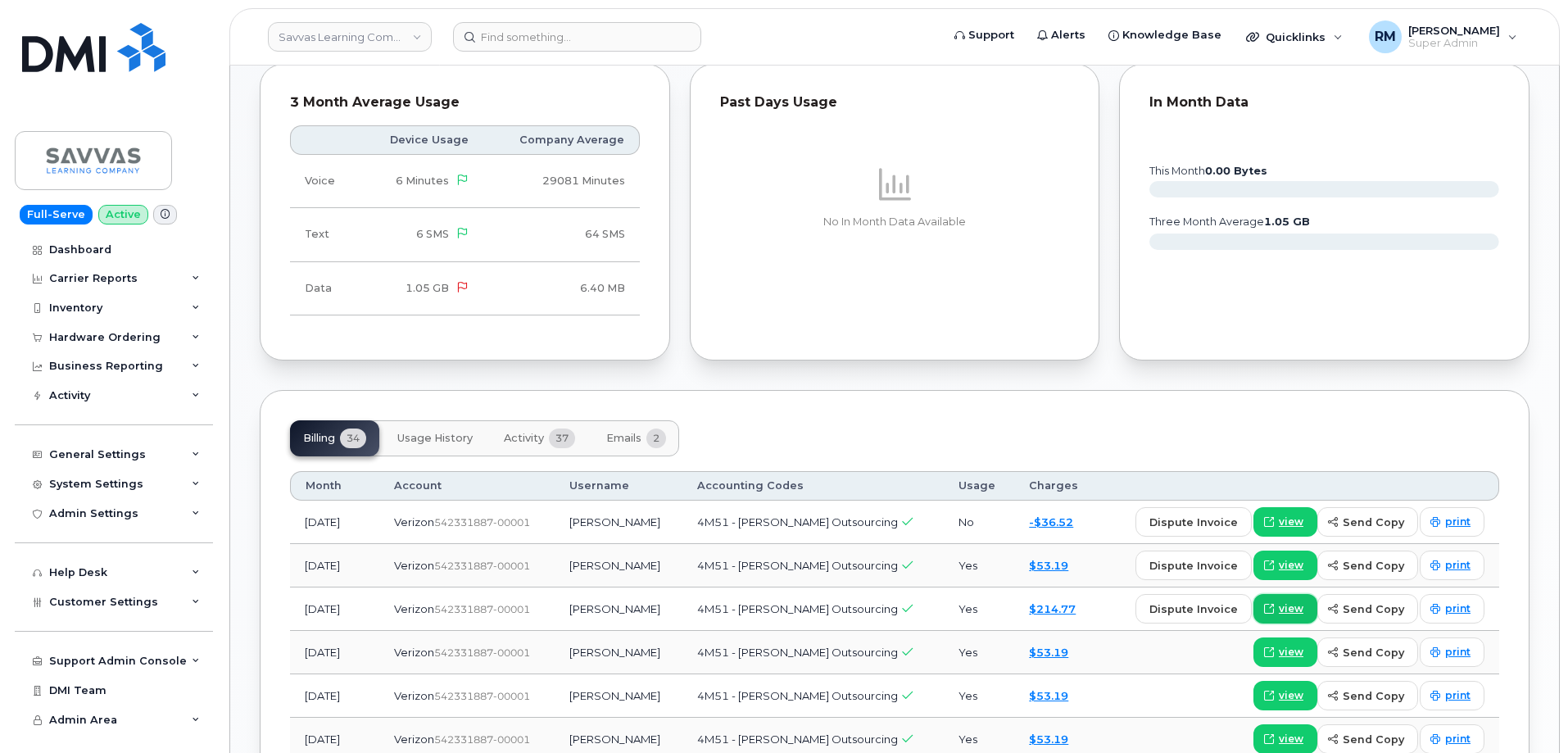
click at [1292, 601] on span "view" at bounding box center [1291, 609] width 25 height 15
